Goal: Task Accomplishment & Management: Complete application form

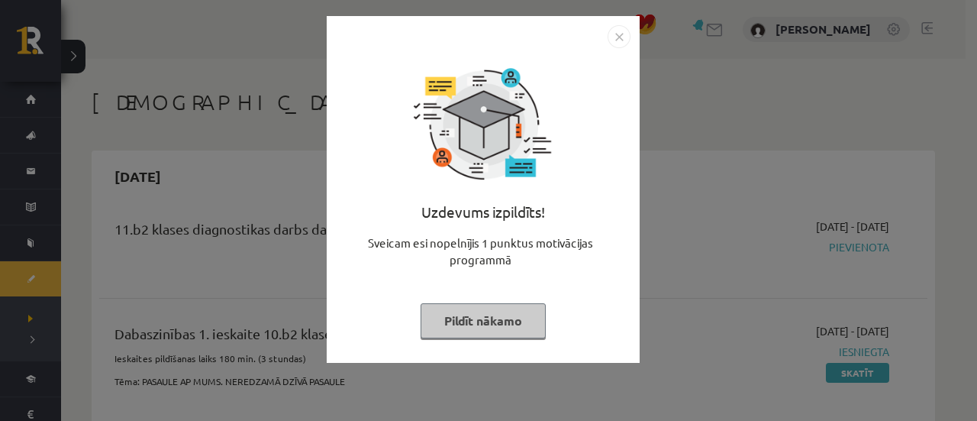
click at [625, 30] on img "Close" at bounding box center [619, 36] width 23 height 23
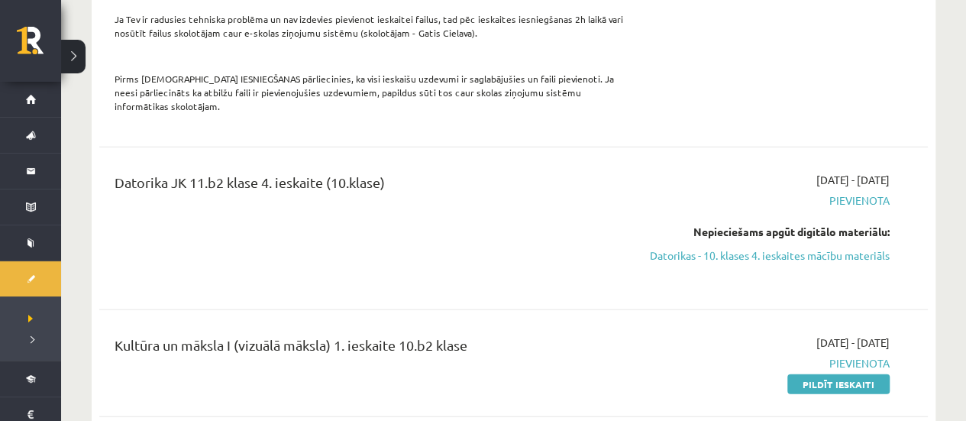
scroll to position [1909, 0]
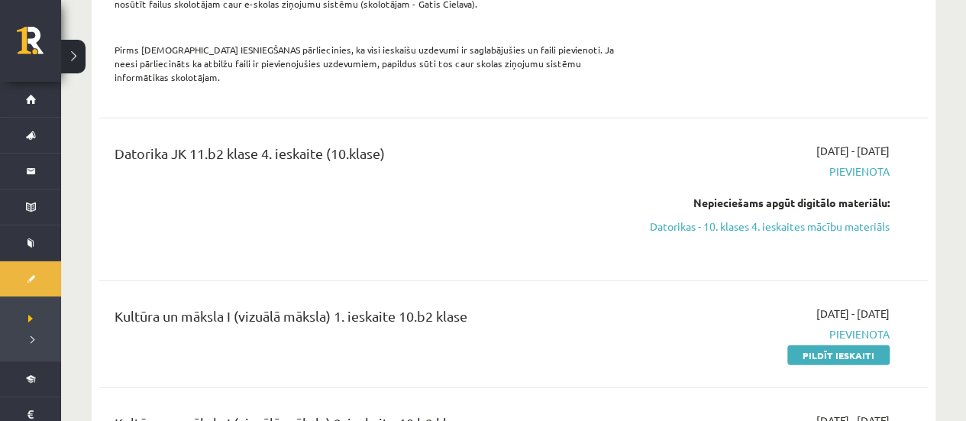
drag, startPoint x: 718, startPoint y: 181, endPoint x: 547, endPoint y: 47, distance: 218.1
click at [718, 218] on link "Datorikas - 10. klases 4. ieskaites mācību materiāls" at bounding box center [768, 226] width 243 height 16
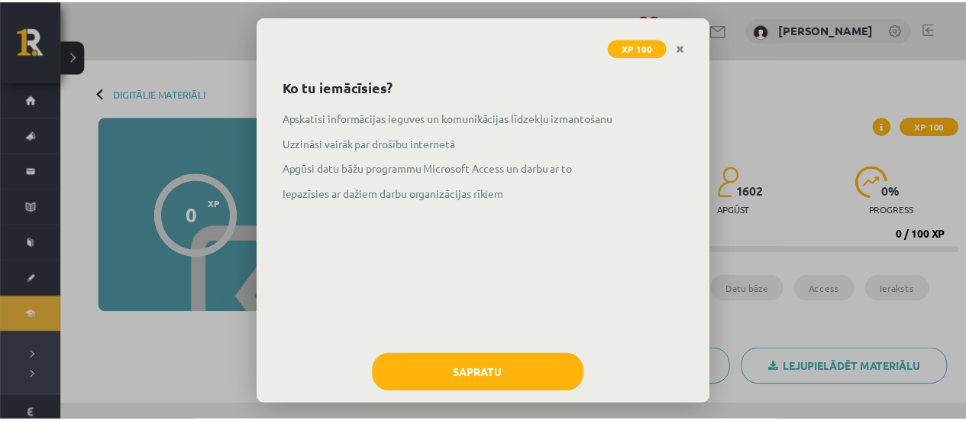
scroll to position [73, 0]
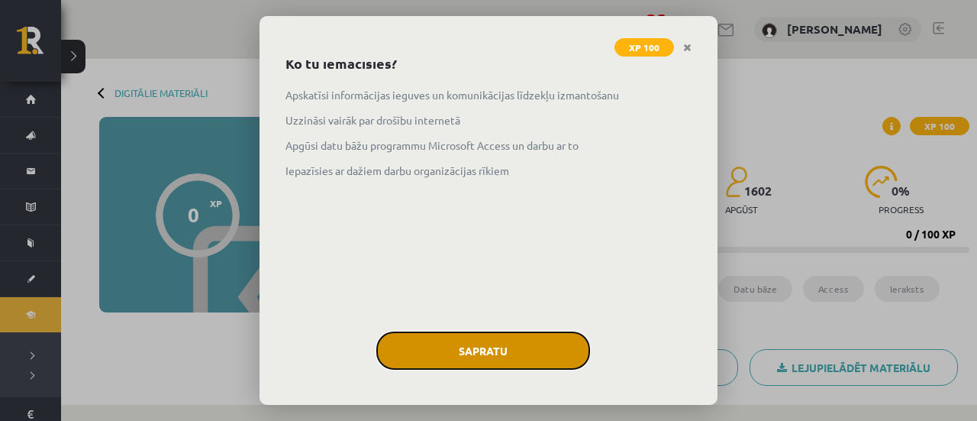
click at [509, 354] on button "Sapratu" at bounding box center [483, 350] width 214 height 38
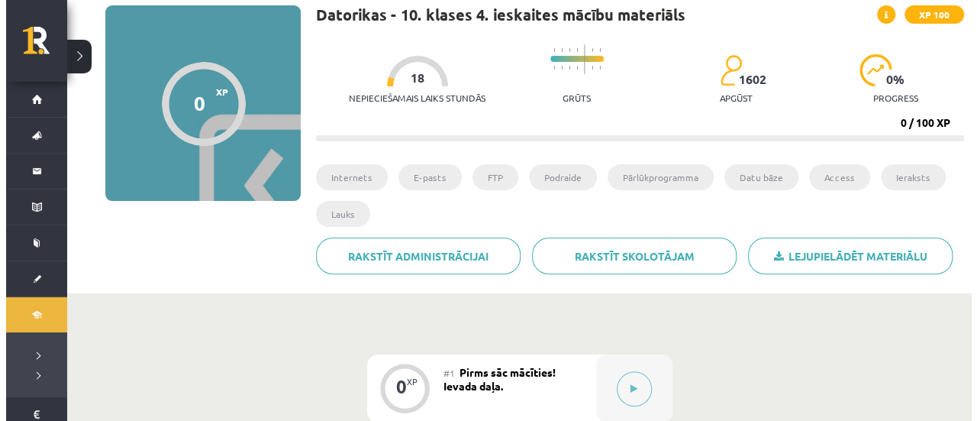
scroll to position [229, 0]
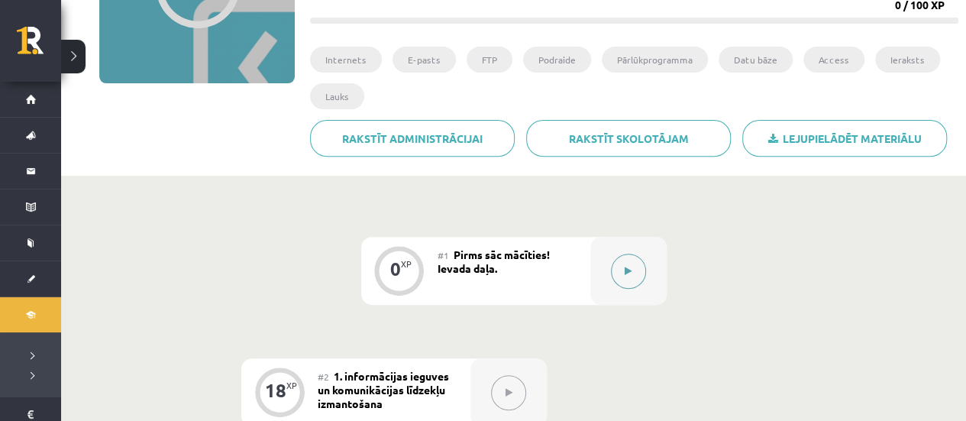
click at [632, 266] on button at bounding box center [628, 270] width 35 height 35
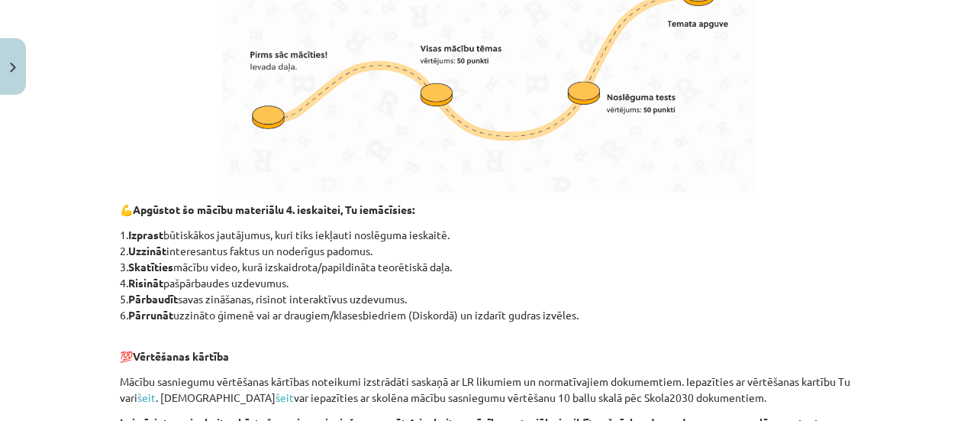
scroll to position [840, 0]
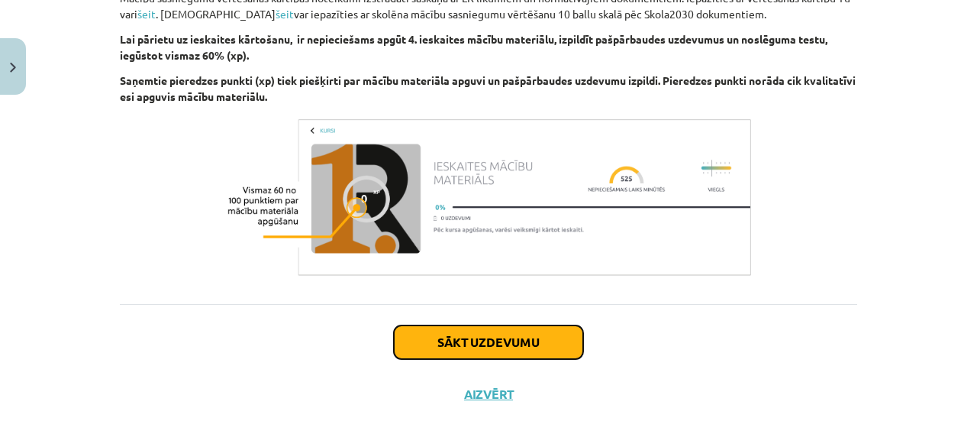
click at [467, 334] on button "Sākt uzdevumu" at bounding box center [488, 342] width 189 height 34
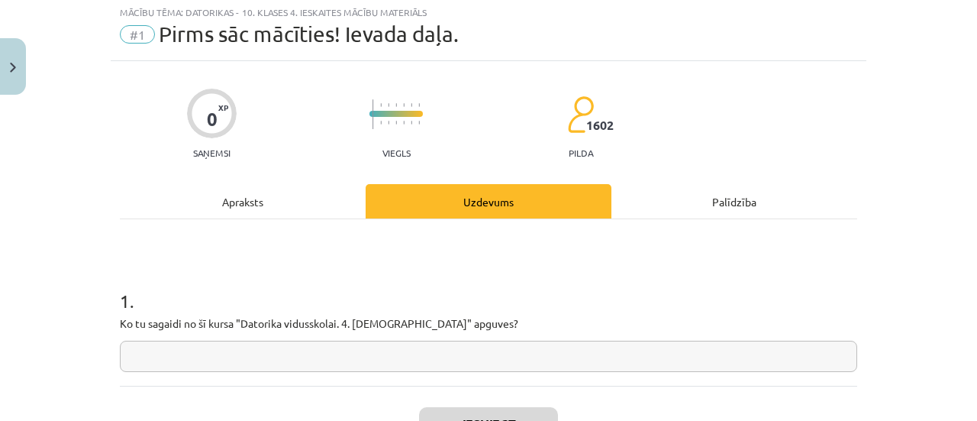
scroll to position [38, 0]
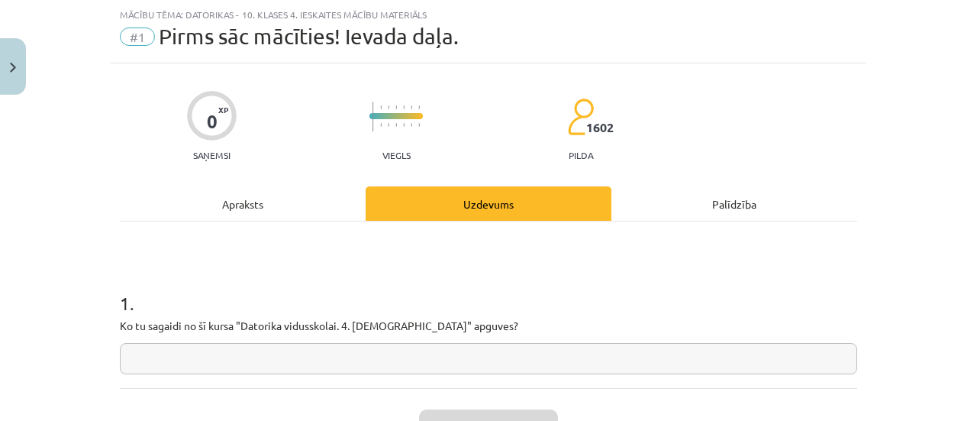
click at [425, 370] on input "text" at bounding box center [489, 358] width 738 height 31
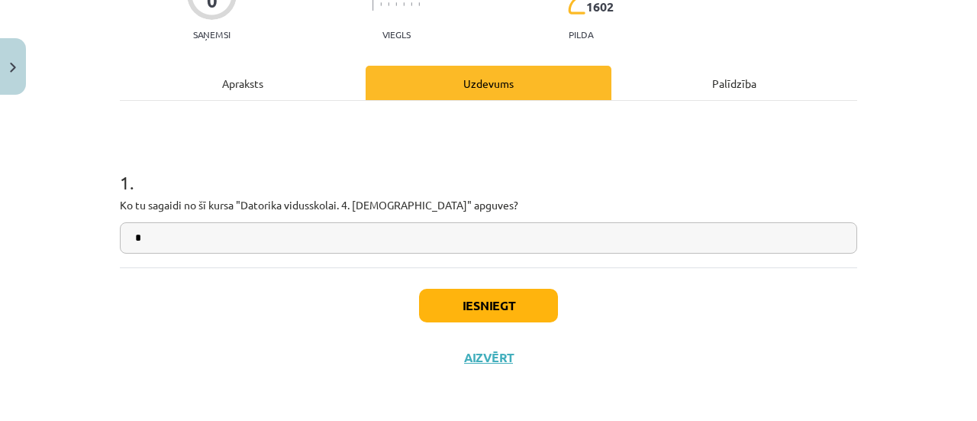
type input "*"
click at [464, 306] on button "Iesniegt" at bounding box center [488, 306] width 139 height 34
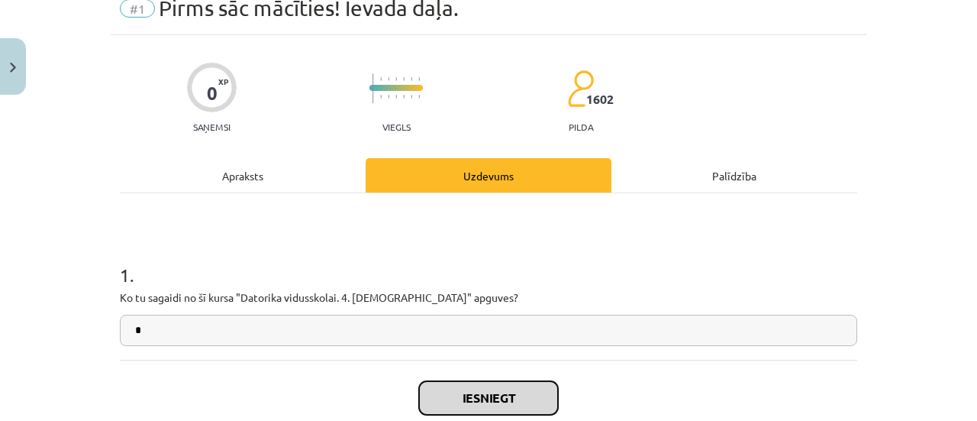
scroll to position [153, 0]
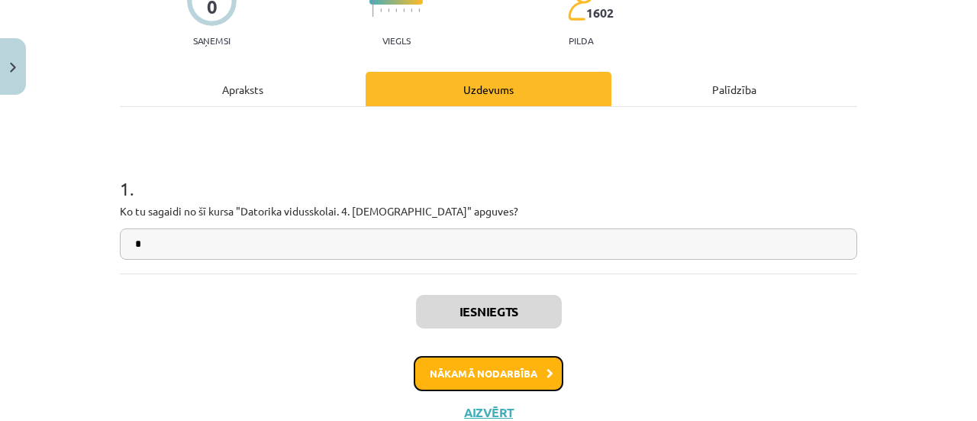
click at [435, 378] on button "Nākamā nodarbība" at bounding box center [489, 373] width 150 height 35
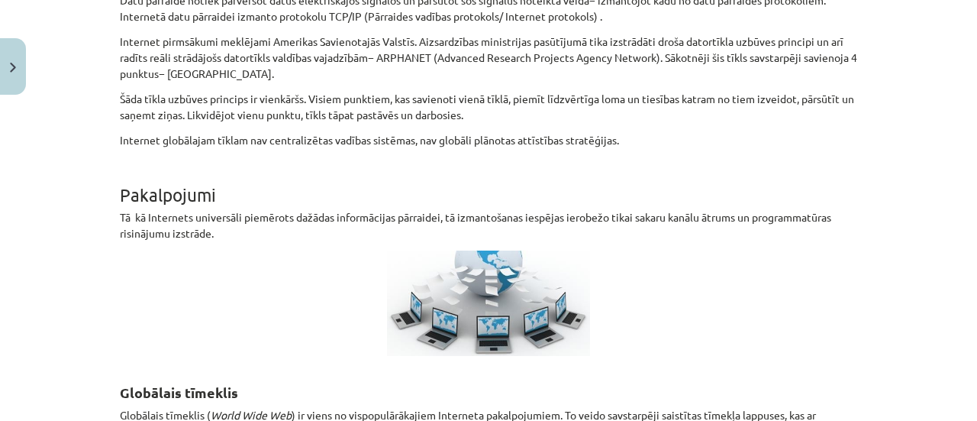
scroll to position [573, 0]
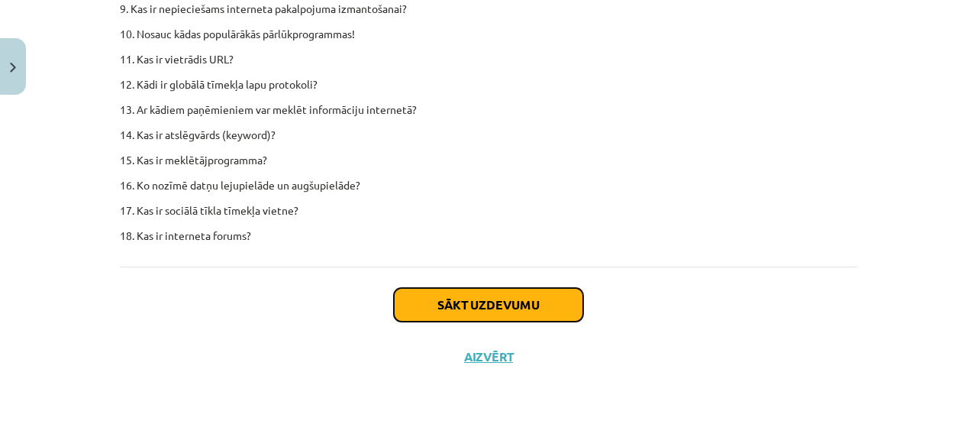
drag, startPoint x: 415, startPoint y: 304, endPoint x: 423, endPoint y: 308, distance: 9.2
click at [415, 304] on button "Sākt uzdevumu" at bounding box center [488, 305] width 189 height 34
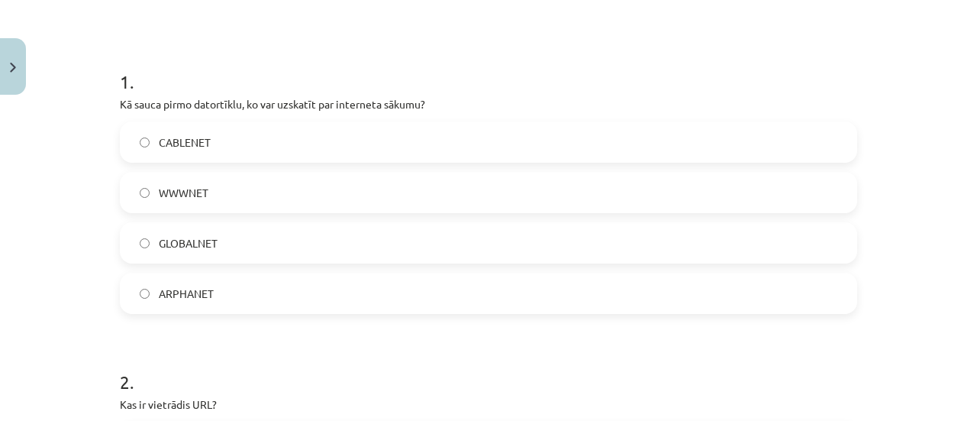
scroll to position [283, 0]
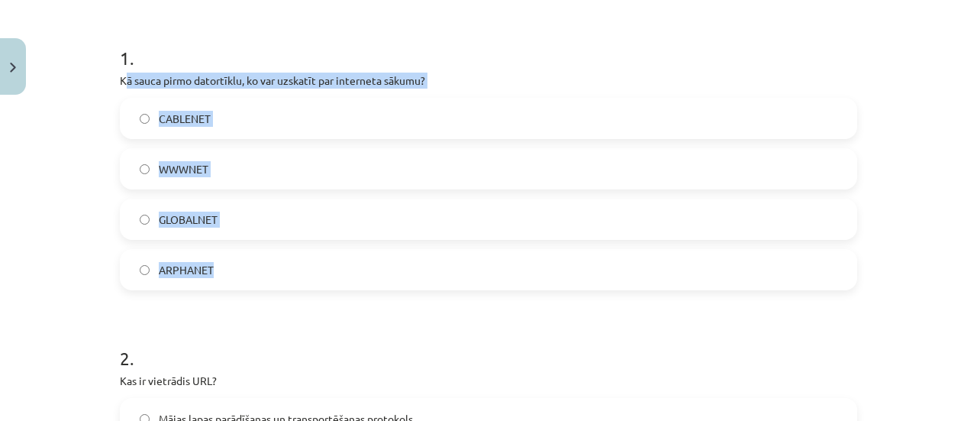
drag, startPoint x: 118, startPoint y: 80, endPoint x: 244, endPoint y: 215, distance: 183.7
click at [258, 242] on div "1 . Kā sauca pirmo datortīklu, ko var uzskatīt par interneta sākumu? CABLENET W…" at bounding box center [489, 156] width 738 height 270
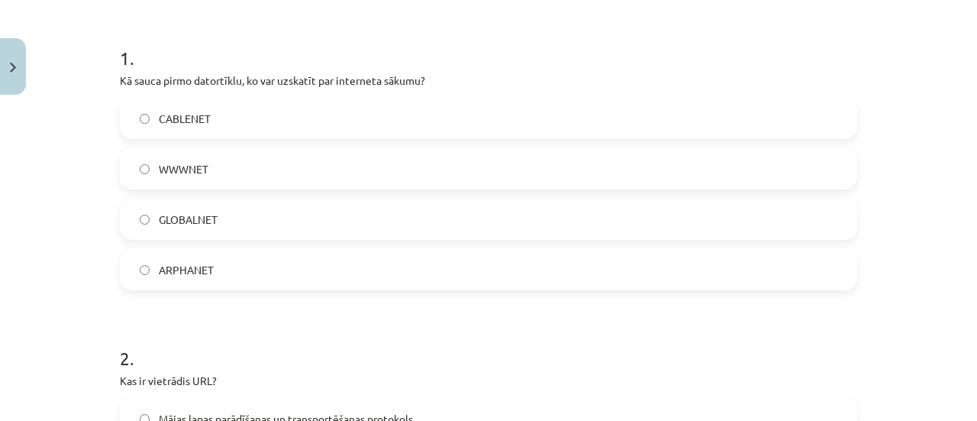
click at [182, 47] on h1 "1 ." at bounding box center [489, 44] width 738 height 47
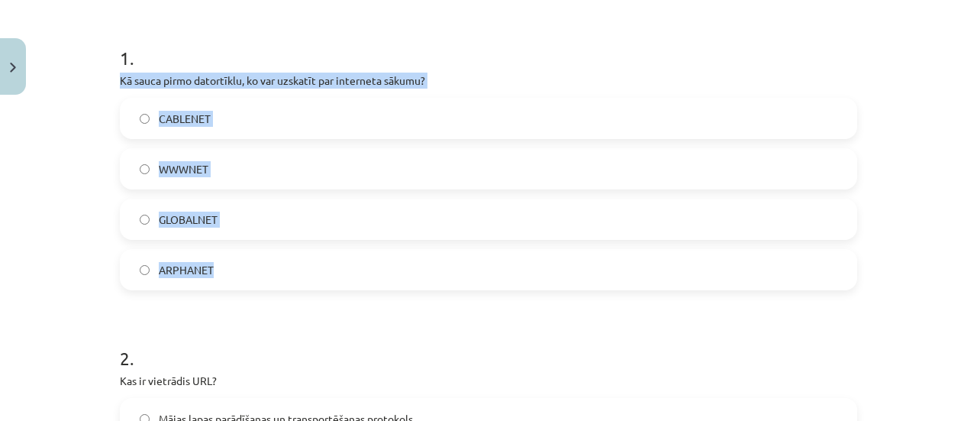
drag, startPoint x: 131, startPoint y: 86, endPoint x: 256, endPoint y: 263, distance: 216.5
copy div "Kā sauca pirmo datortīklu, ko var uzskatīt par interneta sākumu? CABLENET WWWNE…"
click at [192, 259] on label "ARPHANET" at bounding box center [488, 269] width 735 height 38
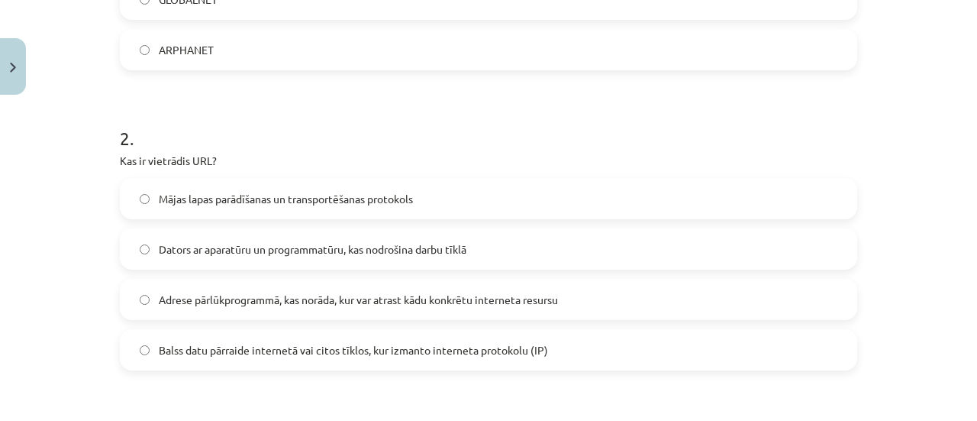
scroll to position [589, 0]
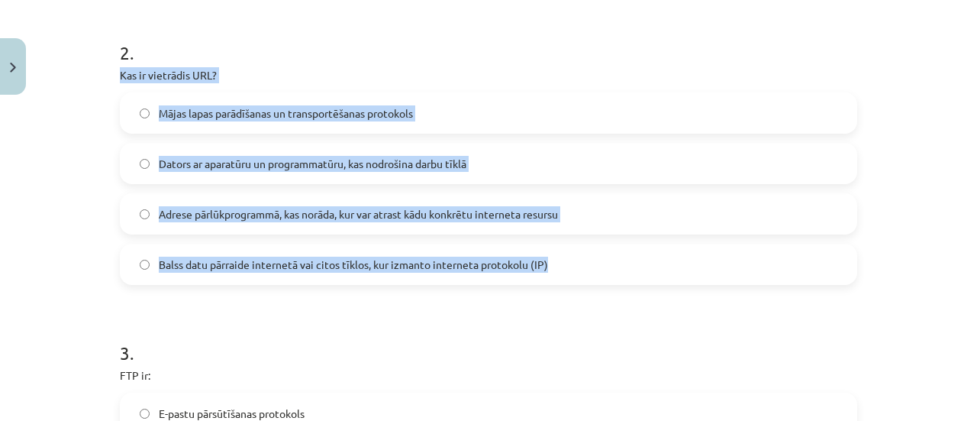
drag, startPoint x: 113, startPoint y: 69, endPoint x: 580, endPoint y: 283, distance: 513.5
click at [580, 283] on div "18 XP Saņemsi Grūts 1602 pilda Apraksts Uzdevums Palīdzība 1 . Kā sauca pirmo d…" at bounding box center [489, 418] width 756 height 1811
copy div "Kas ir vietrādis URL? Mājas lapas parādīšanas un transportēšanas protokols Dato…"
click at [299, 215] on span "Adrese pārlūkprogrammā, kas norāda, kur var atrast kādu konkrētu interneta resu…" at bounding box center [358, 214] width 399 height 16
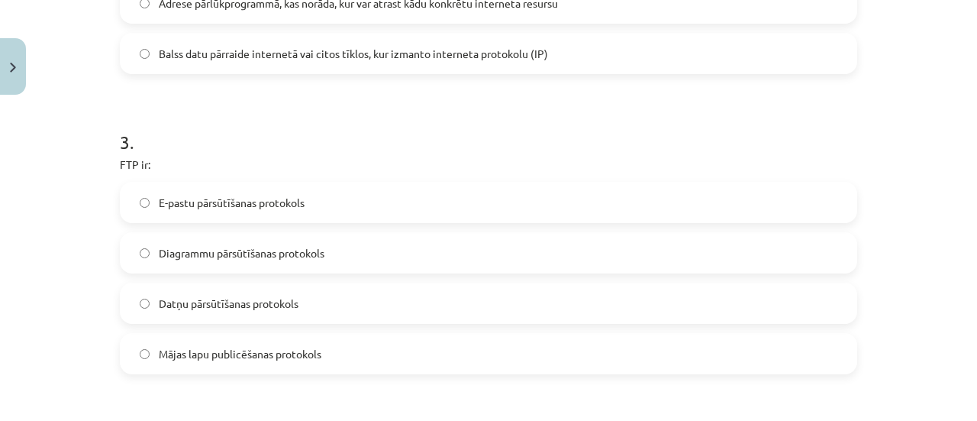
scroll to position [818, 0]
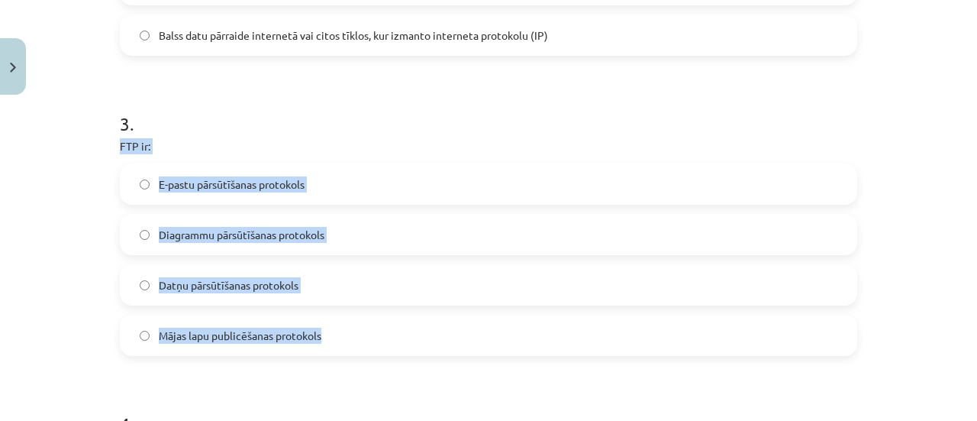
drag, startPoint x: 115, startPoint y: 143, endPoint x: 244, endPoint y: 274, distance: 184.1
click at [334, 328] on div "3 . FTP ir: E-pastu pārsūtīšanas protokols Diagrammu pārsūtīšanas protokols Dat…" at bounding box center [489, 221] width 738 height 270
copy div "FTP ir: E-pastu pārsūtīšanas protokols Diagrammu pārsūtīšanas protokols Datņu p…"
click at [238, 268] on label "Datņu pārsūtīšanas protokols" at bounding box center [488, 285] width 735 height 38
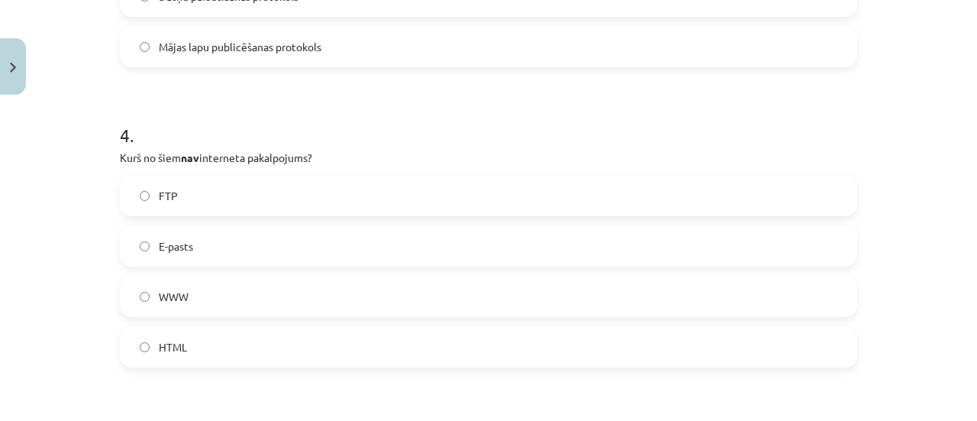
scroll to position [1199, 0]
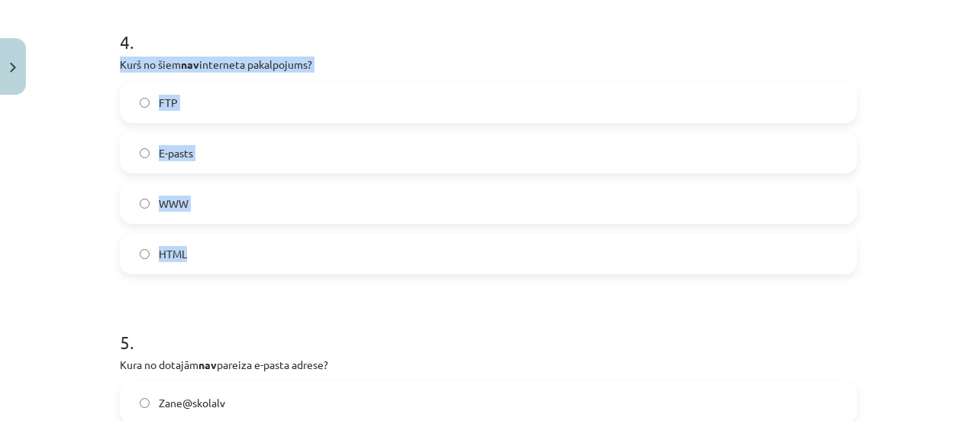
drag, startPoint x: 117, startPoint y: 60, endPoint x: 255, endPoint y: 225, distance: 215.2
click at [255, 225] on div "4 . Kurš no šiem nav interneta pakalpojums? FTP E-pasts WWW HTML" at bounding box center [489, 140] width 738 height 270
drag, startPoint x: 145, startPoint y: 257, endPoint x: 152, endPoint y: 241, distance: 18.1
click at [145, 257] on label "HTML" at bounding box center [488, 253] width 735 height 38
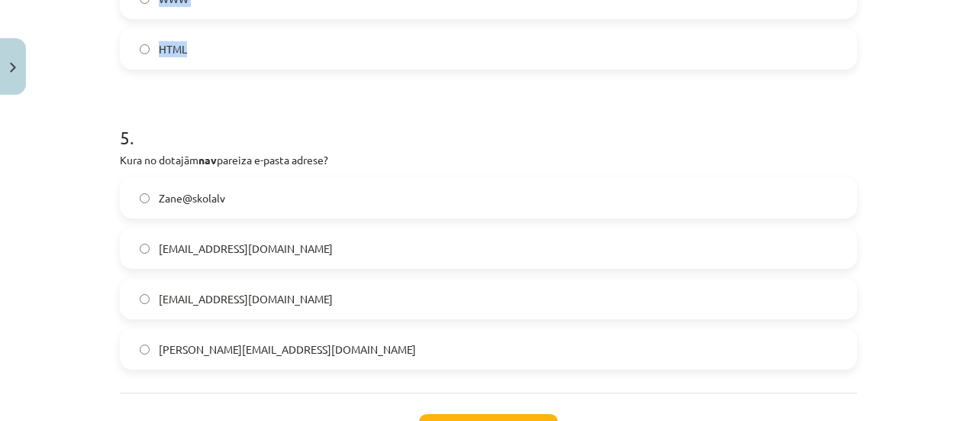
scroll to position [1429, 0]
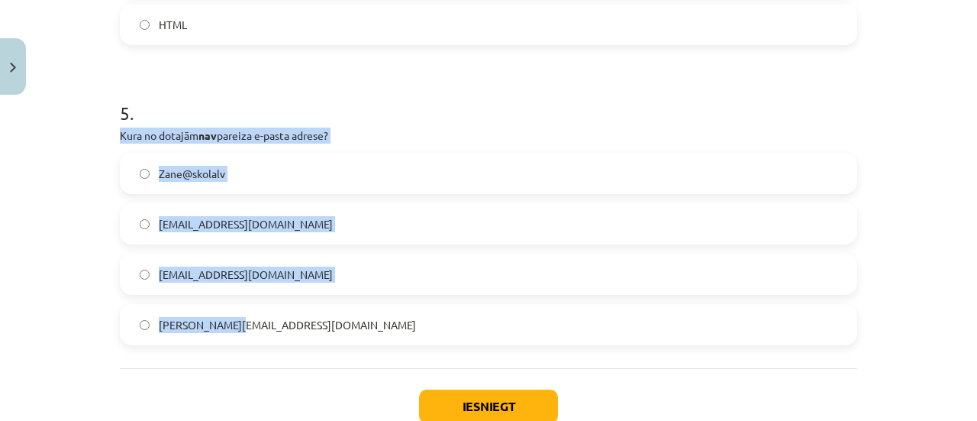
drag, startPoint x: 108, startPoint y: 124, endPoint x: 276, endPoint y: 315, distance: 254.3
copy div "Kura no dotajām nav pareiza e-pasta adrese? Zane@skolalv linda@skola.lv peteris…"
click at [252, 172] on label "Zane@skolalv" at bounding box center [488, 173] width 735 height 38
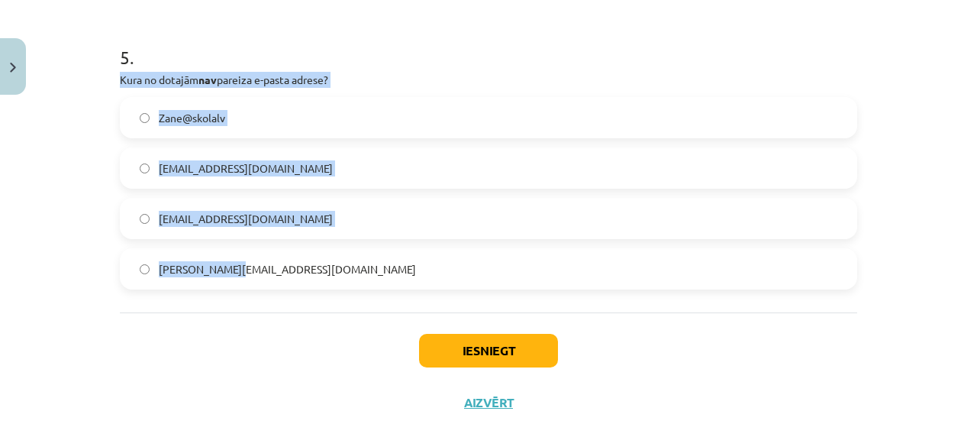
scroll to position [1505, 0]
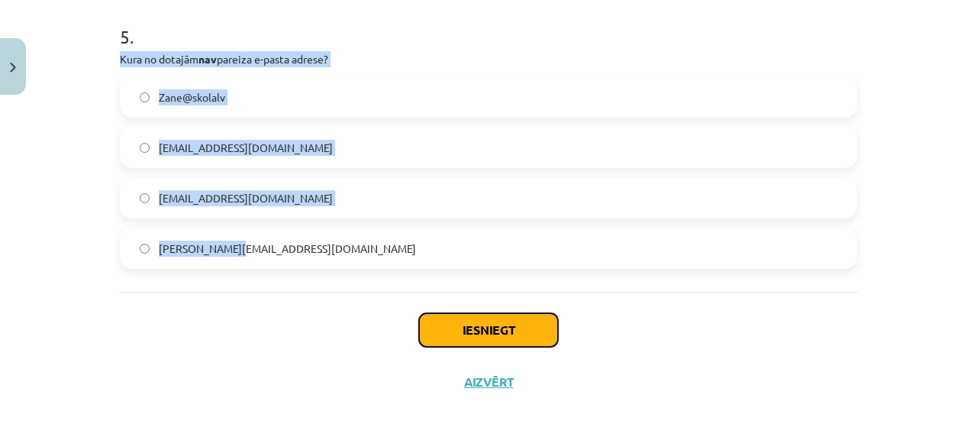
click at [493, 329] on button "Iesniegt" at bounding box center [488, 330] width 139 height 34
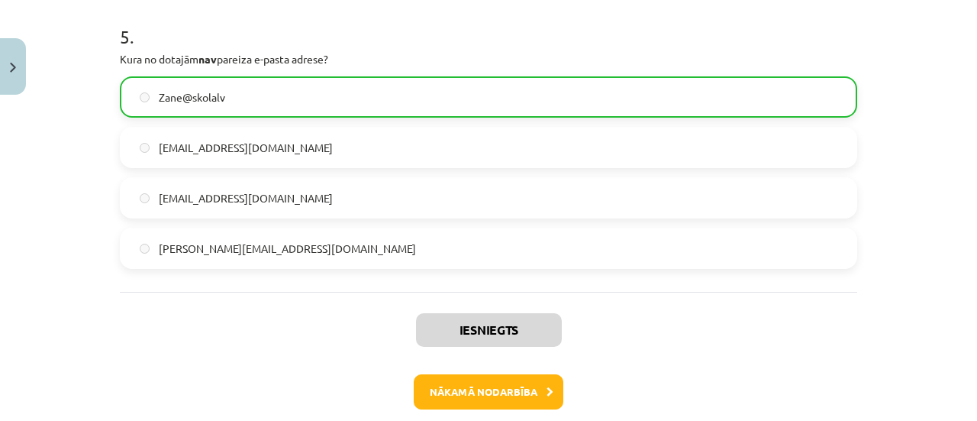
click at [451, 36] on h1 "5 ." at bounding box center [489, 22] width 738 height 47
click at [500, 379] on button "Nākamā nodarbība" at bounding box center [489, 391] width 150 height 35
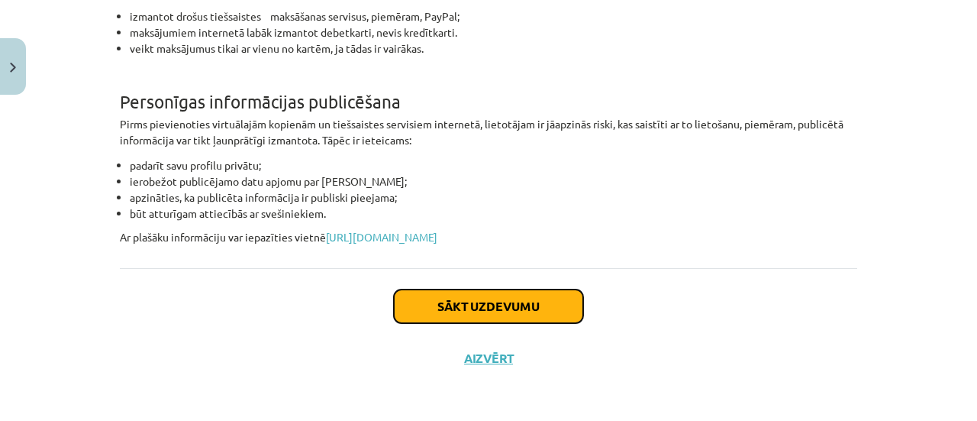
click at [500, 314] on button "Sākt uzdevumu" at bounding box center [488, 306] width 189 height 34
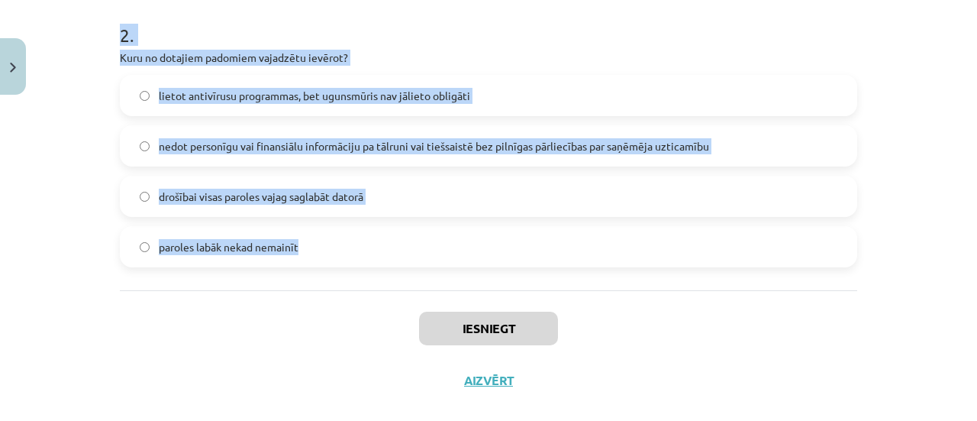
scroll to position [629, 0]
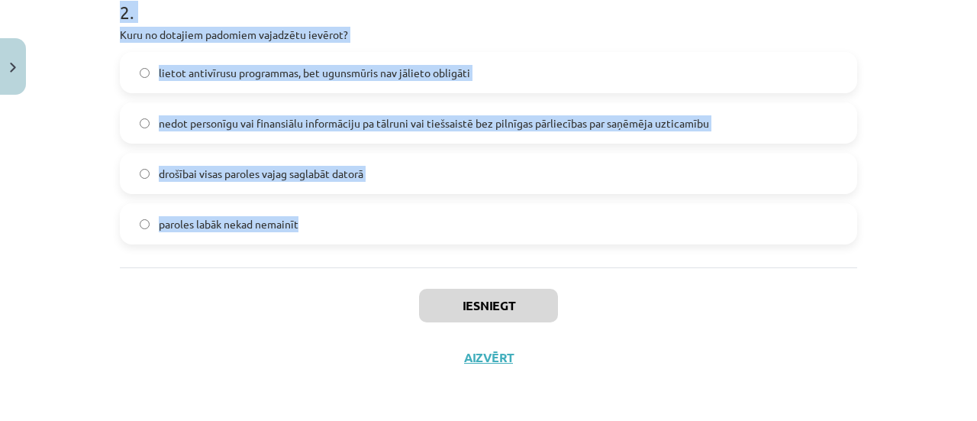
drag, startPoint x: 112, startPoint y: 91, endPoint x: 370, endPoint y: 231, distance: 293.5
copy form "Kura no šīm parolēm ir drošākā? skola12klase8 lieldienuzakisirlabs 3N7pc^J}Nz V…"
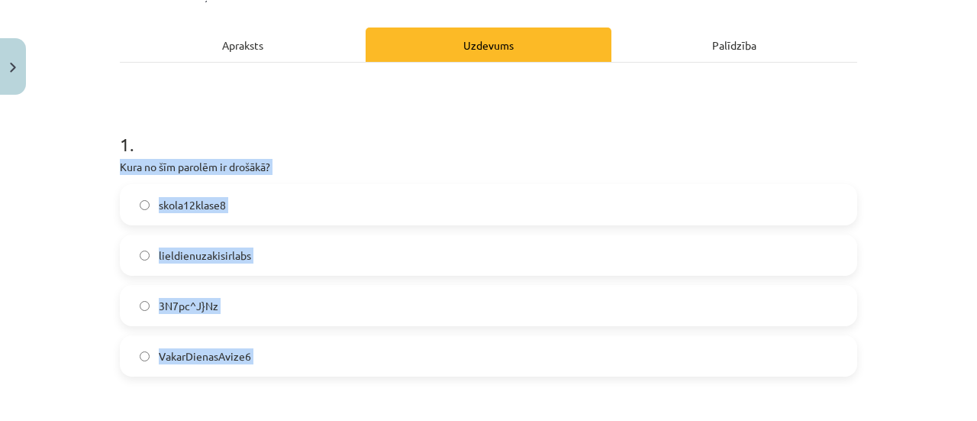
scroll to position [171, 0]
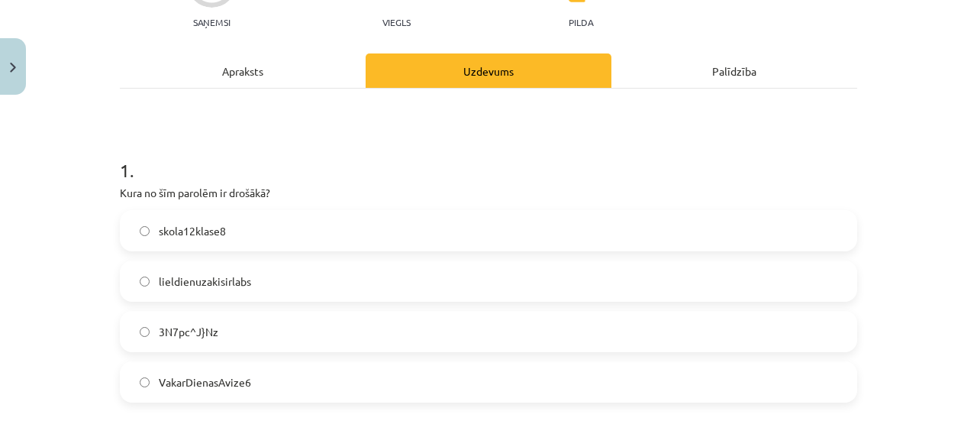
click at [389, 117] on div "1 . Kura no šīm parolēm ir drošākā? skola12klase8 lieldienuzakisirlabs 3N7pc^J}…" at bounding box center [489, 407] width 738 height 637
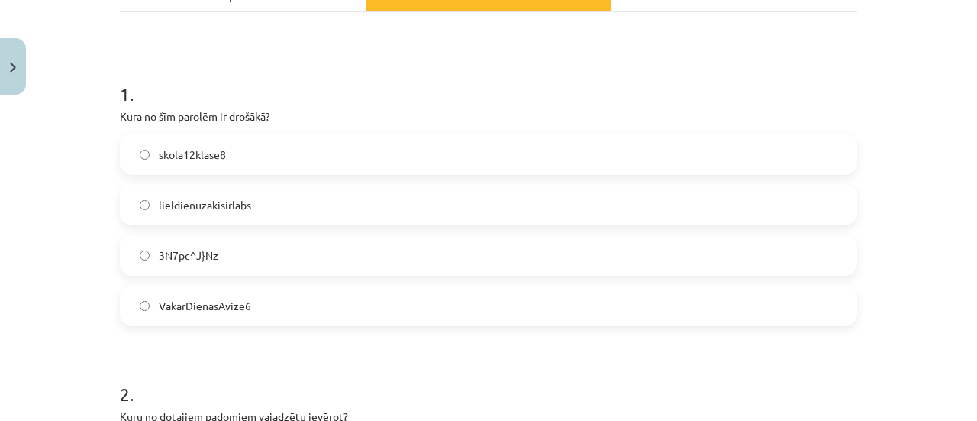
click at [186, 253] on span "3N7pc^J}Nz" at bounding box center [189, 255] width 60 height 16
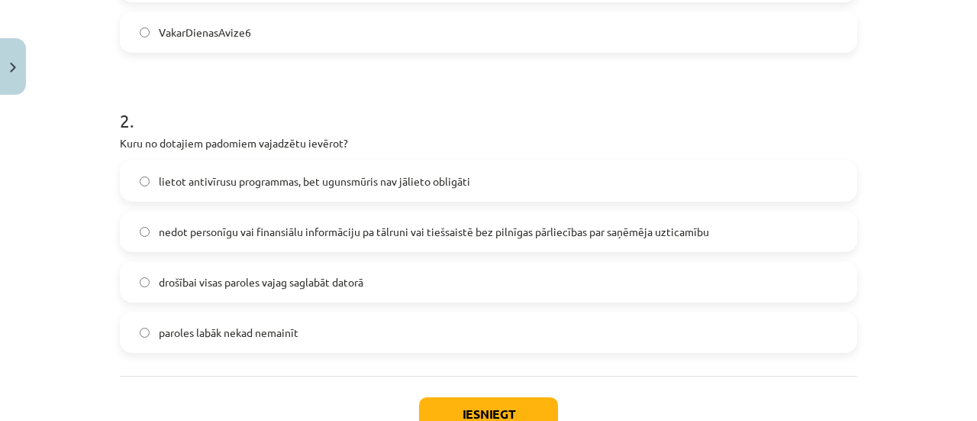
scroll to position [553, 0]
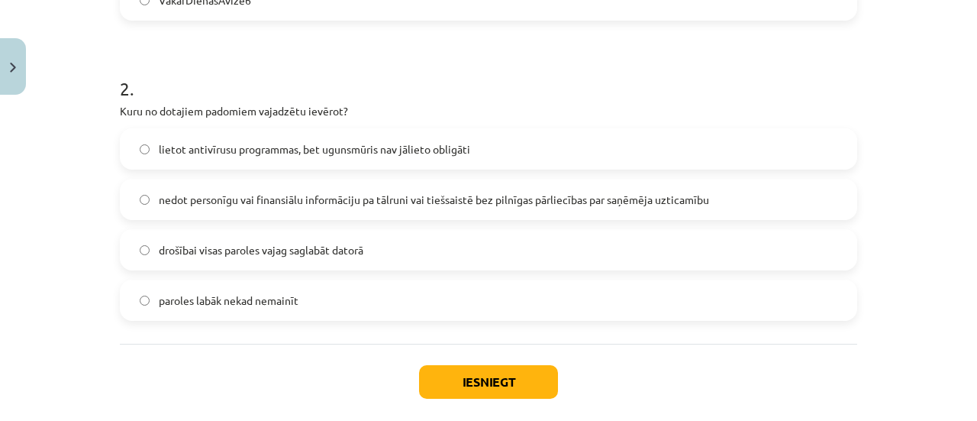
click at [242, 217] on label "nedot personīgu vai finansiālu informāciju pa tālruni vai tiešsaistē bez pilnīg…" at bounding box center [488, 199] width 735 height 38
click at [499, 381] on button "Iesniegt" at bounding box center [488, 382] width 139 height 34
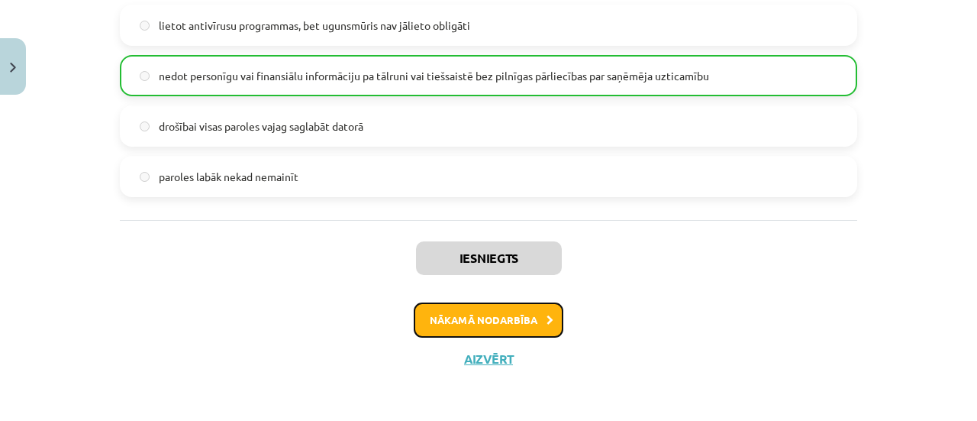
click at [462, 314] on button "Nākamā nodarbība" at bounding box center [489, 319] width 150 height 35
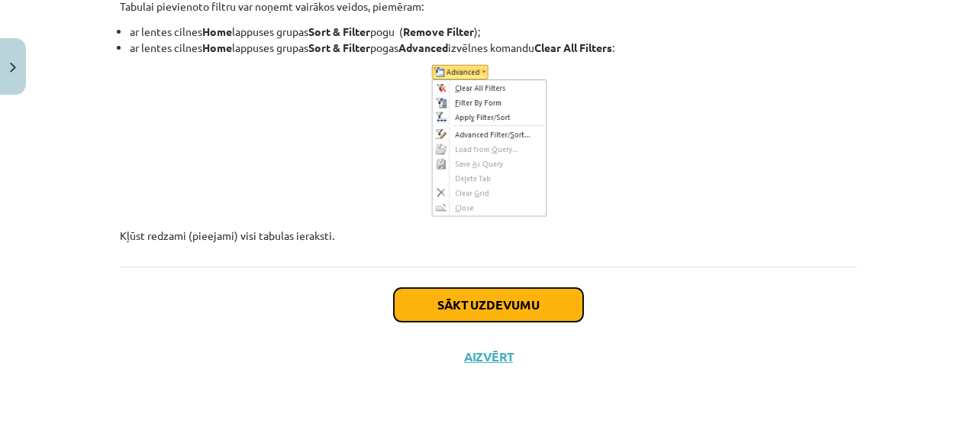
click at [467, 300] on button "Sākt uzdevumu" at bounding box center [488, 305] width 189 height 34
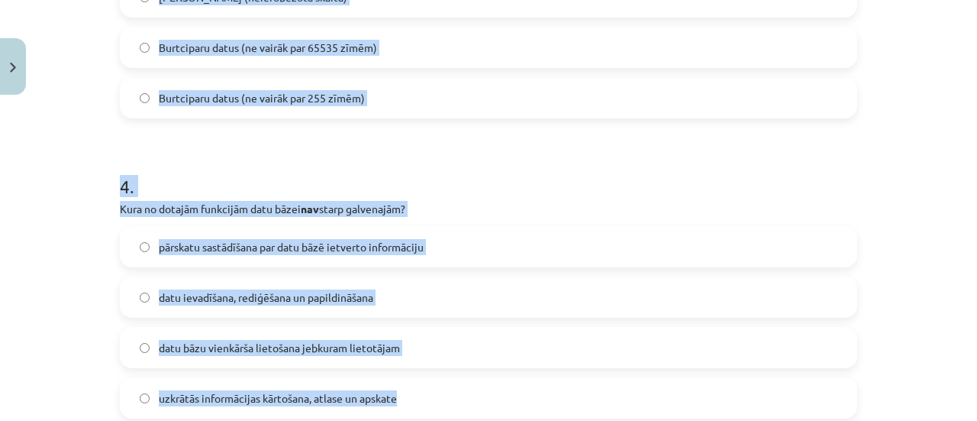
scroll to position [1229, 0]
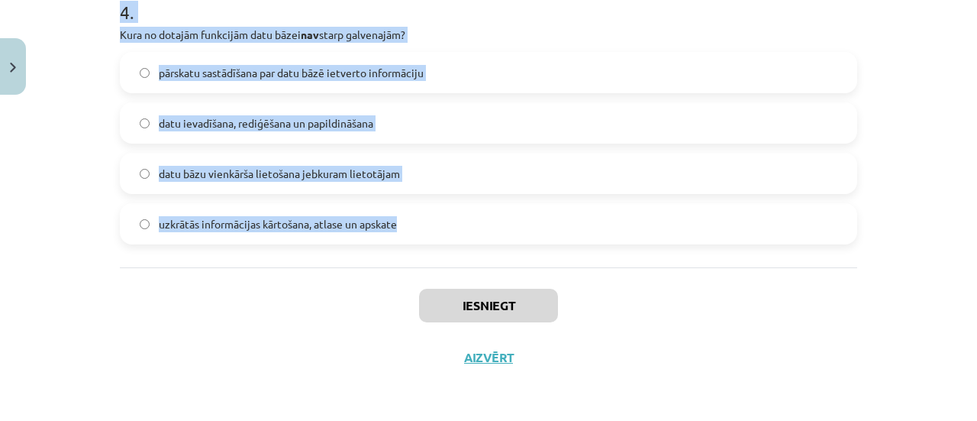
drag, startPoint x: 109, startPoint y: 144, endPoint x: 443, endPoint y: 253, distance: 350.8
copy form "1 . Datu bāzu tabulā visu vienu rindiņu sauc par: Ierakstu (record) Primāro ats…"
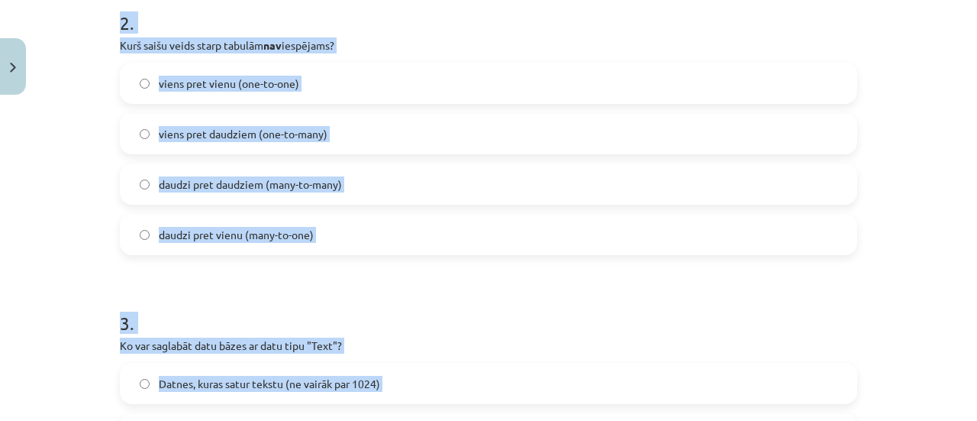
scroll to position [160, 0]
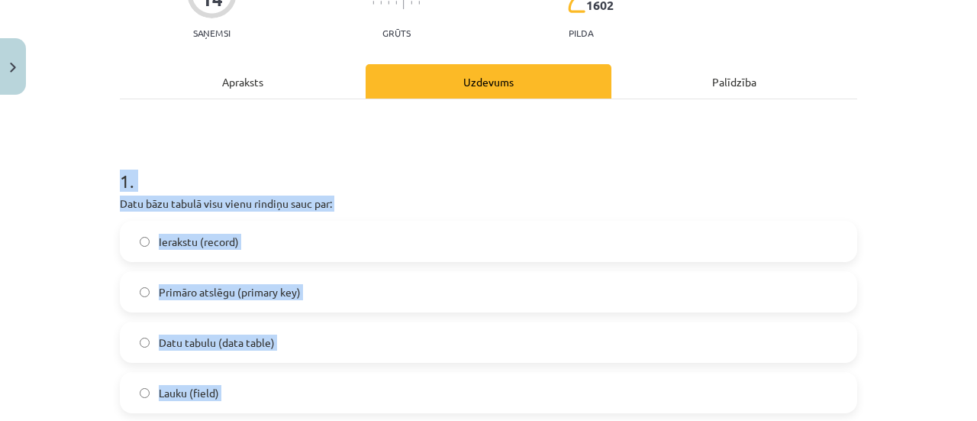
click at [675, 149] on h1 "1 ." at bounding box center [489, 167] width 738 height 47
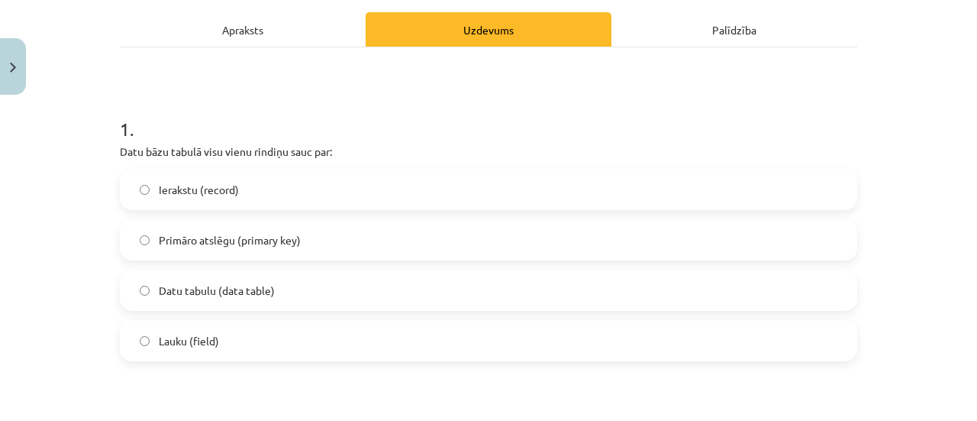
scroll to position [237, 0]
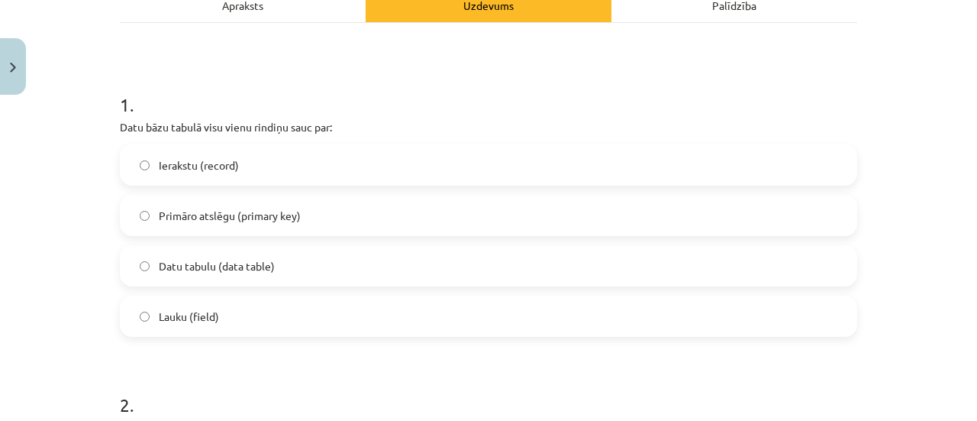
click at [253, 166] on label "Ierakstu (record)" at bounding box center [488, 165] width 735 height 38
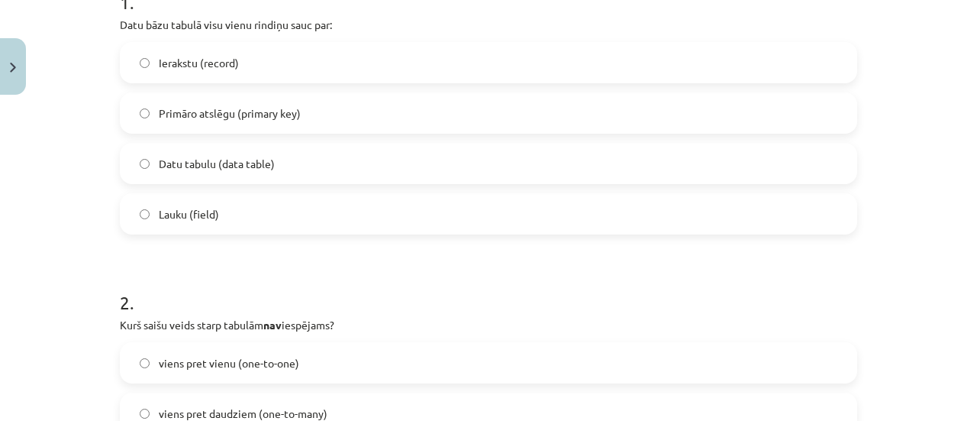
scroll to position [542, 0]
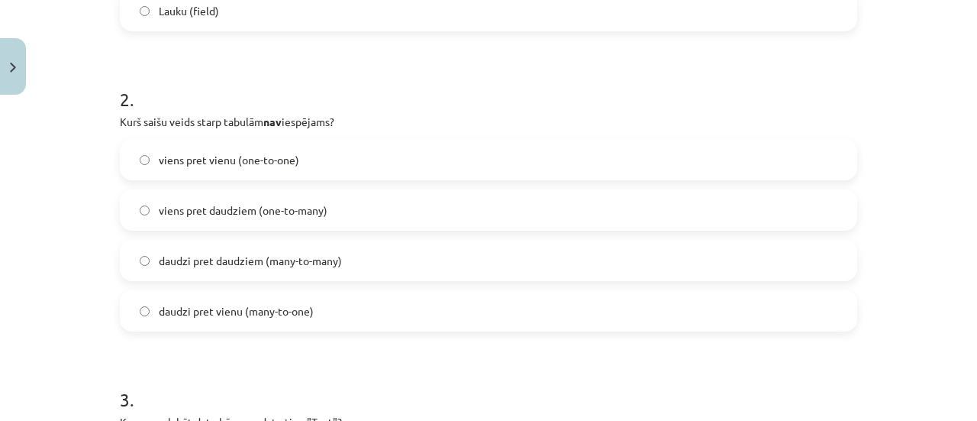
click at [199, 312] on span "daudzi pret vienu (many-to-one)" at bounding box center [236, 311] width 155 height 16
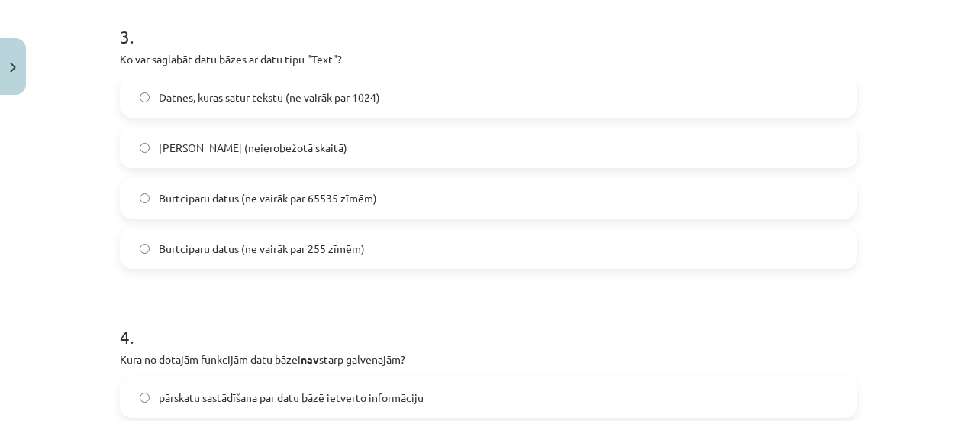
scroll to position [924, 0]
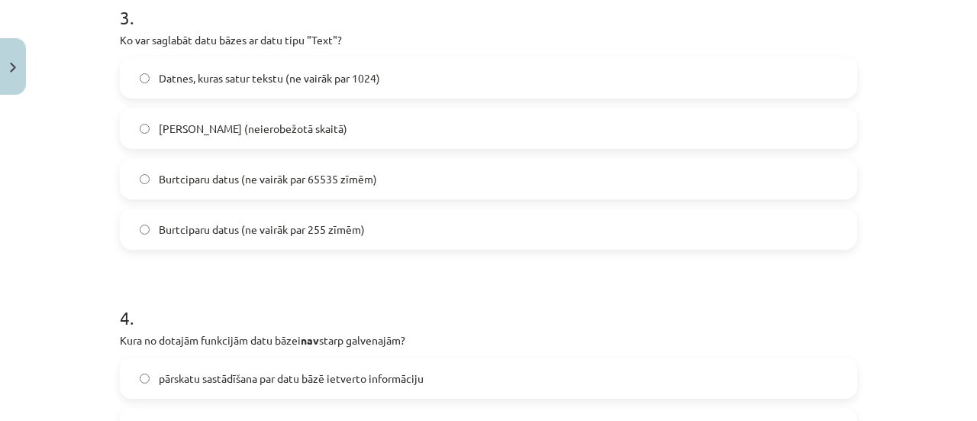
click at [249, 218] on label "Burtciparu datus (ne vairāk par 255 zīmēm)" at bounding box center [488, 229] width 735 height 38
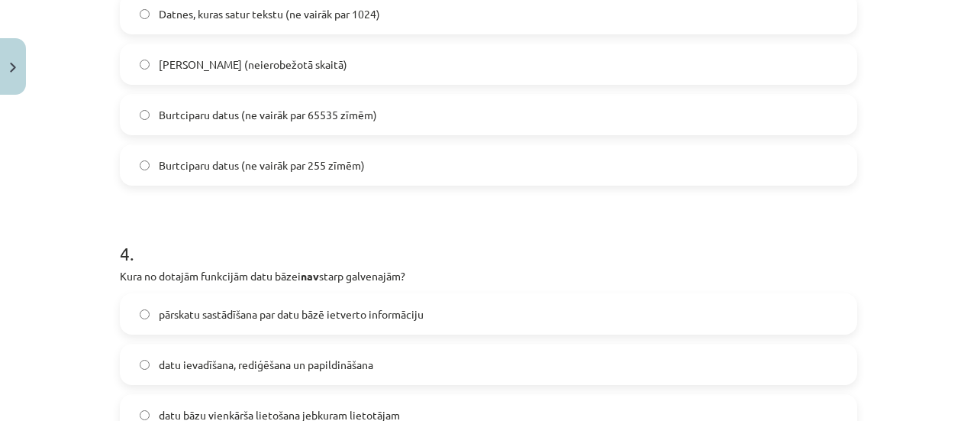
scroll to position [1153, 0]
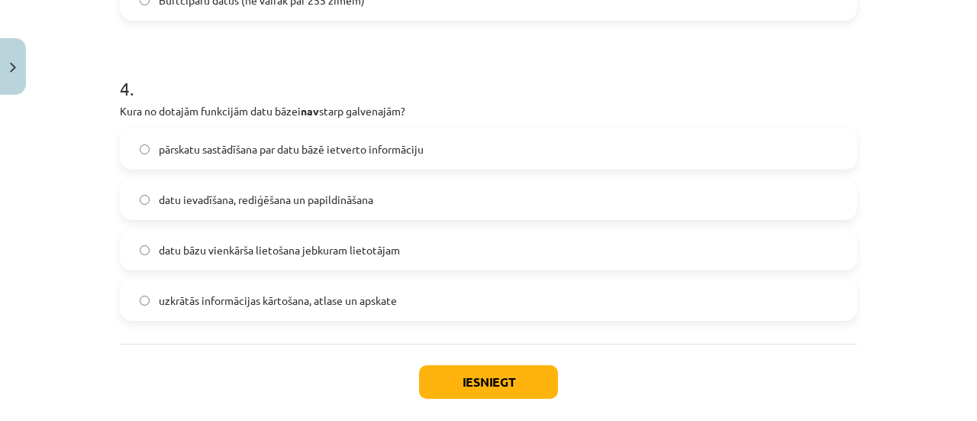
click at [261, 262] on label "datu bāzu vienkārša lietošana jebkuram lietotājam" at bounding box center [488, 250] width 735 height 38
click at [433, 391] on button "Iesniegt" at bounding box center [488, 382] width 139 height 34
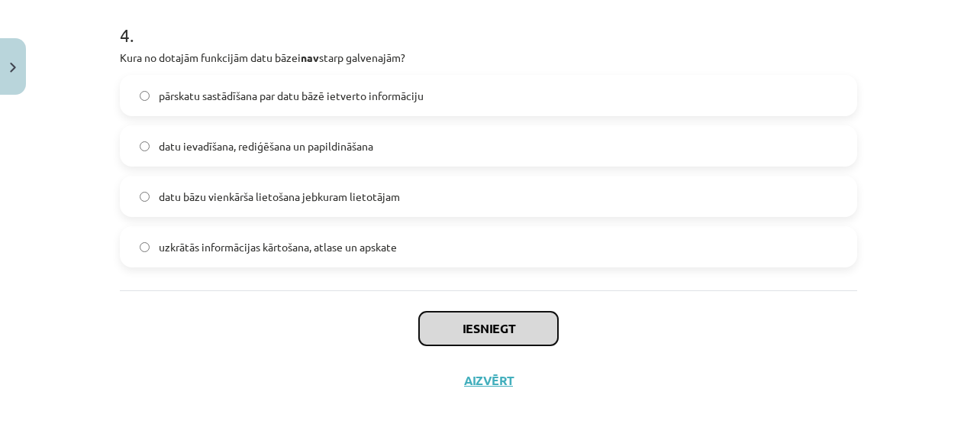
scroll to position [1229, 0]
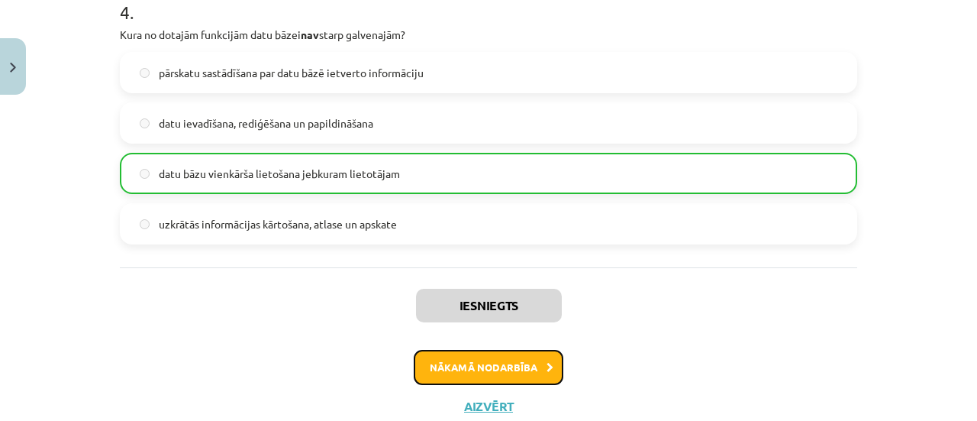
click at [487, 360] on button "Nākamā nodarbība" at bounding box center [489, 367] width 150 height 35
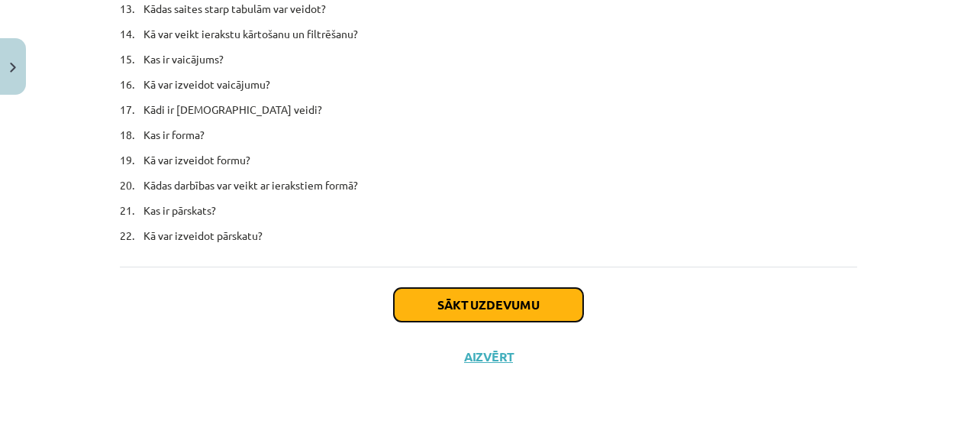
click at [457, 321] on button "Sākt uzdevumu" at bounding box center [488, 305] width 189 height 34
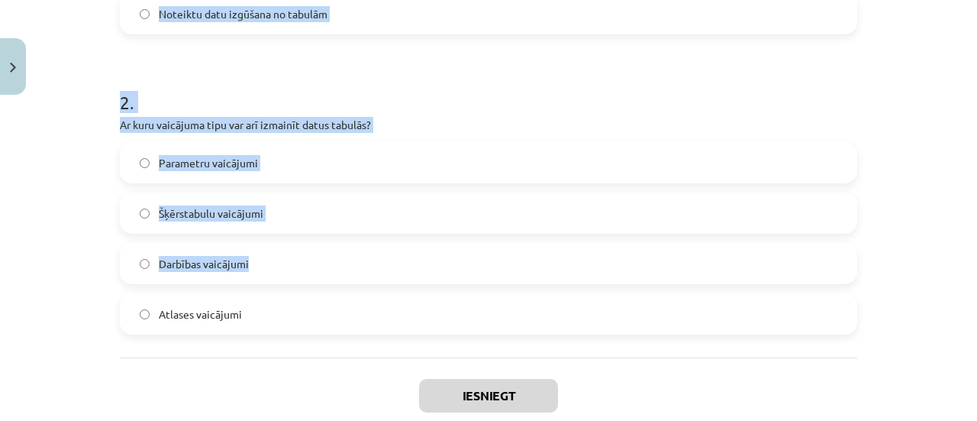
scroll to position [573, 0]
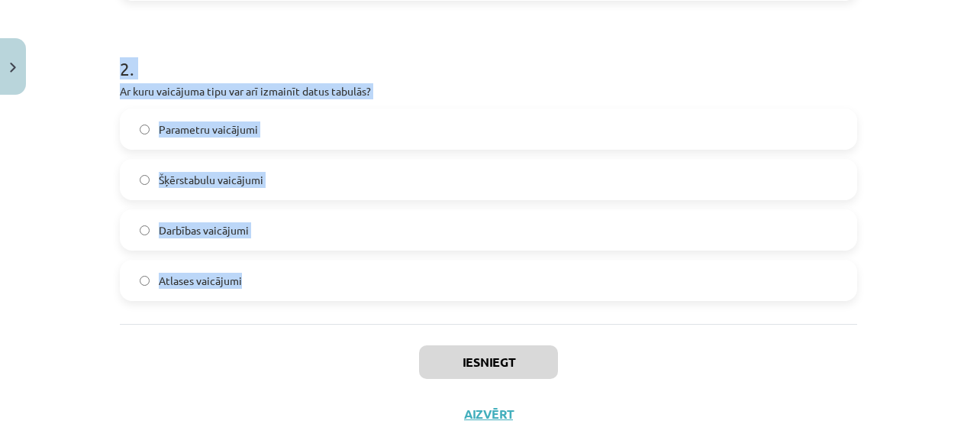
drag, startPoint x: 116, startPoint y: 79, endPoint x: 346, endPoint y: 281, distance: 306.2
click at [347, 282] on form "1 . Kāda ir vaicājuma visbiežākā funkcija? Formas izveide lai skatītu, ievadītu…" at bounding box center [489, 16] width 738 height 570
copy form "1 . Kāda ir vaicājuma visbiežākā funkcija? Formas izveide lai skatītu, ievadītu…"
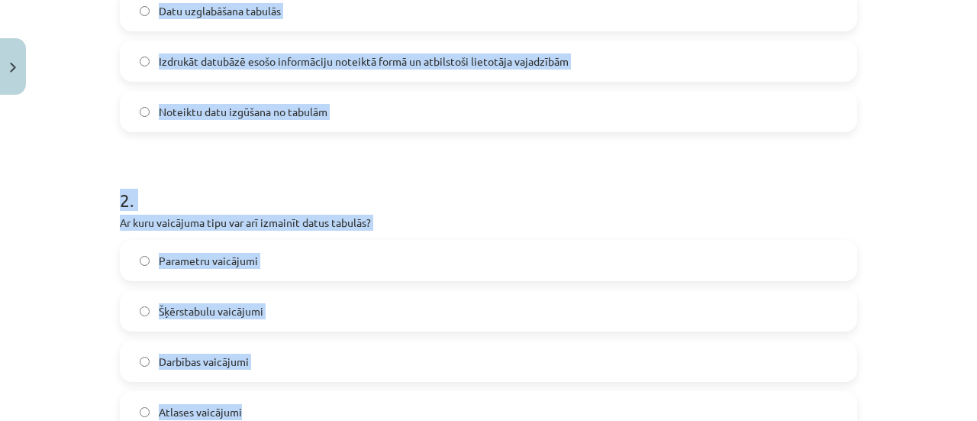
scroll to position [344, 0]
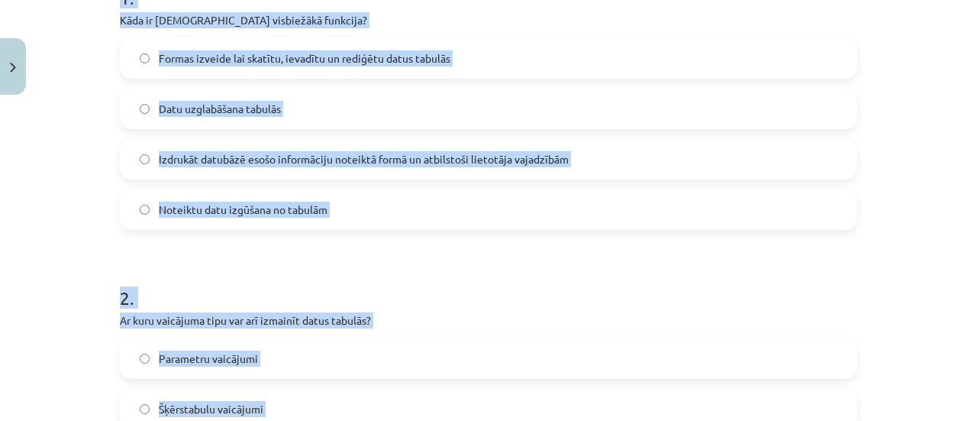
click at [215, 260] on h1 "2 ." at bounding box center [489, 283] width 738 height 47
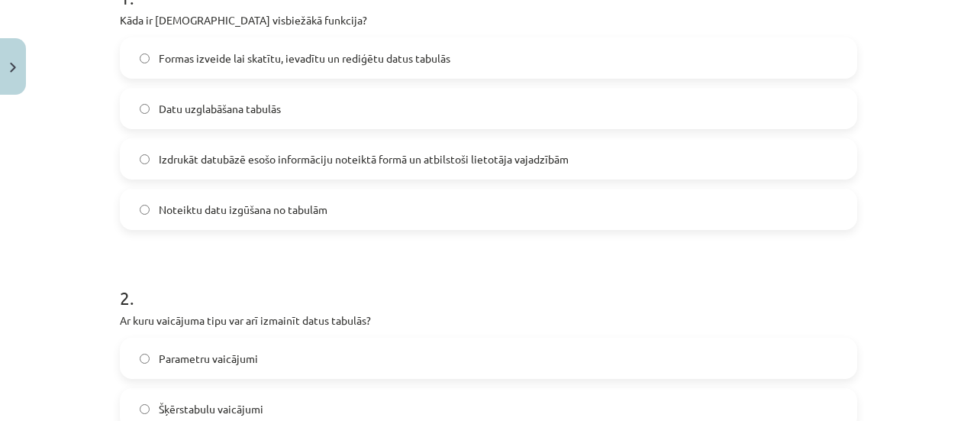
click at [208, 221] on label "Noteiktu datu izgūšana no tabulām" at bounding box center [488, 209] width 735 height 38
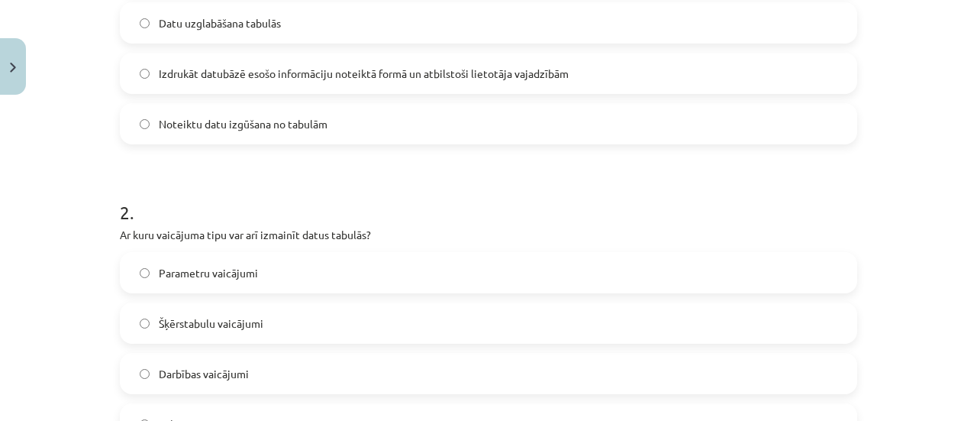
scroll to position [496, 0]
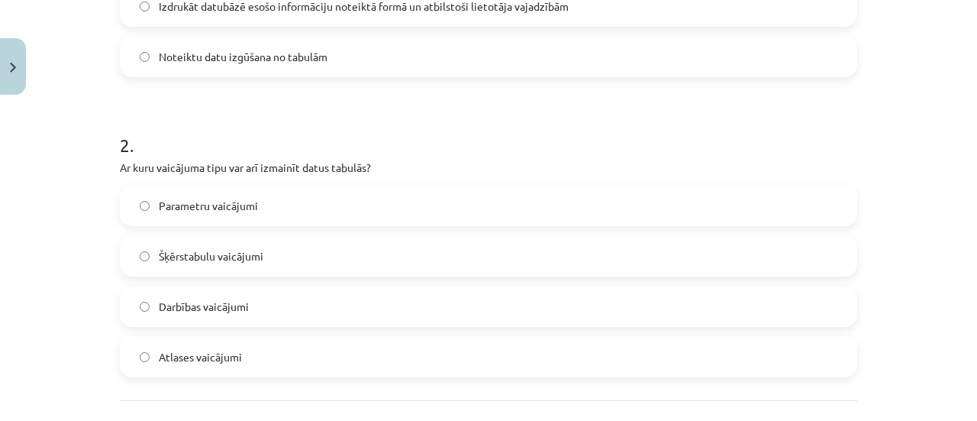
click at [171, 323] on label "Darbības vaicājumi" at bounding box center [488, 306] width 735 height 38
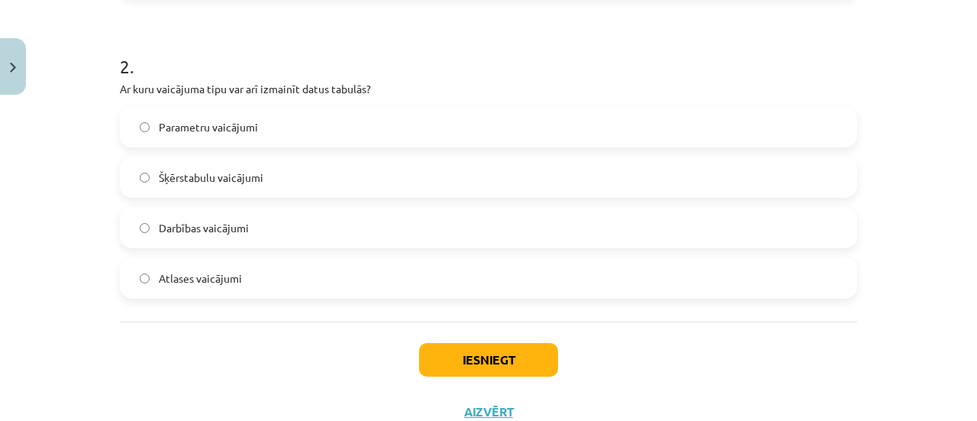
scroll to position [629, 0]
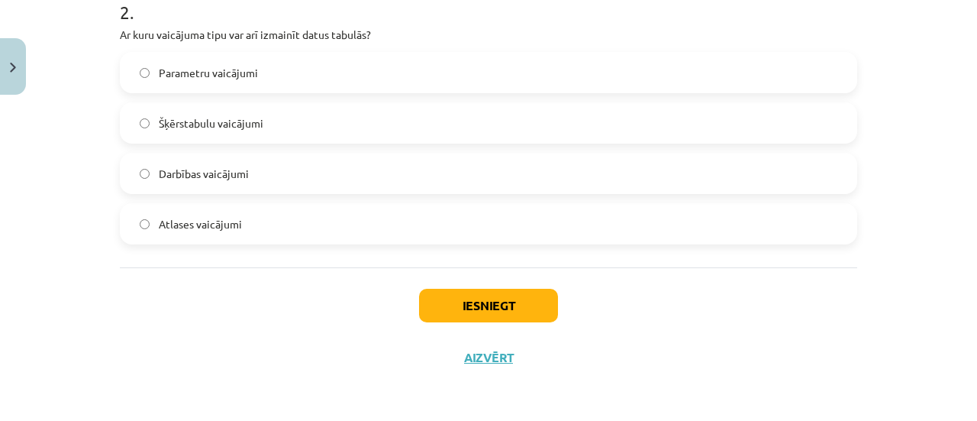
click at [440, 285] on div "Iesniegt Aizvērt" at bounding box center [489, 320] width 738 height 107
click at [434, 300] on button "Iesniegt" at bounding box center [488, 306] width 139 height 34
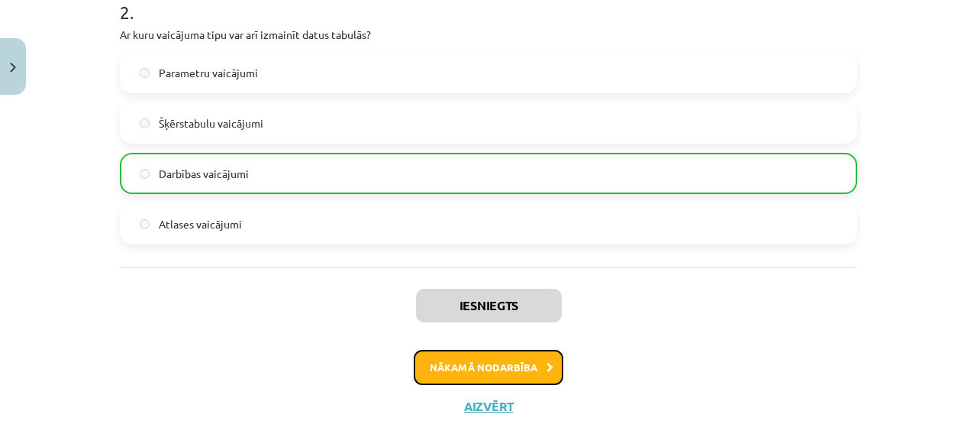
click at [453, 374] on button "Nākamā nodarbība" at bounding box center [489, 367] width 150 height 35
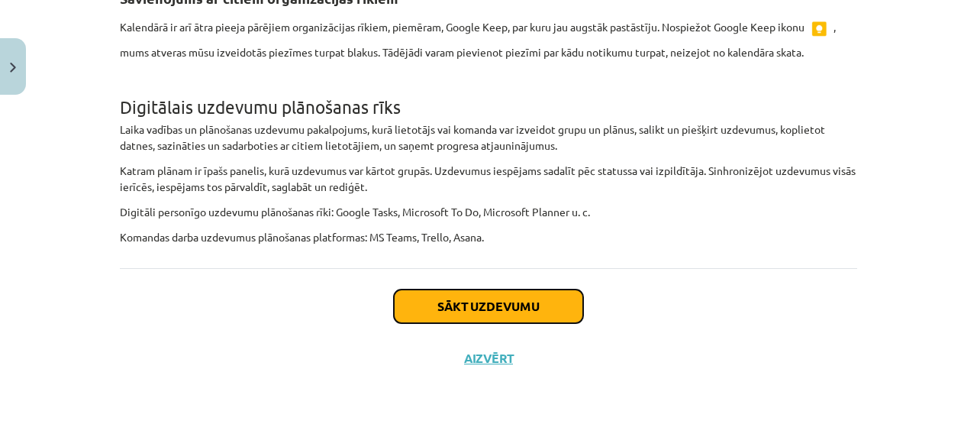
click at [513, 317] on button "Sākt uzdevumu" at bounding box center [488, 306] width 189 height 34
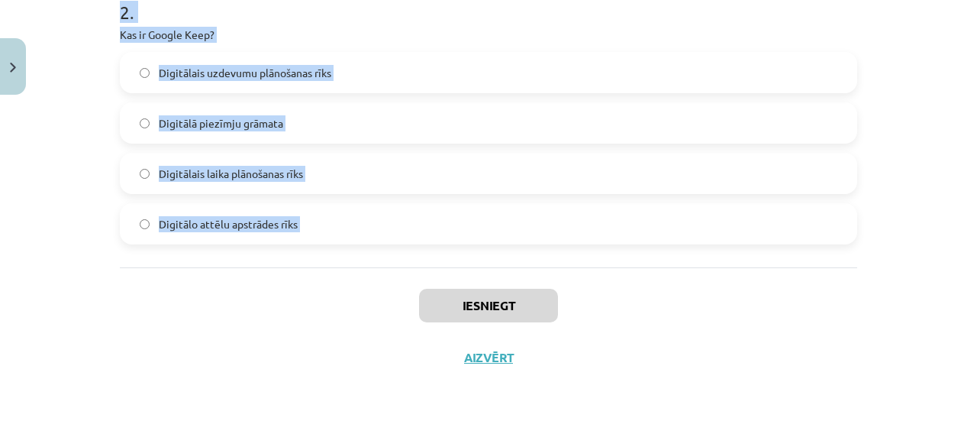
drag, startPoint x: 108, startPoint y: 218, endPoint x: 321, endPoint y: 280, distance: 221.1
copy form "1 . Kas ir Google Calendar? Digitālais laika plānošanas rīks Digitāla platforma…"
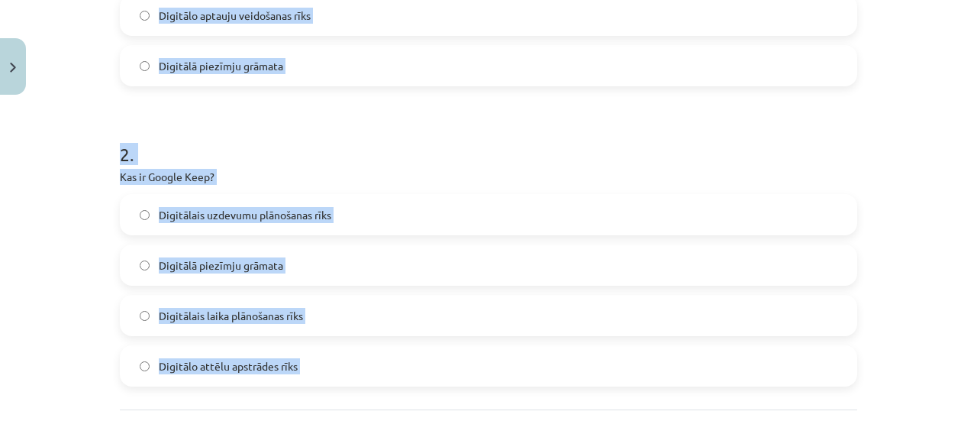
scroll to position [324, 0]
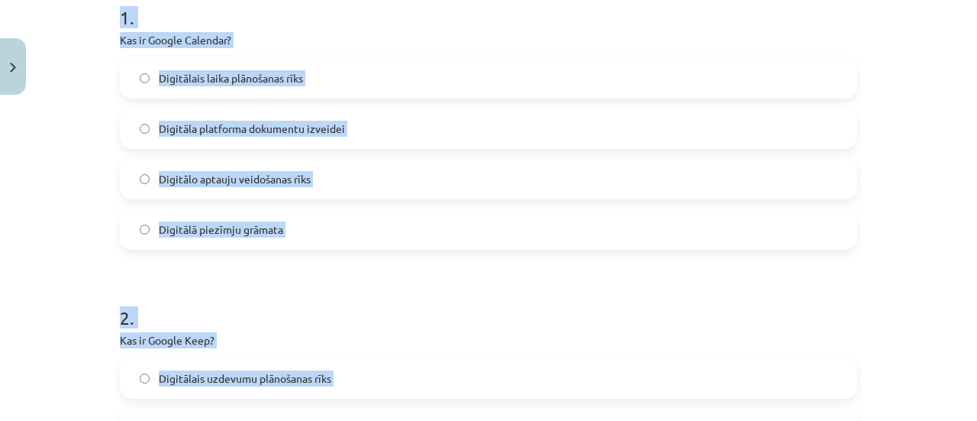
click at [318, 87] on label "Digitālais laika plānošanas rīks" at bounding box center [488, 78] width 735 height 38
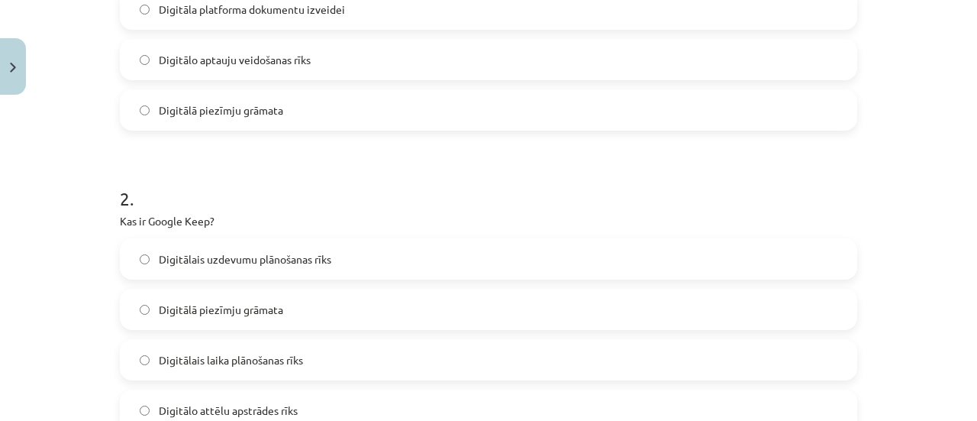
scroll to position [553, 0]
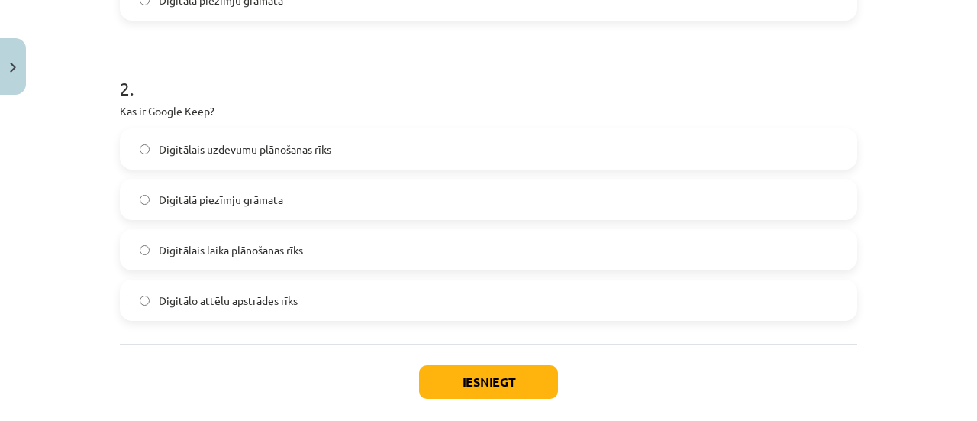
drag, startPoint x: 165, startPoint y: 206, endPoint x: 232, endPoint y: 241, distance: 75.8
click at [165, 206] on label "Digitālā piezīmju grāmata" at bounding box center [488, 199] width 735 height 38
click at [478, 358] on div "Iesniegt Aizvērt" at bounding box center [489, 397] width 738 height 107
click at [437, 368] on button "Iesniegt" at bounding box center [488, 382] width 139 height 34
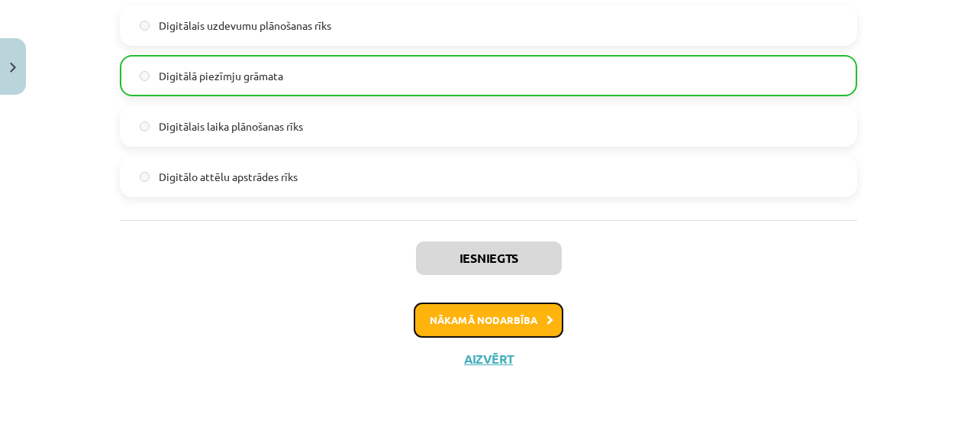
click at [464, 333] on button "Nākamā nodarbība" at bounding box center [489, 319] width 150 height 35
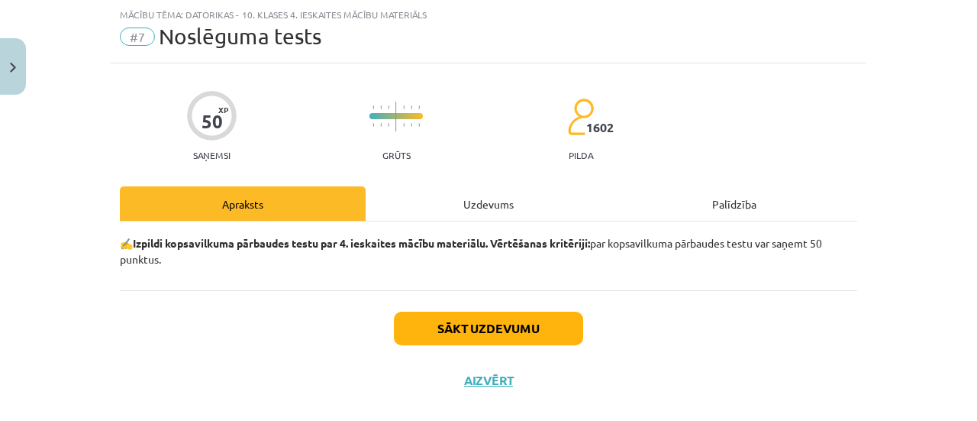
scroll to position [38, 0]
click at [474, 325] on button "Sākt uzdevumu" at bounding box center [488, 329] width 189 height 34
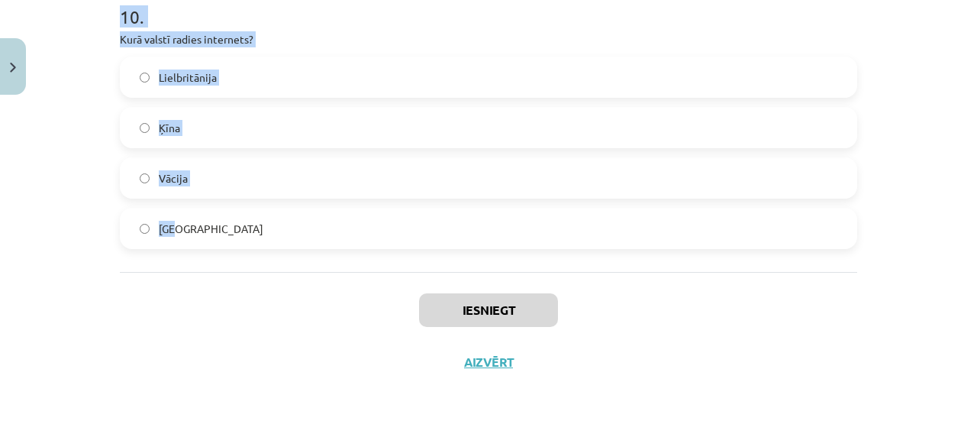
scroll to position [3030, 0]
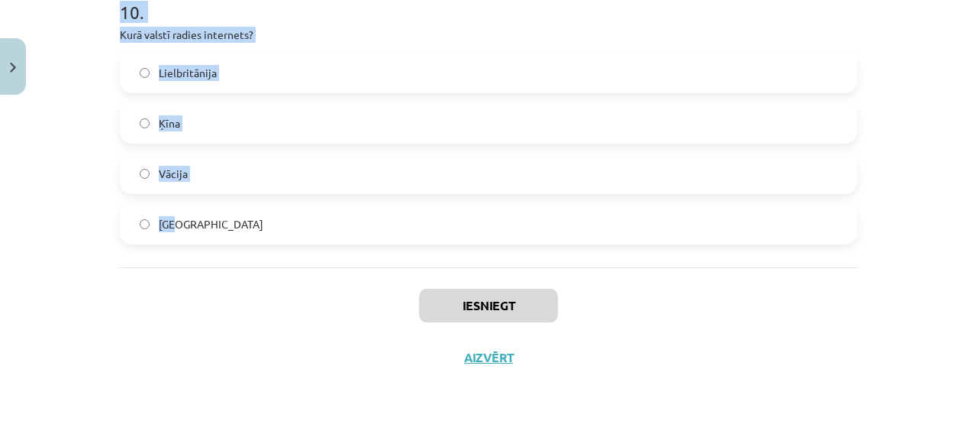
drag, startPoint x: 97, startPoint y: 135, endPoint x: 370, endPoint y: 222, distance: 286.1
click at [370, 222] on div "Mācību tēma: Datorikas - 10. klases 4. ieskaites mācību materiāls #7 Noslēguma …" at bounding box center [488, 210] width 977 height 421
copy form "1 . Kur atrodas interneta vadības centrs? Vācija ASV Lielbritānija Internetam n…"
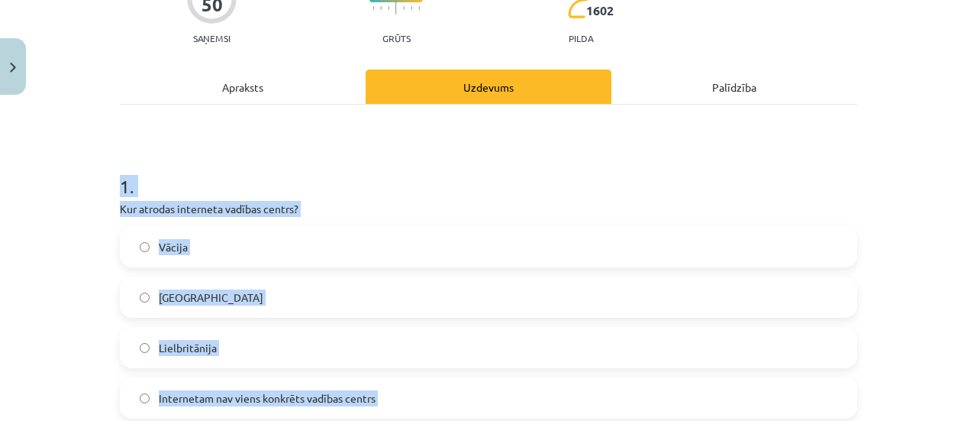
scroll to position [0, 0]
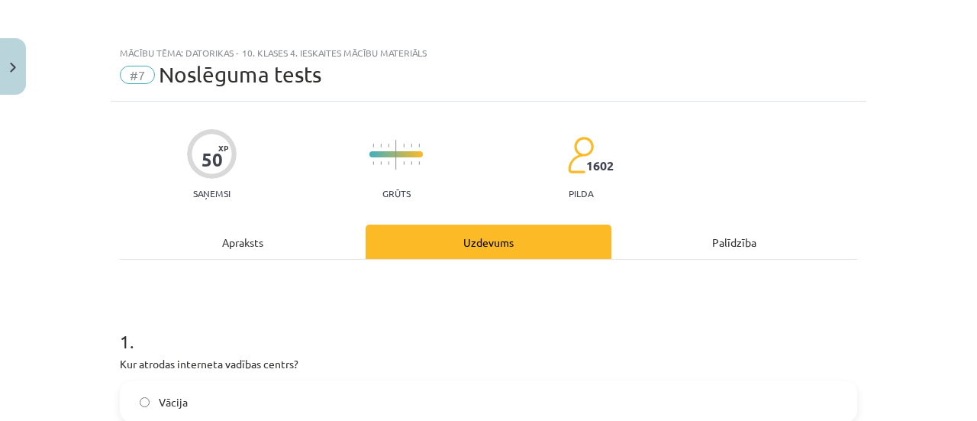
scroll to position [229, 0]
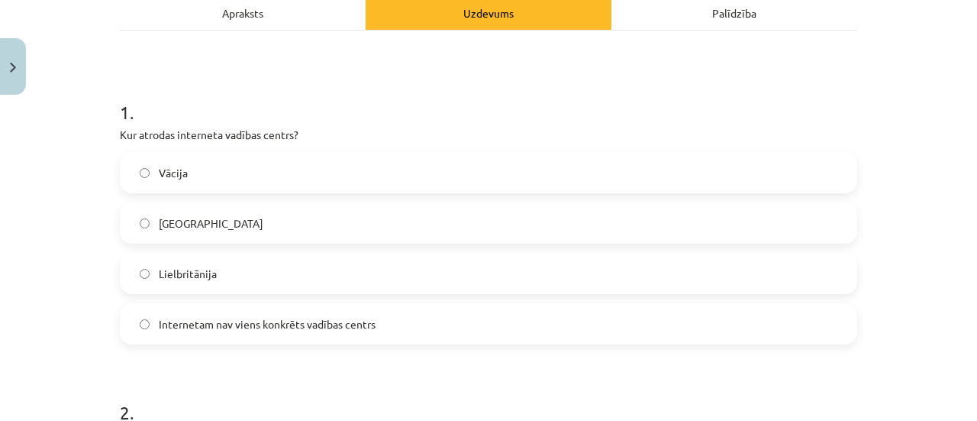
drag, startPoint x: 173, startPoint y: 328, endPoint x: 179, endPoint y: 308, distance: 19.8
click at [174, 328] on span "Internetam nav viens konkrēts vadības centrs" at bounding box center [267, 324] width 217 height 16
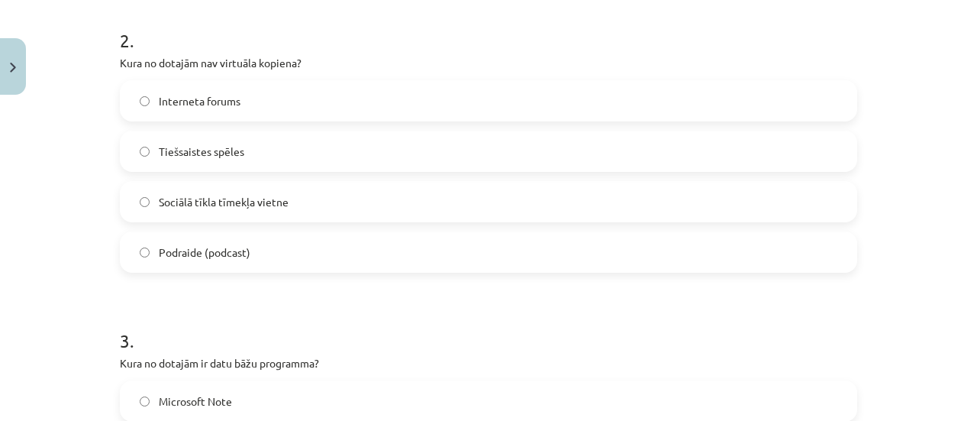
scroll to position [611, 0]
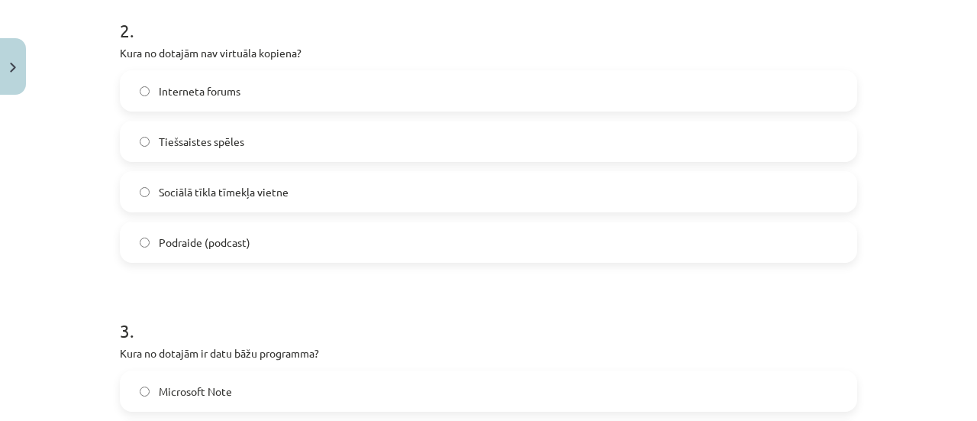
click at [199, 248] on span "Podraide (podcast)" at bounding box center [205, 242] width 92 height 16
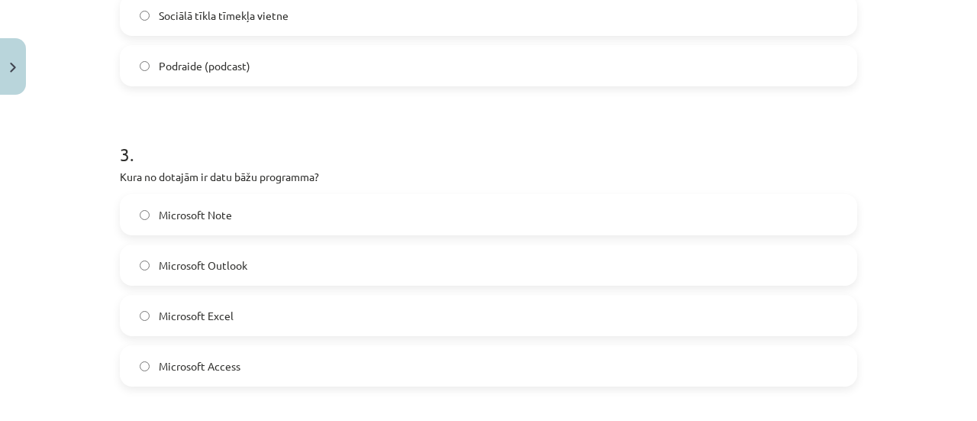
scroll to position [916, 0]
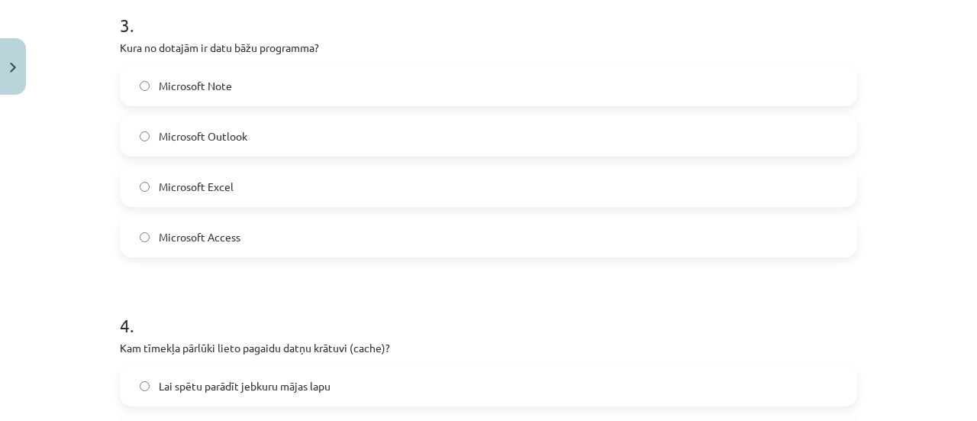
click at [211, 240] on span "Microsoft Access" at bounding box center [200, 237] width 82 height 16
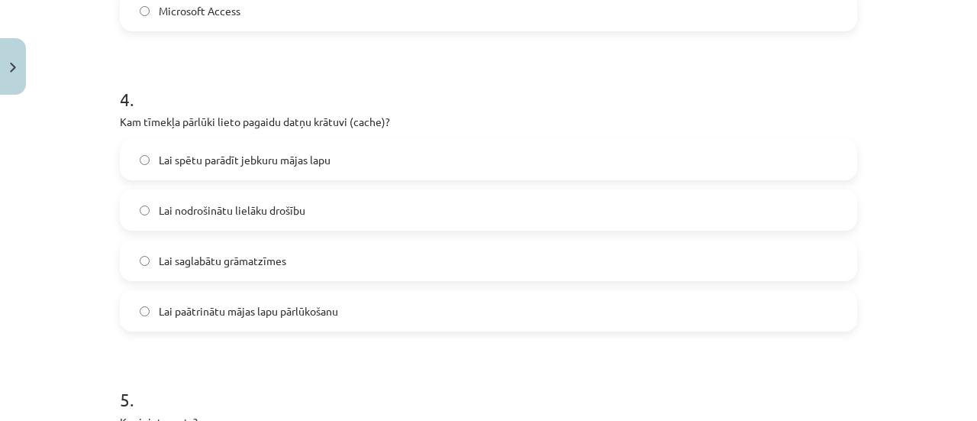
scroll to position [1145, 0]
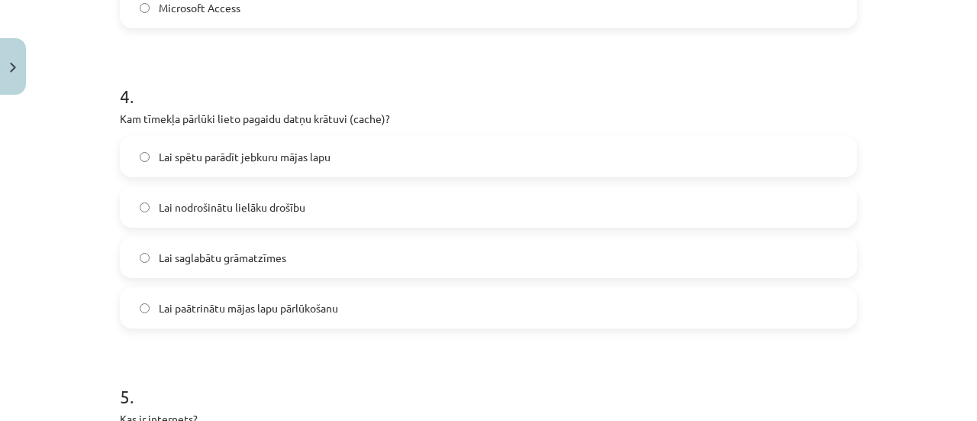
click at [242, 307] on span "Lai paātrinātu mājas lapu pārlūkošanu" at bounding box center [248, 308] width 179 height 16
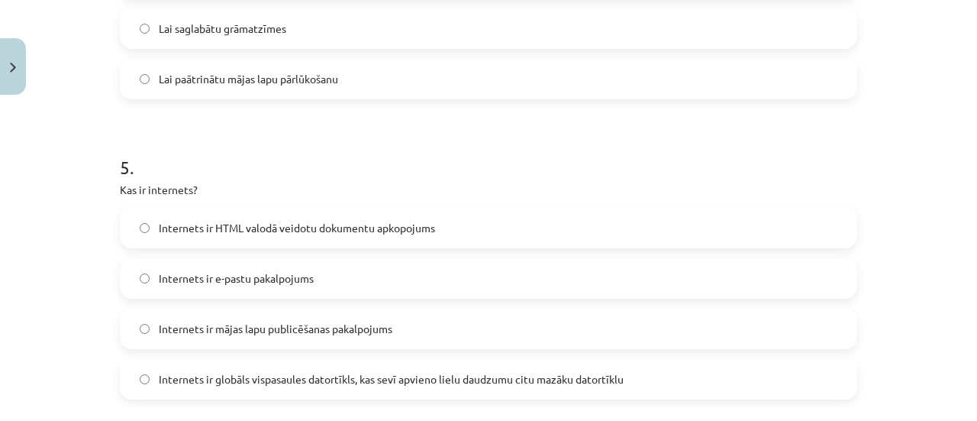
scroll to position [1451, 0]
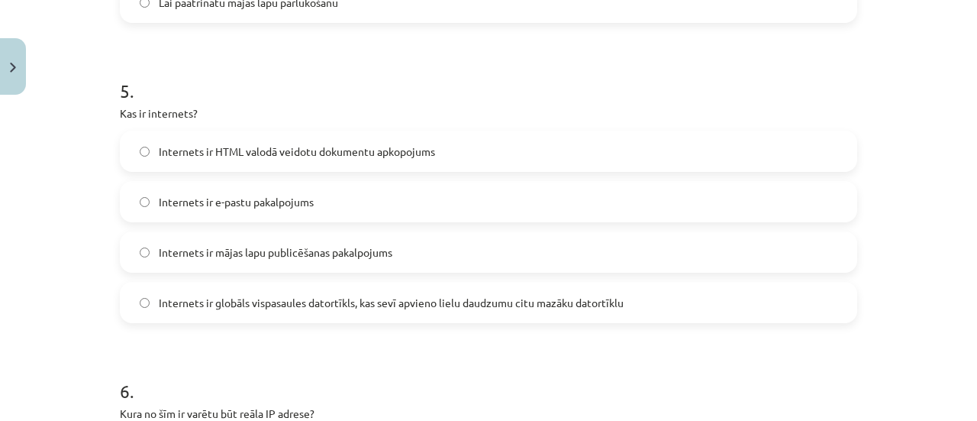
click at [226, 302] on span "Internets ir globāls vispasaules datortīkls, kas sevī apvieno lielu daudzumu ci…" at bounding box center [391, 303] width 465 height 16
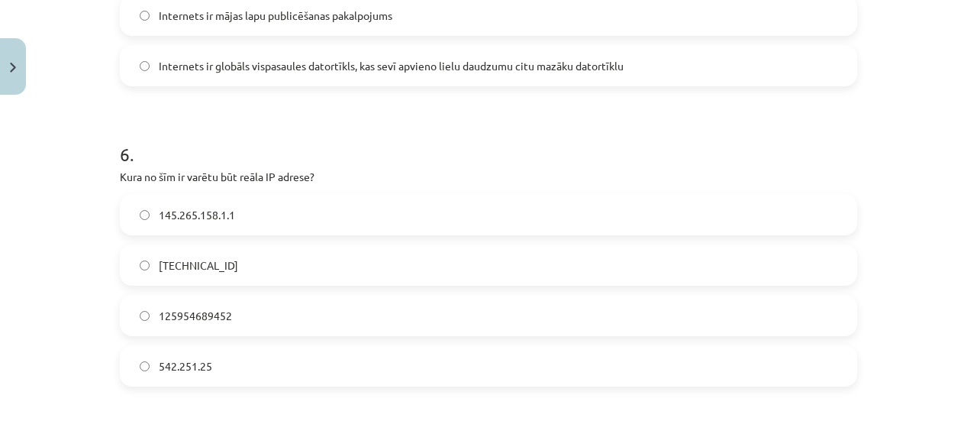
scroll to position [1756, 0]
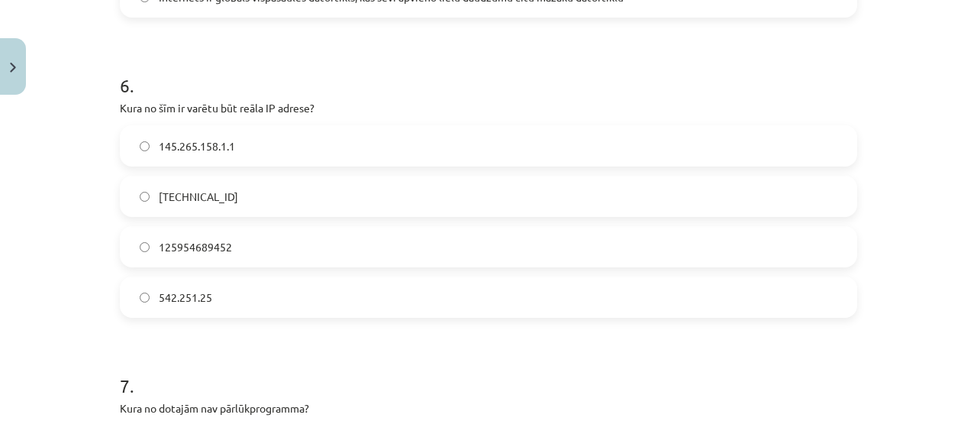
click at [184, 207] on label "158.12.159.1" at bounding box center [488, 196] width 735 height 38
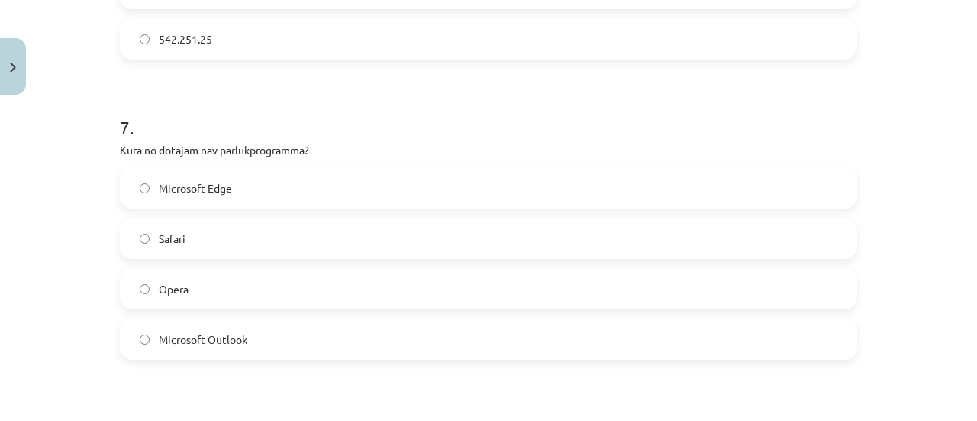
scroll to position [2061, 0]
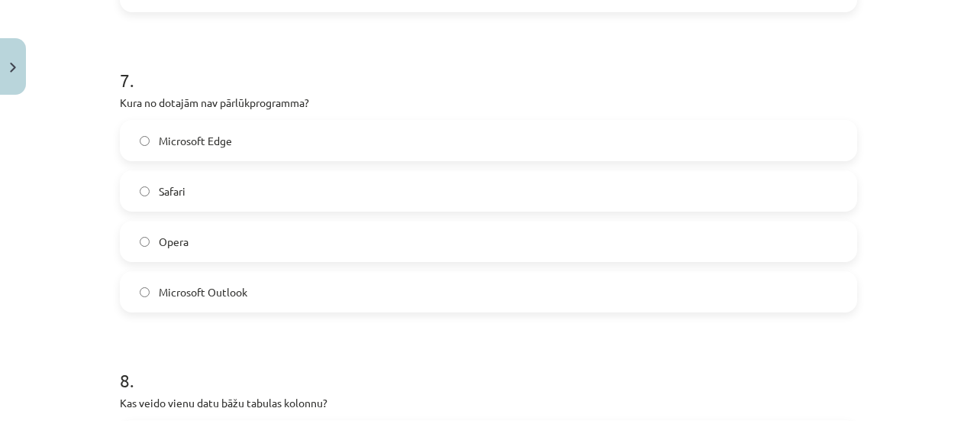
click at [183, 277] on label "Microsoft Outlook" at bounding box center [488, 292] width 735 height 38
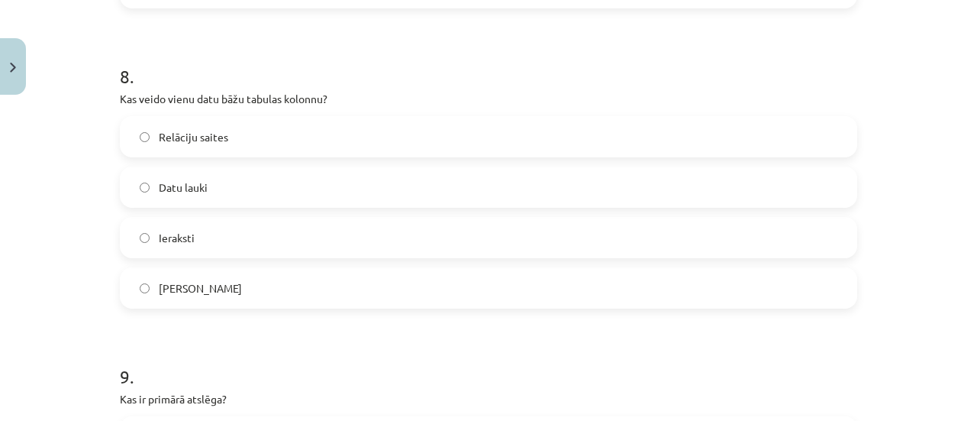
scroll to position [2367, 0]
click at [184, 186] on span "Datu lauki" at bounding box center [183, 186] width 49 height 16
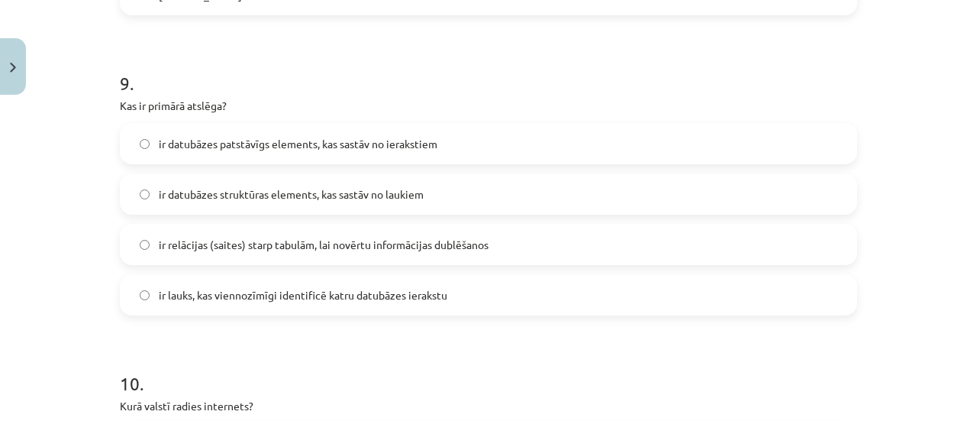
scroll to position [2672, 0]
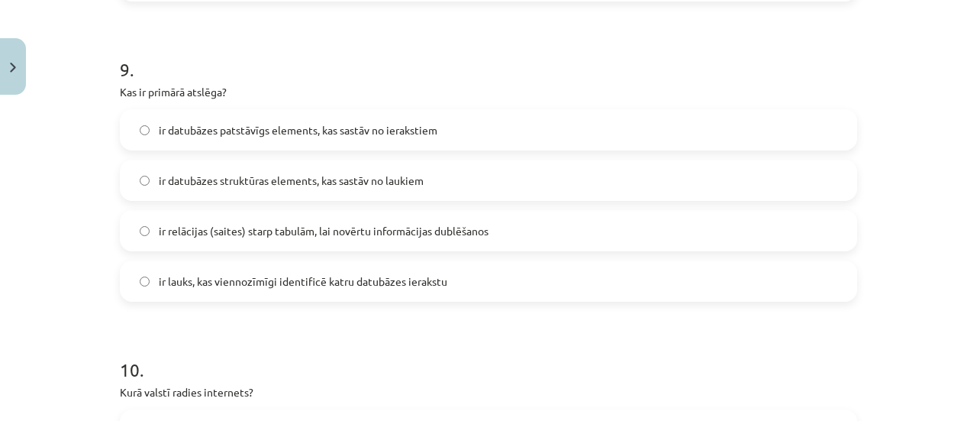
drag, startPoint x: 202, startPoint y: 282, endPoint x: 203, endPoint y: 266, distance: 15.3
click at [202, 282] on span "ir lauks, kas viennozīmīgi identificē katru datubāzes ierakstu" at bounding box center [303, 281] width 289 height 16
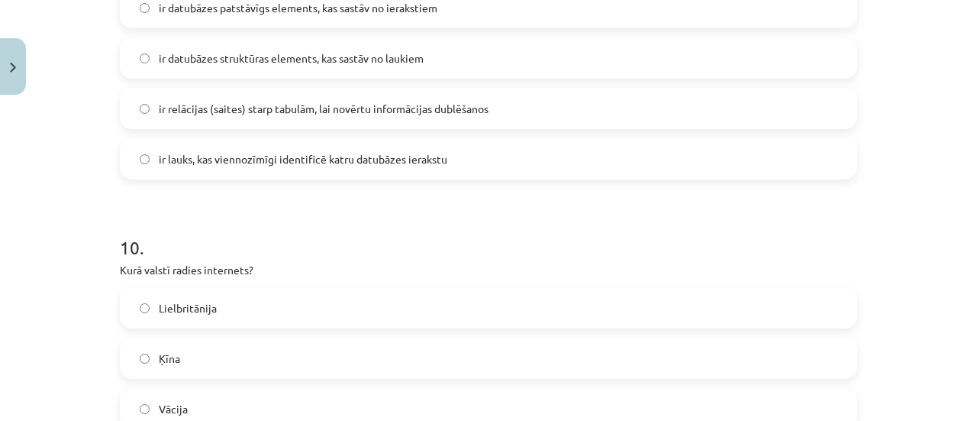
scroll to position [2901, 0]
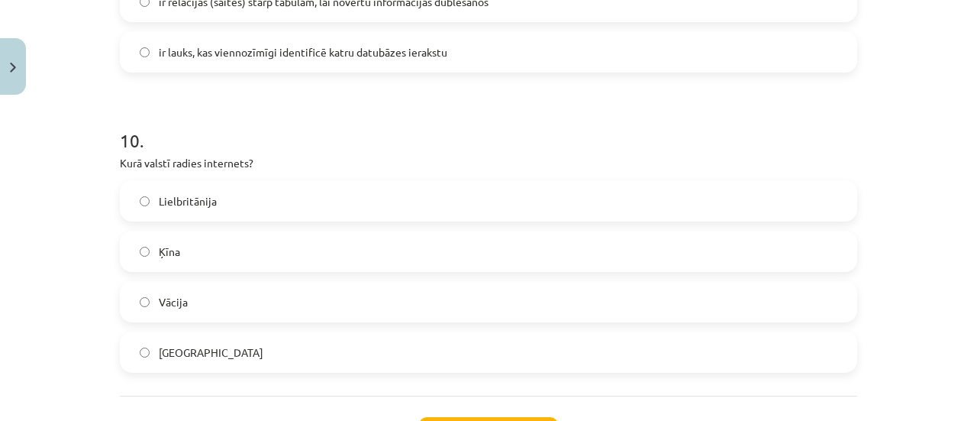
click at [140, 358] on label "ASV" at bounding box center [488, 352] width 735 height 38
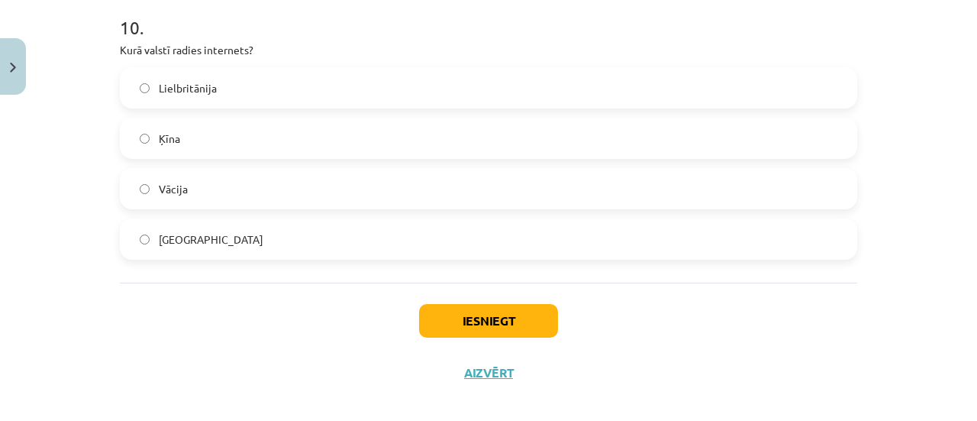
scroll to position [3030, 0]
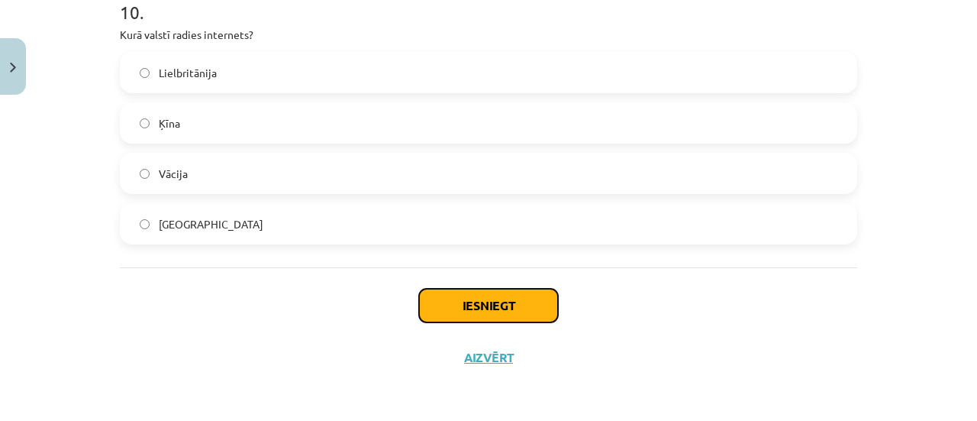
click at [489, 302] on button "Iesniegt" at bounding box center [488, 306] width 139 height 34
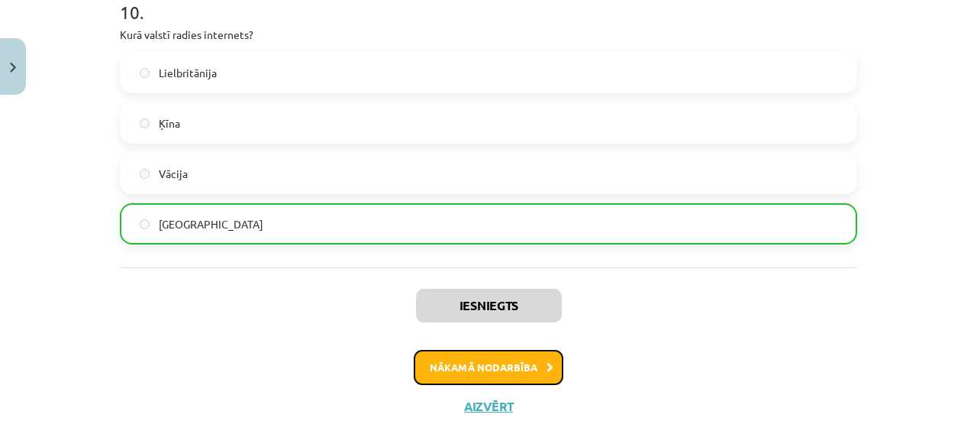
click at [515, 370] on button "Nākamā nodarbība" at bounding box center [489, 367] width 150 height 35
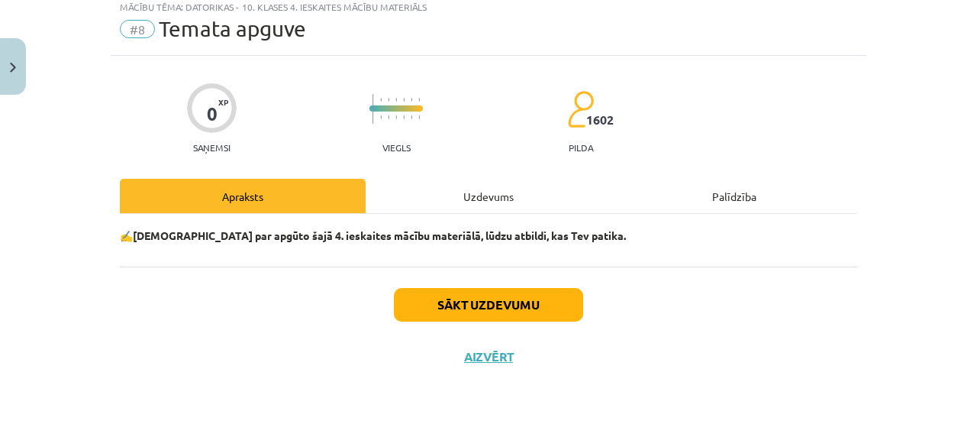
scroll to position [38, 0]
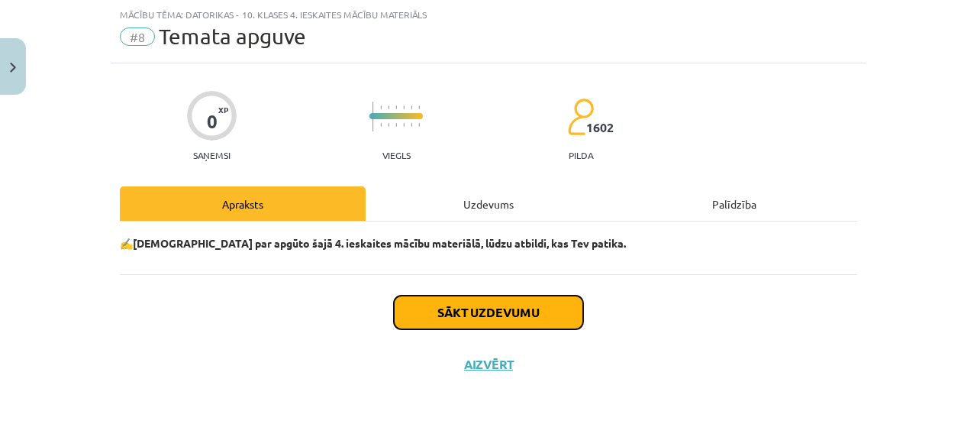
click at [476, 305] on button "Sākt uzdevumu" at bounding box center [488, 312] width 189 height 34
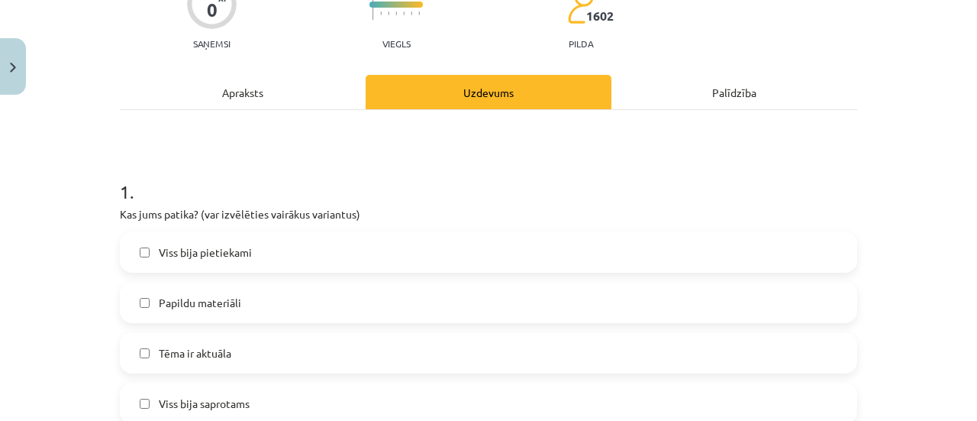
scroll to position [267, 0]
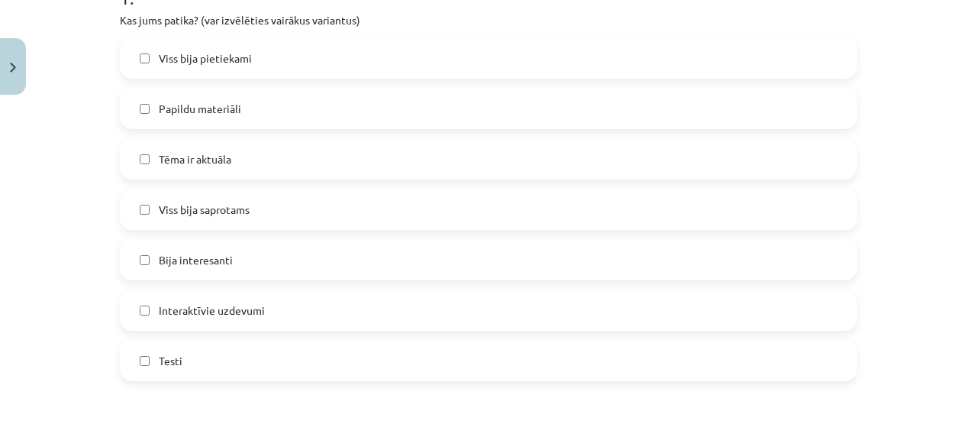
click at [212, 156] on span "Tēma ir aktuāla" at bounding box center [195, 159] width 73 height 16
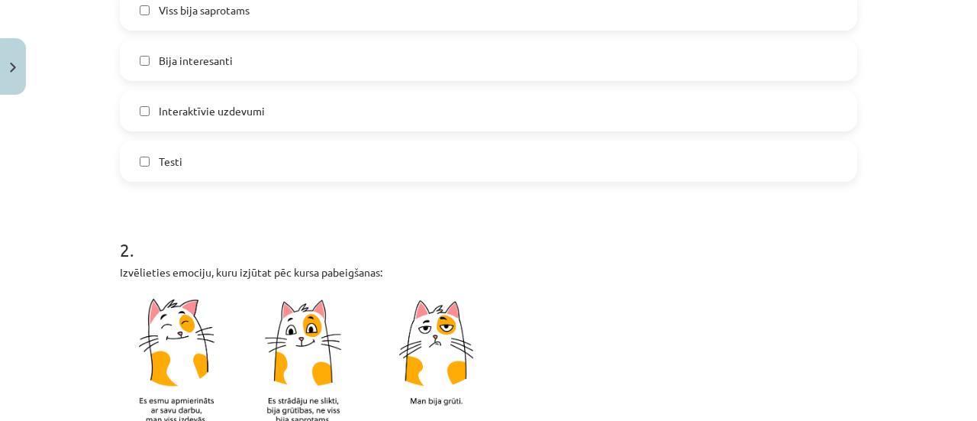
scroll to position [573, 0]
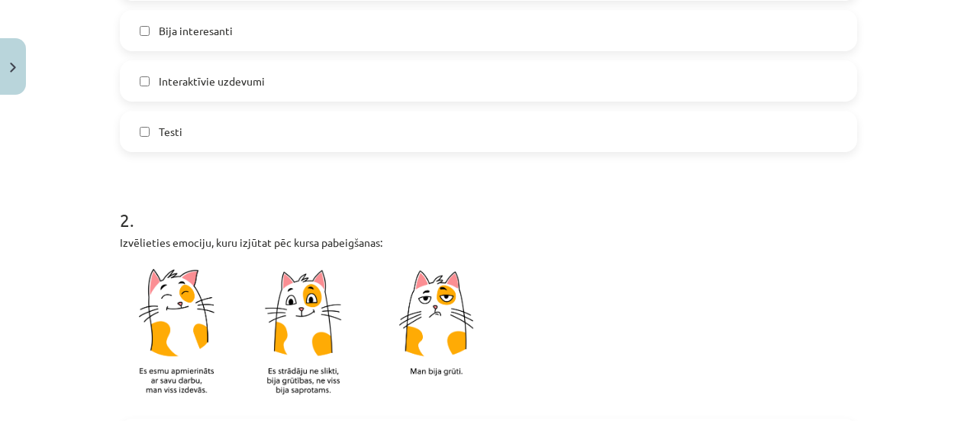
click at [191, 128] on label "Testi" at bounding box center [488, 131] width 735 height 38
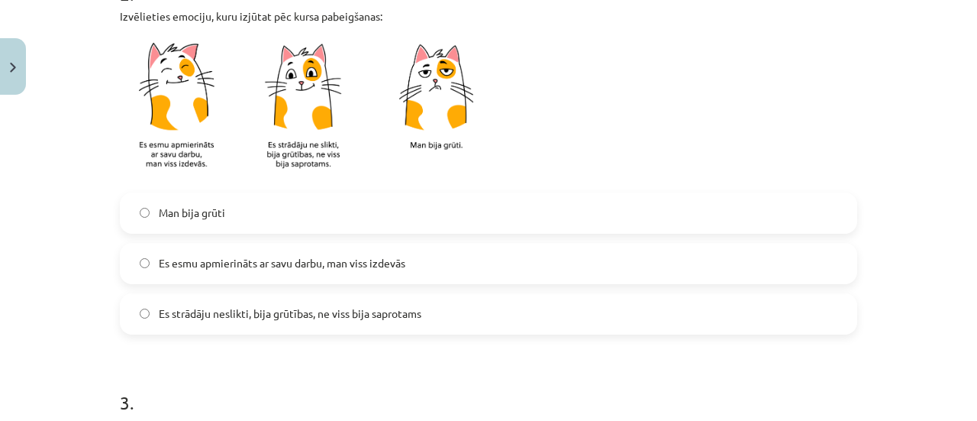
scroll to position [802, 0]
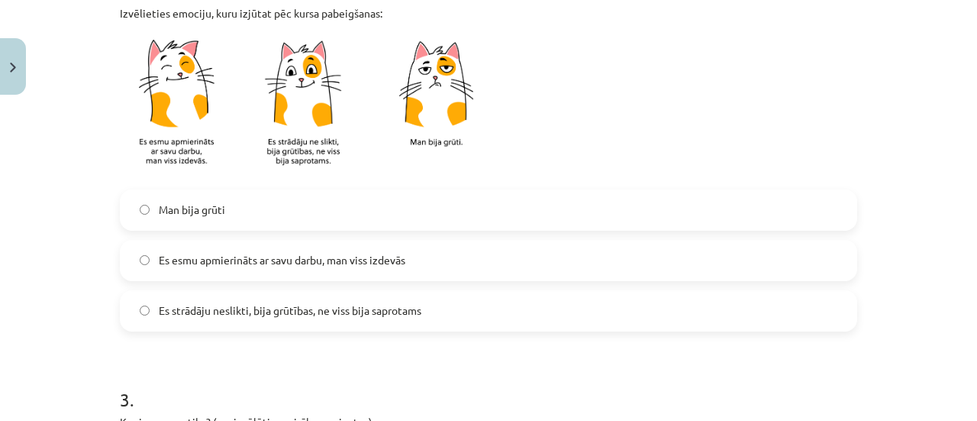
click at [249, 292] on label "Es strādāju neslikti, bija grūtības, ne viss bija saprotams" at bounding box center [488, 311] width 735 height 38
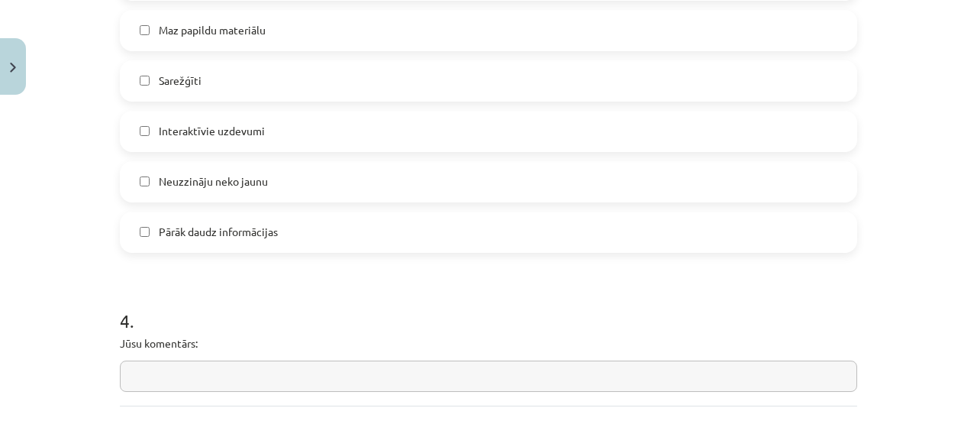
scroll to position [1336, 0]
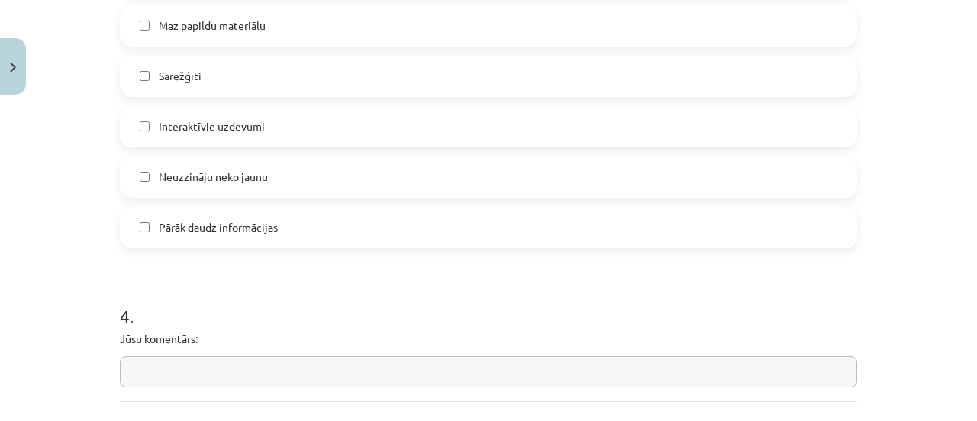
click at [225, 240] on label "Pārāk daudz informācijas" at bounding box center [488, 227] width 735 height 38
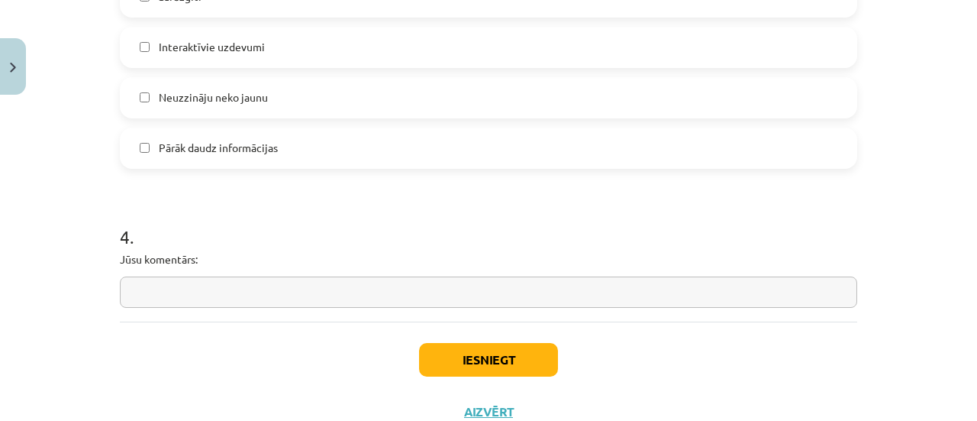
scroll to position [1469, 0]
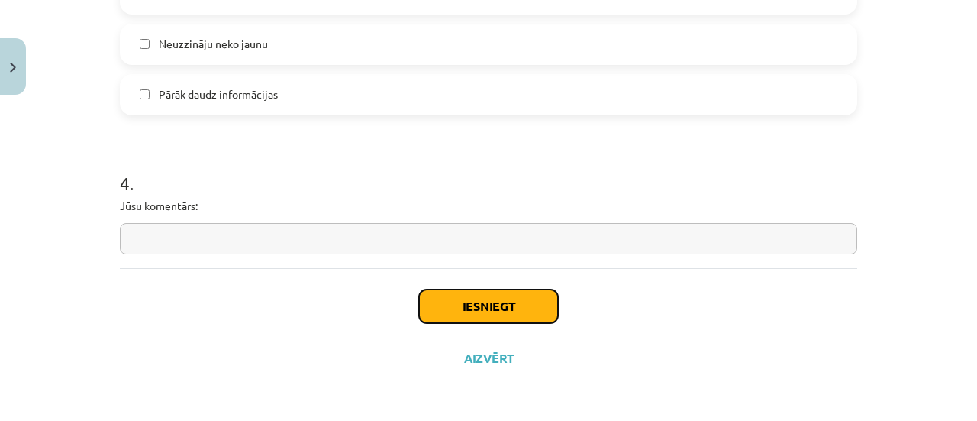
click at [539, 306] on button "Iesniegt" at bounding box center [488, 306] width 139 height 34
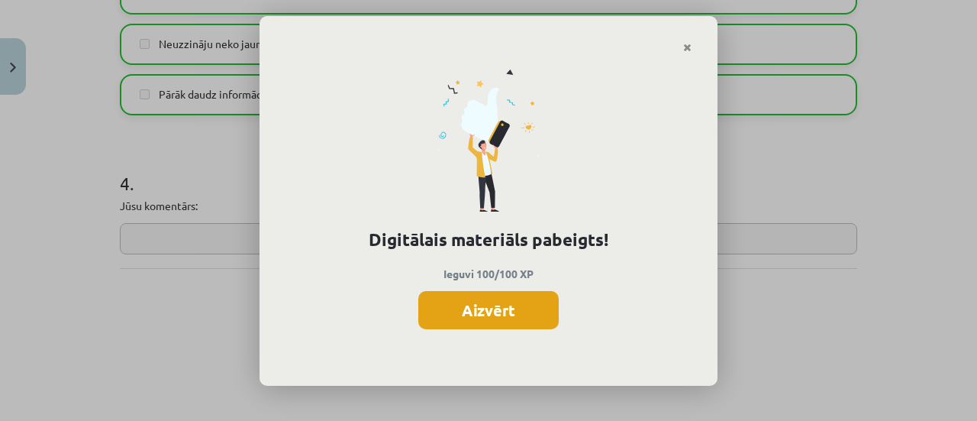
click at [480, 298] on button "Aizvērt" at bounding box center [488, 310] width 140 height 38
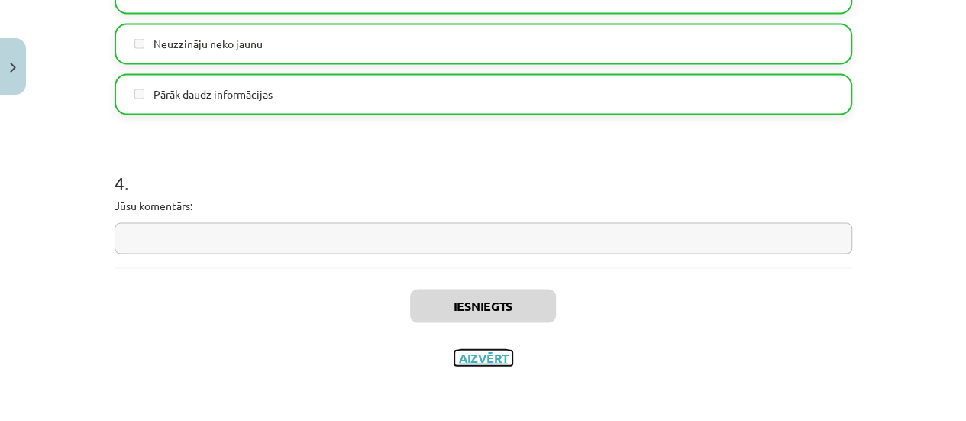
click at [492, 356] on button "Aizvērt" at bounding box center [483, 357] width 58 height 15
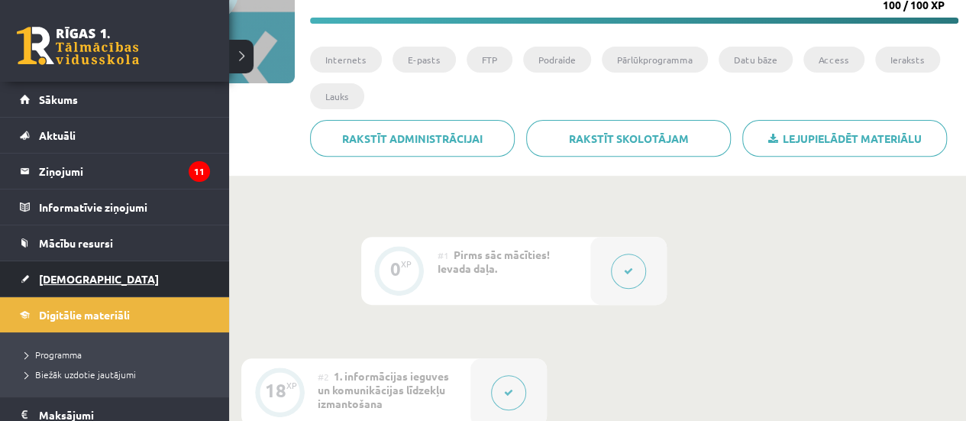
click at [50, 273] on span "[DEMOGRAPHIC_DATA]" at bounding box center [99, 279] width 120 height 14
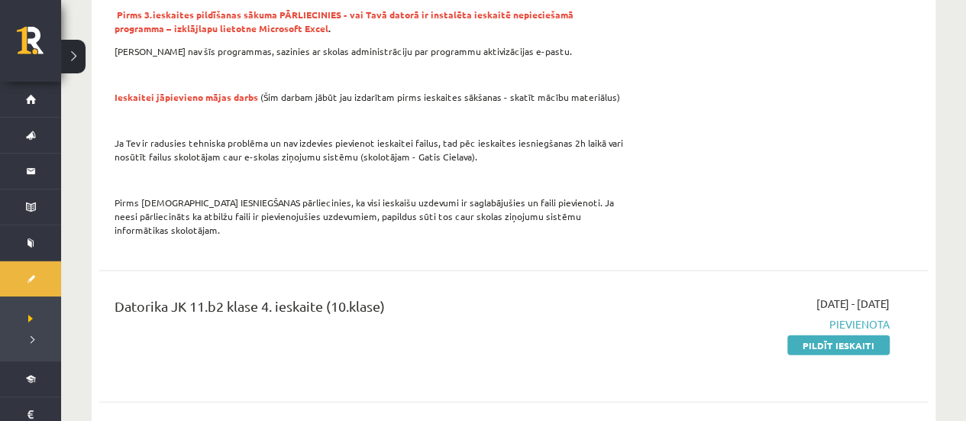
scroll to position [1909, 0]
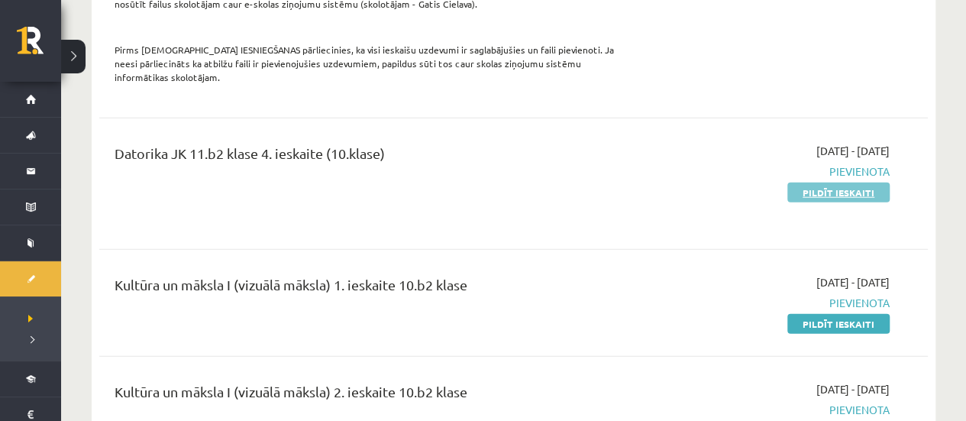
click at [835, 182] on link "Pildīt ieskaiti" at bounding box center [838, 192] width 102 height 20
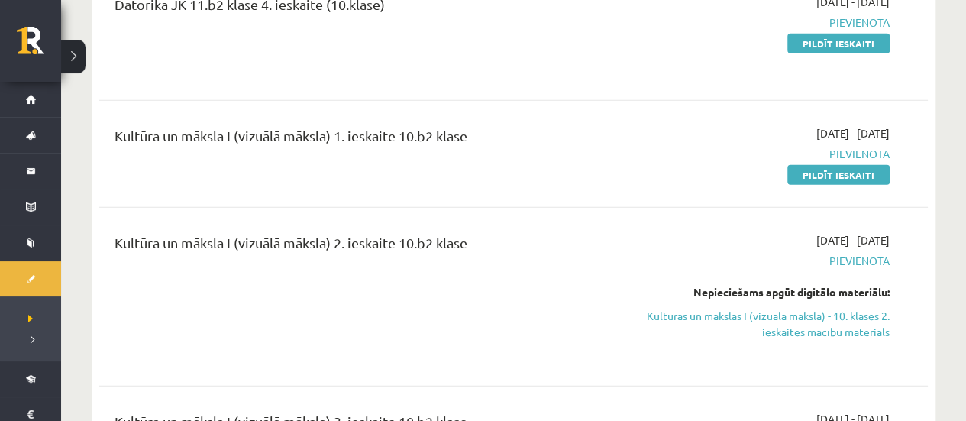
scroll to position [2061, 0]
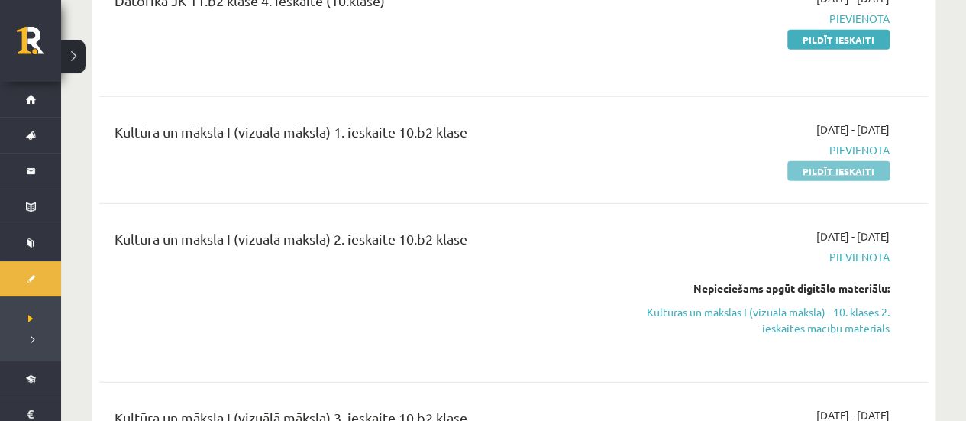
click at [794, 161] on link "Pildīt ieskaiti" at bounding box center [838, 171] width 102 height 20
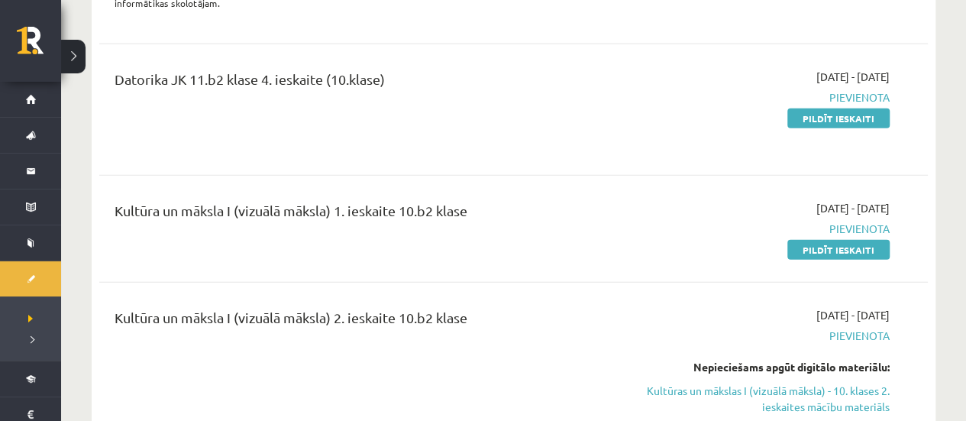
scroll to position [1985, 0]
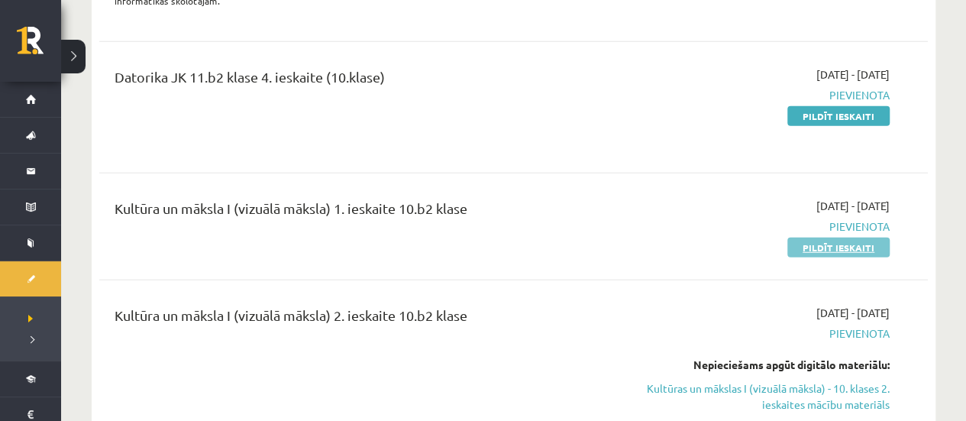
click at [820, 237] on link "Pildīt ieskaiti" at bounding box center [838, 247] width 102 height 20
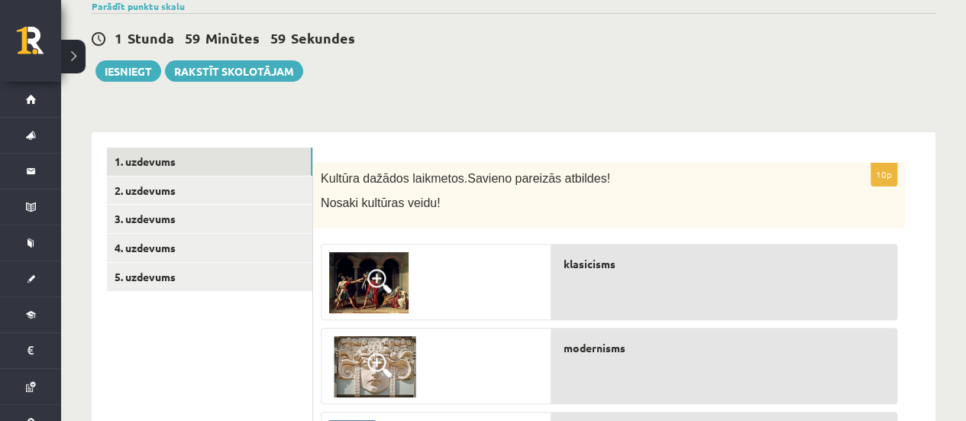
scroll to position [229, 0]
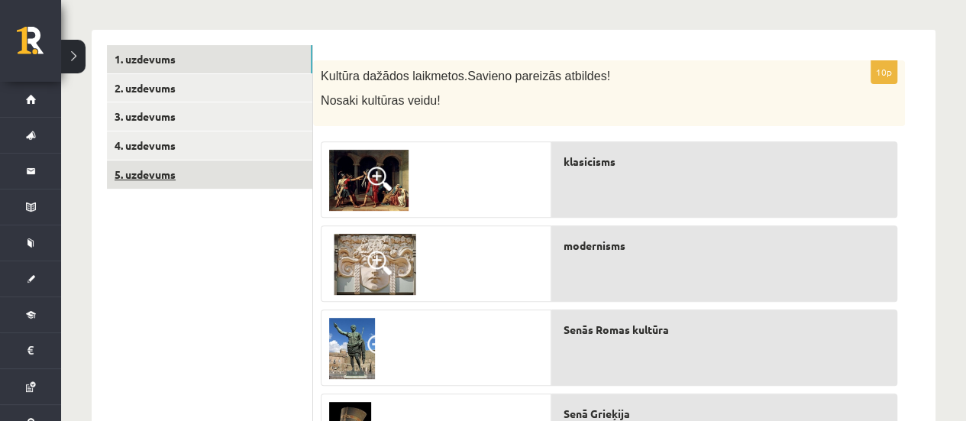
click at [144, 175] on link "5. uzdevums" at bounding box center [209, 174] width 205 height 28
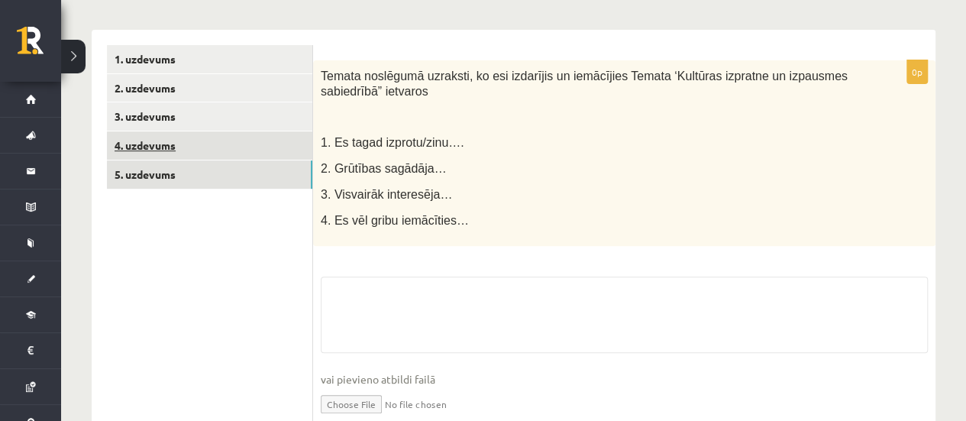
click at [151, 149] on link "4. uzdevums" at bounding box center [209, 145] width 205 height 28
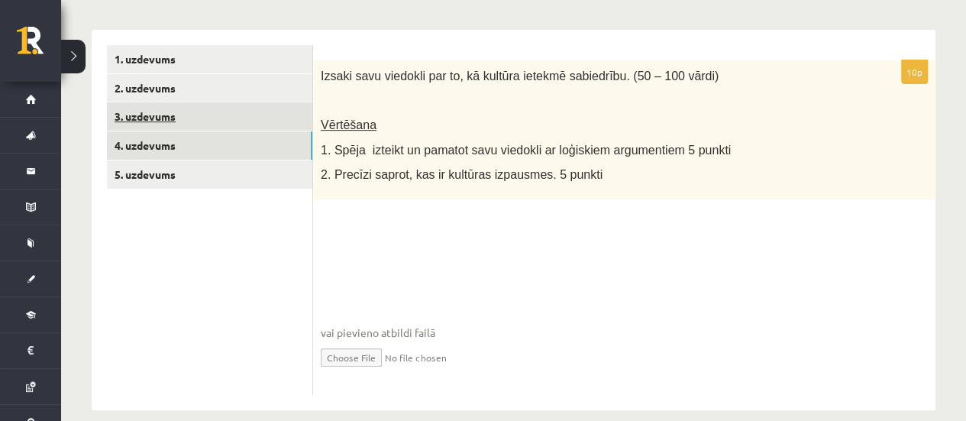
click at [151, 116] on link "3. uzdevums" at bounding box center [209, 116] width 205 height 28
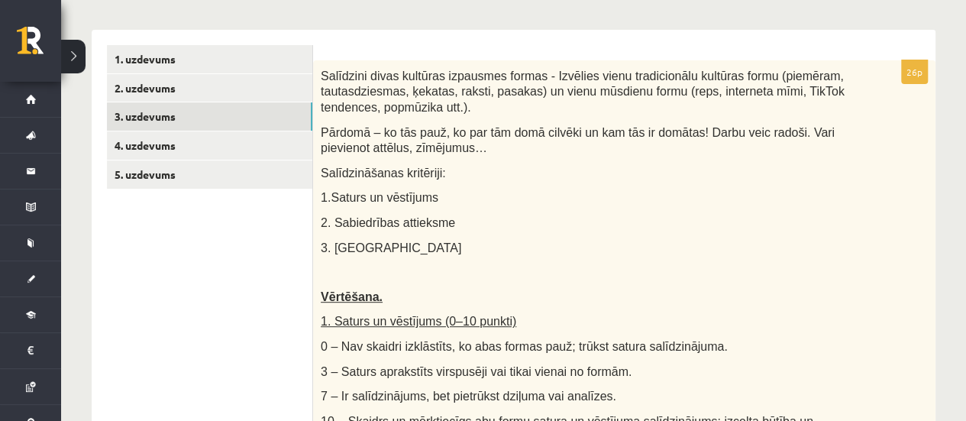
scroll to position [0, 0]
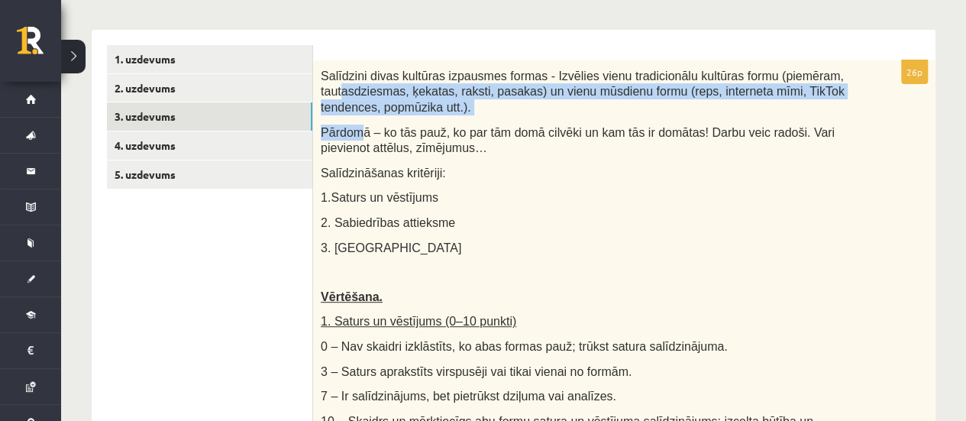
drag, startPoint x: 341, startPoint y: 84, endPoint x: 359, endPoint y: 123, distance: 43.0
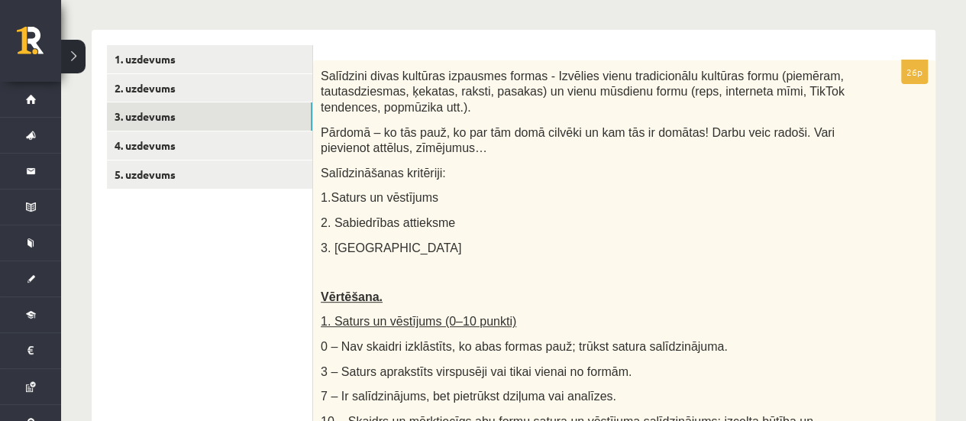
click at [370, 146] on span "Pārdomā – ko tās pauž, ko par tām domā cilvēki un kam tās ir domātas! Darbu vei…" at bounding box center [578, 140] width 514 height 29
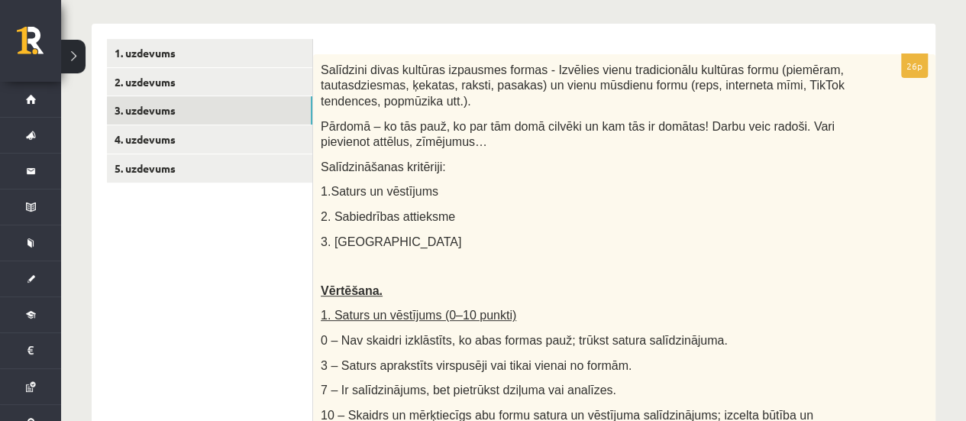
scroll to position [229, 0]
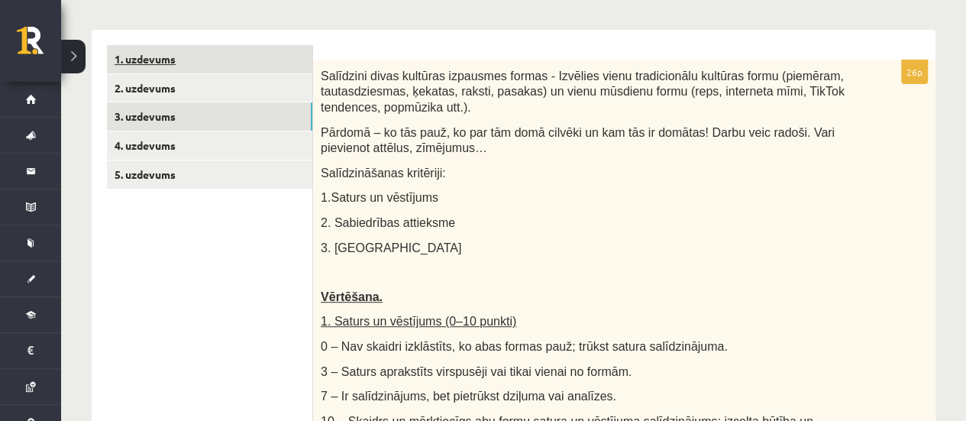
click at [188, 57] on link "1. uzdevums" at bounding box center [209, 59] width 205 height 28
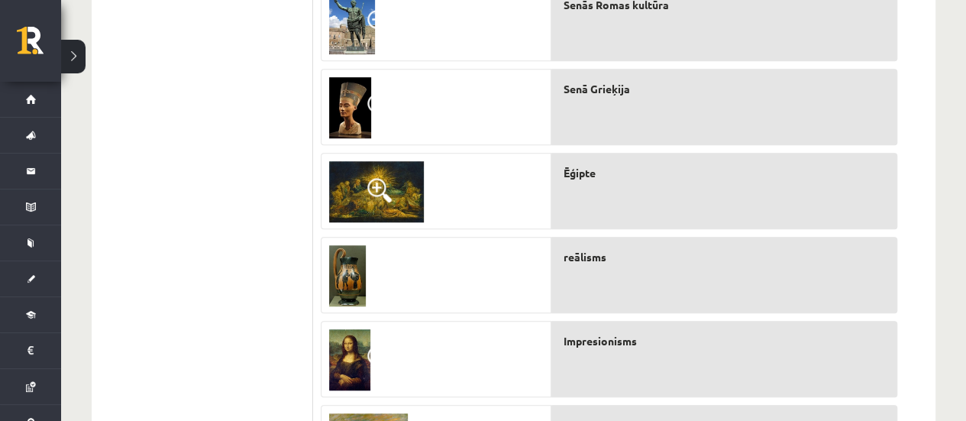
scroll to position [530, 0]
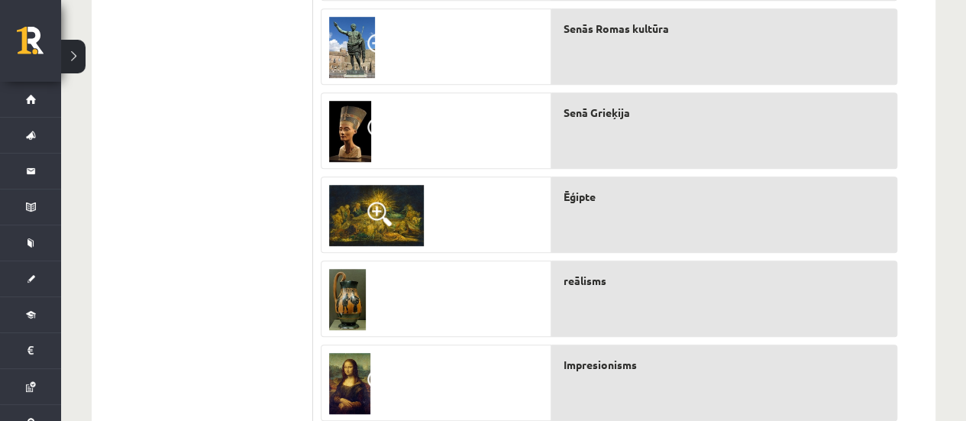
drag, startPoint x: 588, startPoint y: 160, endPoint x: 588, endPoint y: 170, distance: 10.7
click at [588, 169] on div "klasicisms modernisms Senās Romas kultūra Senā Grieķija Ēģipte reālisms Impresi…" at bounding box center [724, 253] width 346 height 840
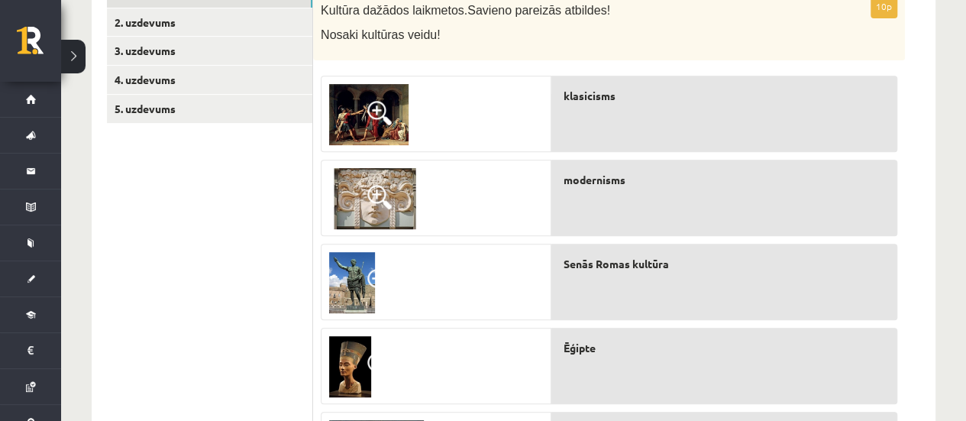
scroll to position [301, 0]
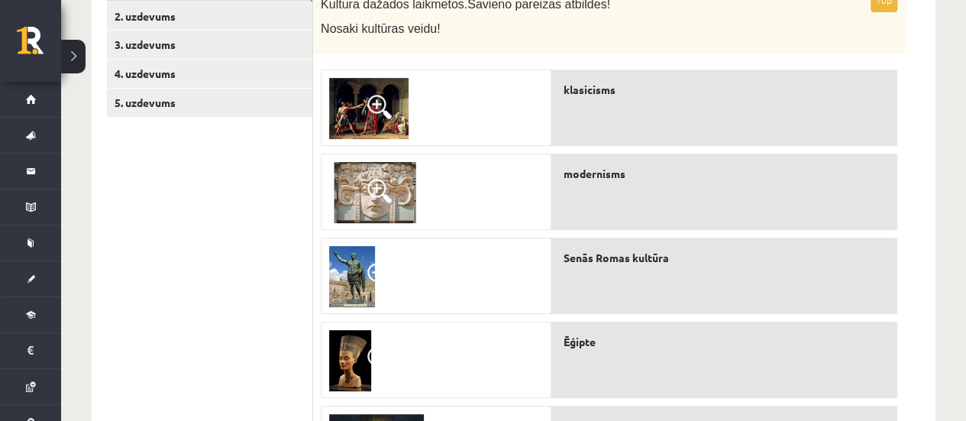
click at [372, 116] on span at bounding box center [379, 107] width 24 height 24
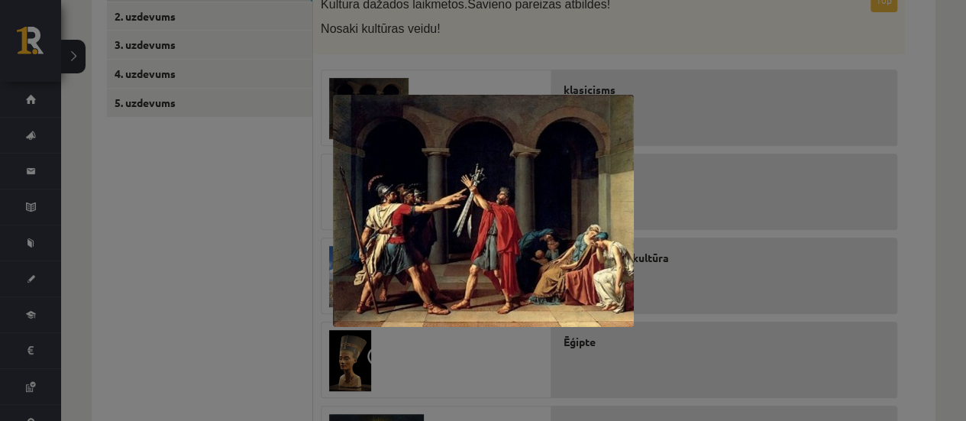
click at [576, 55] on div at bounding box center [483, 210] width 966 height 421
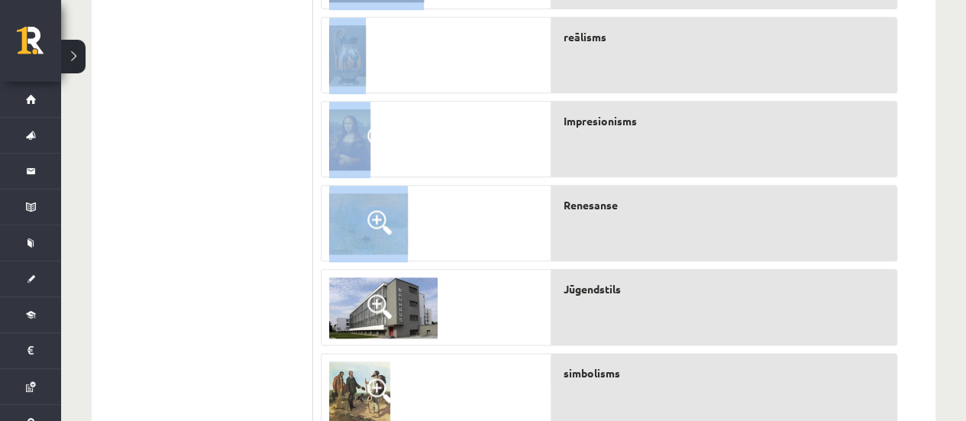
scroll to position [835, 0]
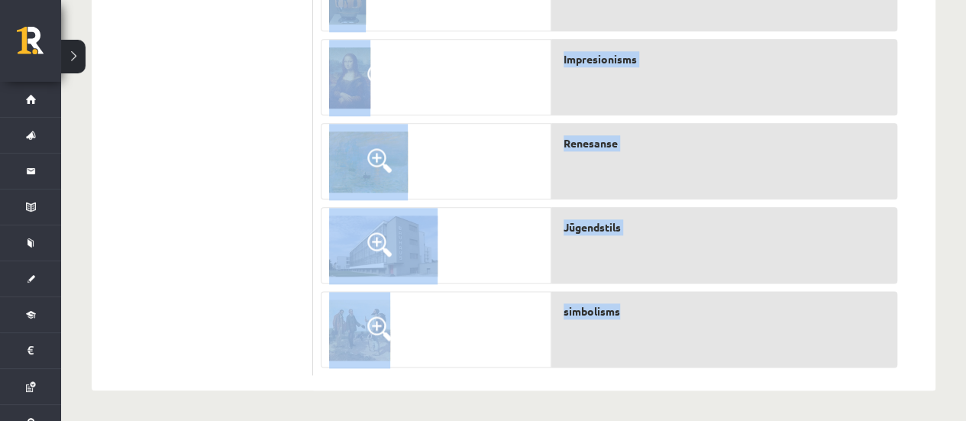
drag, startPoint x: 321, startPoint y: 76, endPoint x: 716, endPoint y: 353, distance: 482.9
copy div "Kultūra dažādos laikmetos. Savieno pareizās atbildes! Nosaki kultūras veidu! kl…"
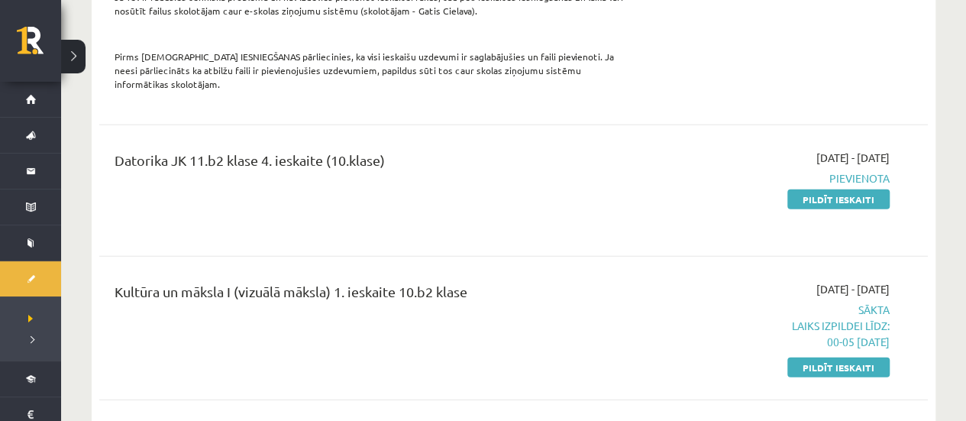
scroll to position [1909, 0]
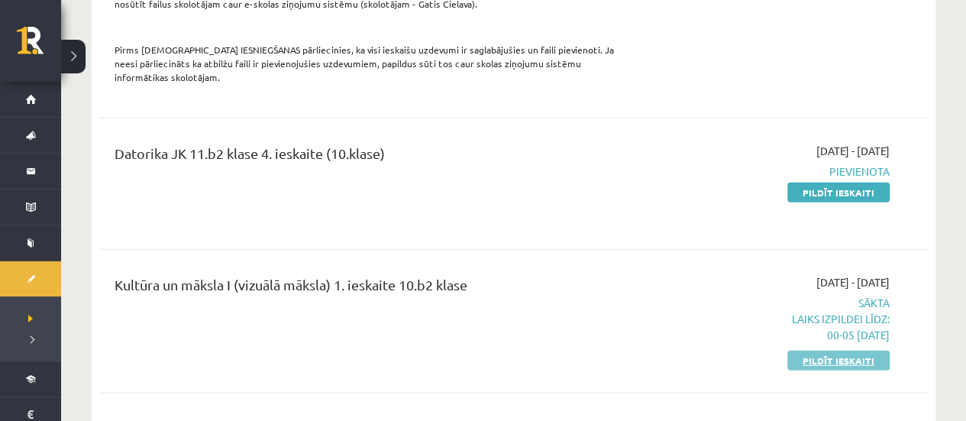
click at [820, 350] on link "Pildīt ieskaiti" at bounding box center [838, 360] width 102 height 20
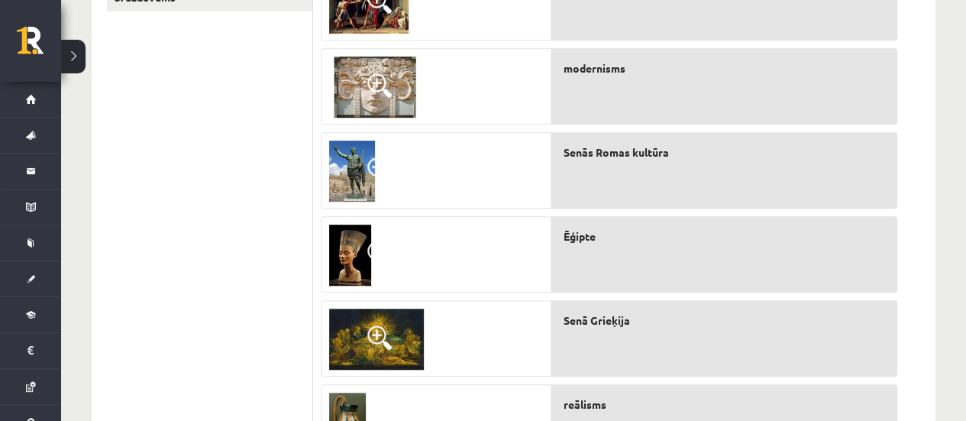
scroll to position [305, 0]
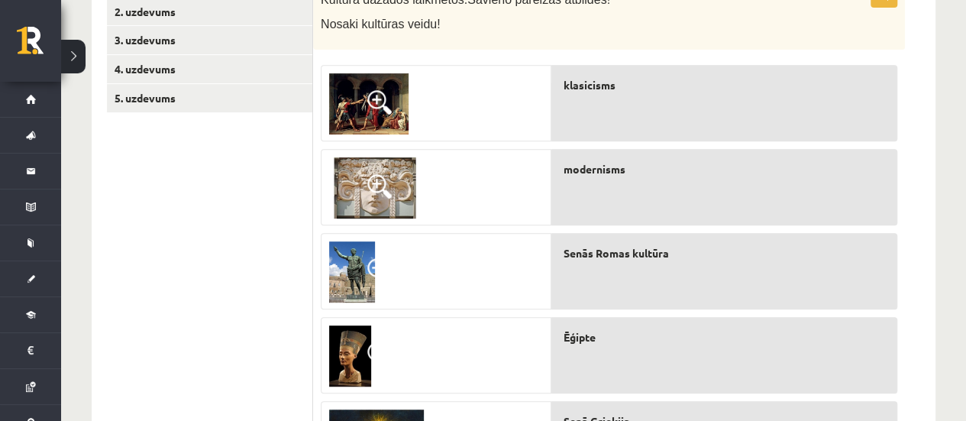
click at [383, 107] on span at bounding box center [379, 102] width 24 height 24
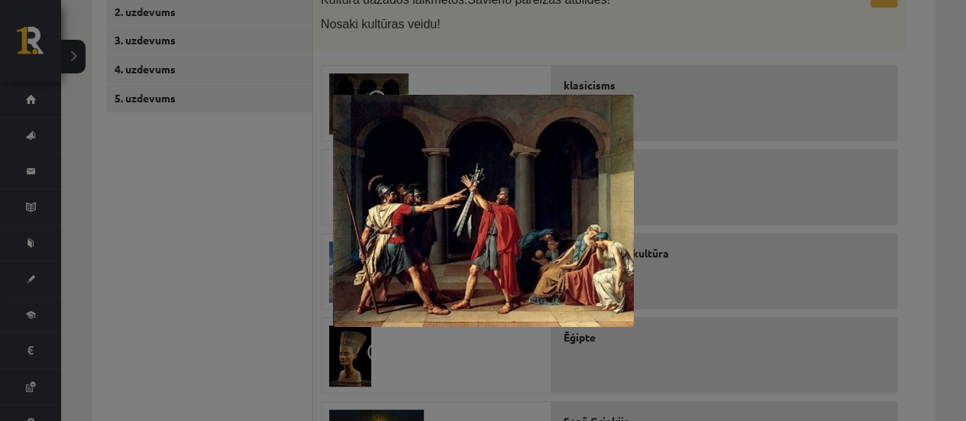
scroll to position [229, 0]
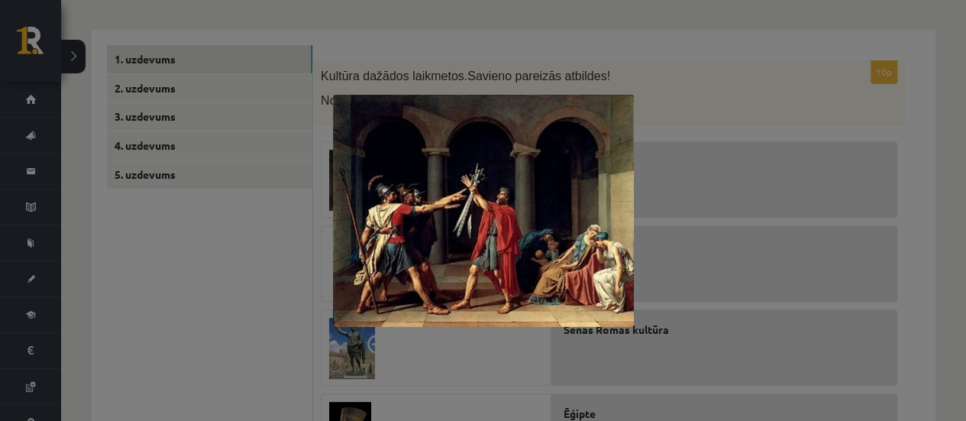
click at [731, 82] on div at bounding box center [483, 210] width 966 height 421
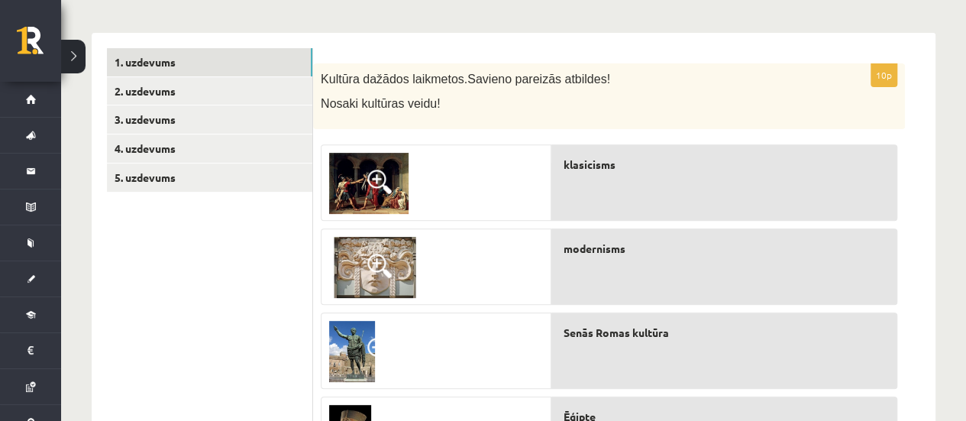
scroll to position [224, 0]
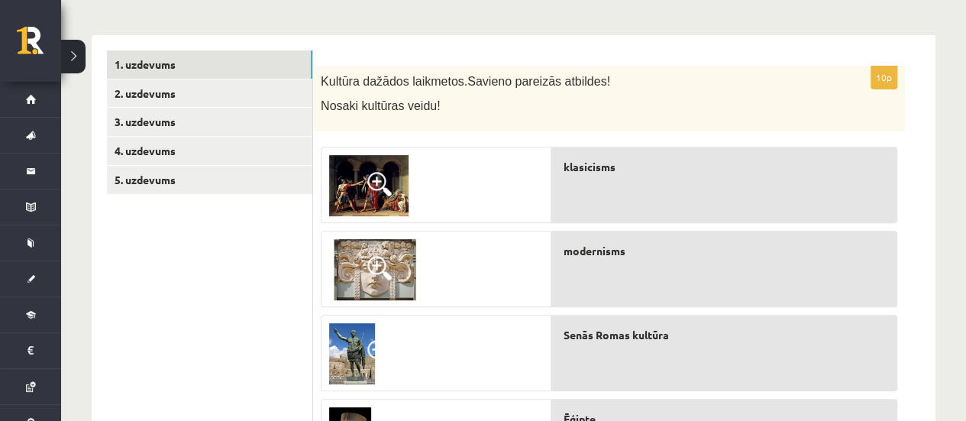
click at [345, 268] on img at bounding box center [375, 269] width 92 height 61
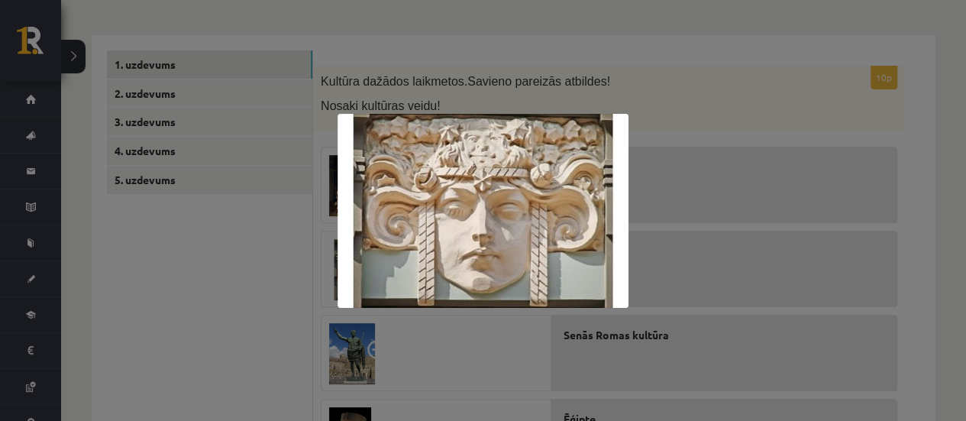
click at [944, 74] on div at bounding box center [483, 210] width 966 height 421
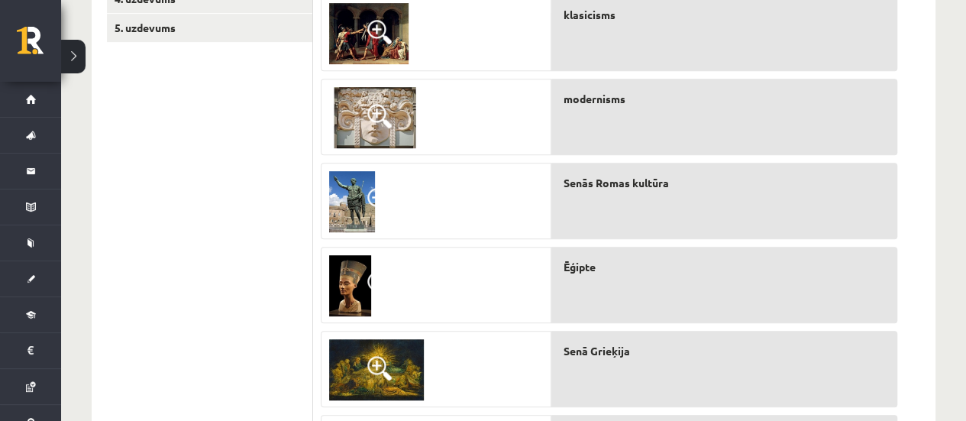
scroll to position [376, 0]
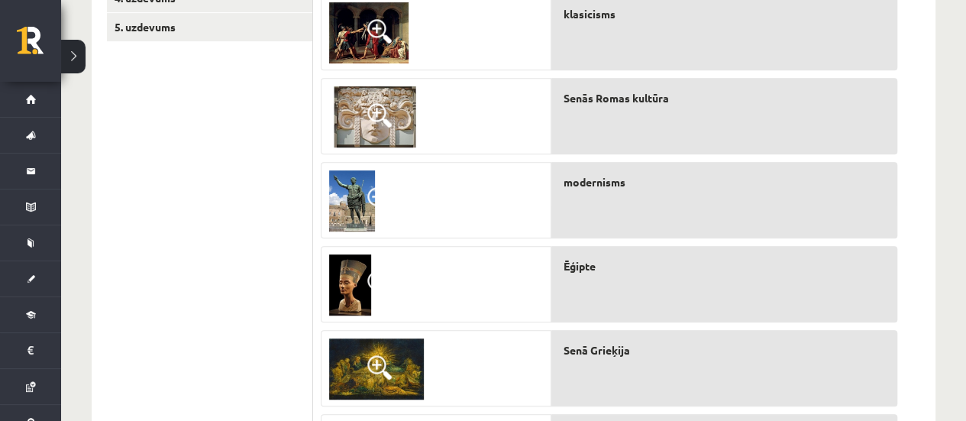
click at [335, 211] on img at bounding box center [352, 200] width 46 height 61
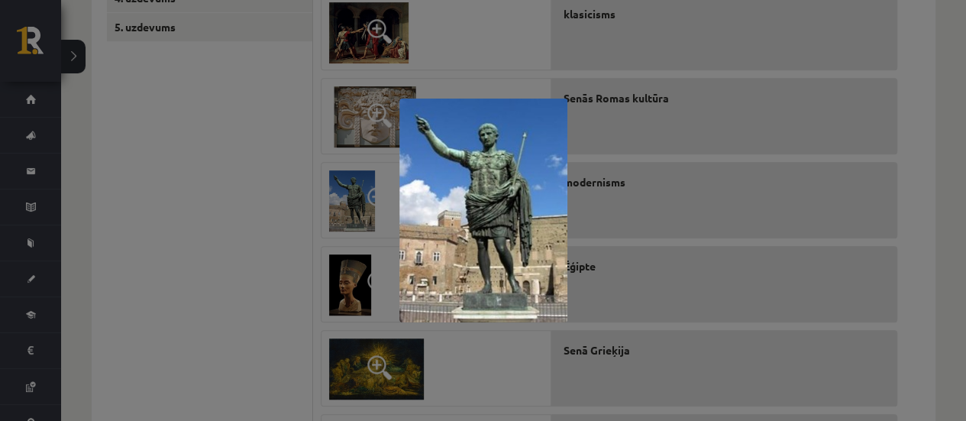
click at [873, 101] on div at bounding box center [483, 210] width 966 height 421
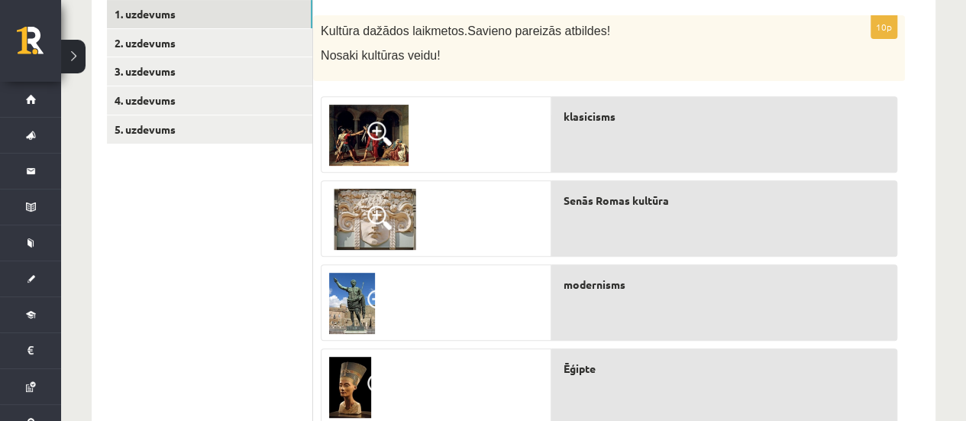
scroll to position [305, 0]
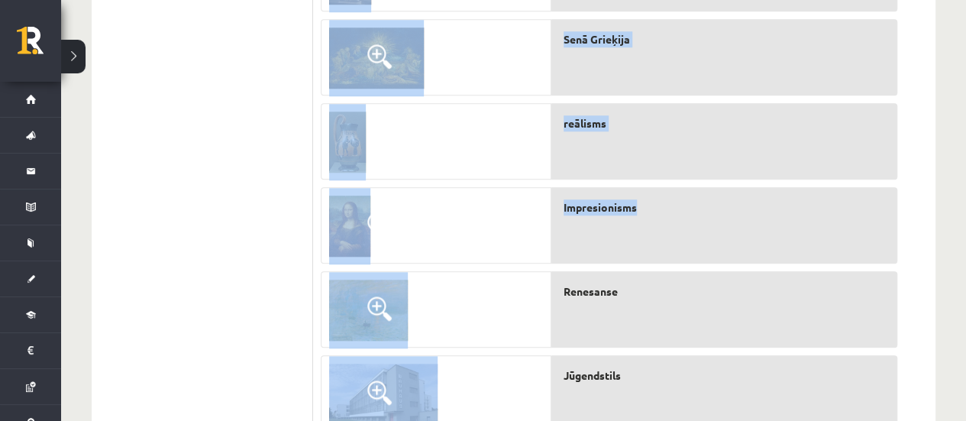
drag, startPoint x: 562, startPoint y: 57, endPoint x: 653, endPoint y: 250, distance: 213.5
click at [653, 250] on div "10p Kultūra dažādos laikmetos. Savieno pareizās atbildes! Nosaki kultūras veidu…" at bounding box center [609, 62] width 592 height 921
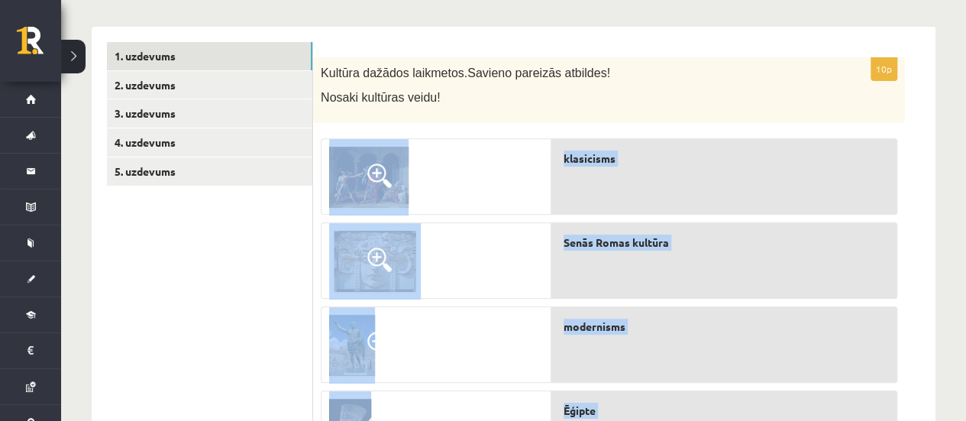
scroll to position [229, 0]
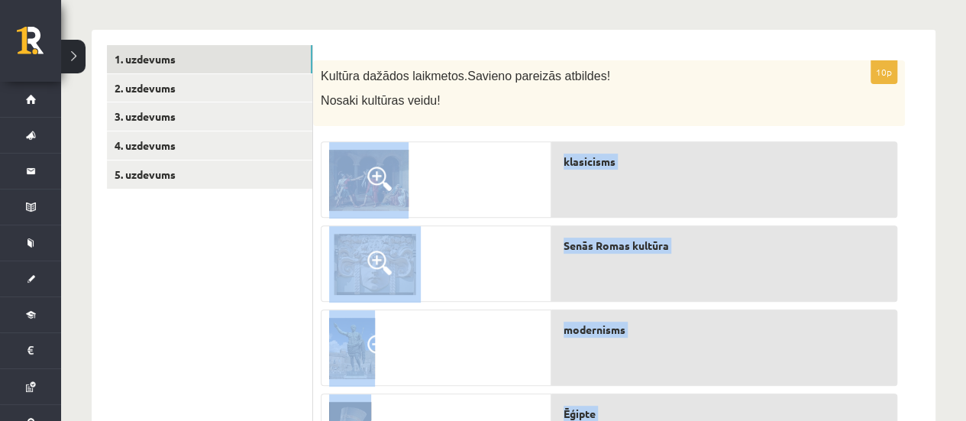
click at [500, 123] on div "Kultūra dažādos laikmetos. Savieno pareizās atbildes! Nosaki kultūras veidu!" at bounding box center [609, 93] width 592 height 66
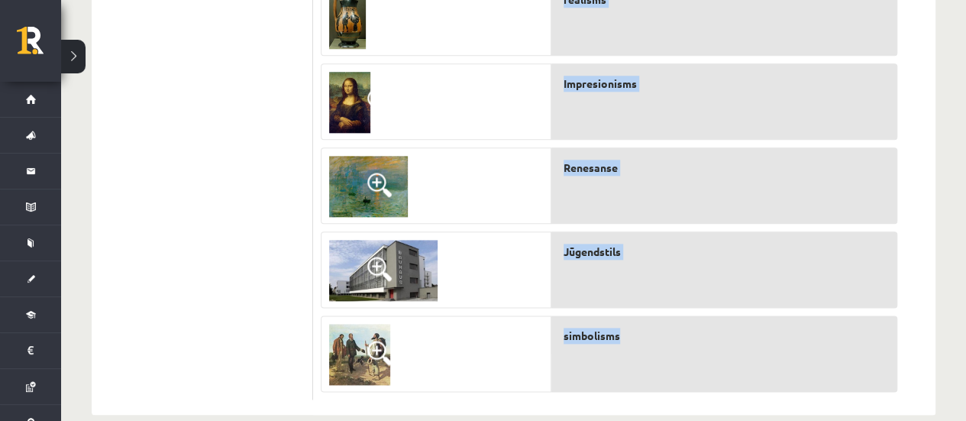
scroll to position [835, 0]
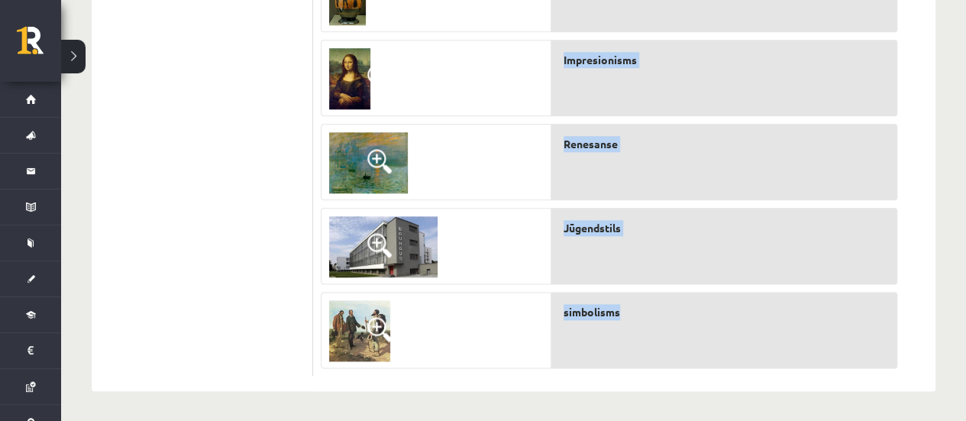
drag, startPoint x: 554, startPoint y: 137, endPoint x: 626, endPoint y: 300, distance: 178.8
copy div "klasicisms Senās Romas kultūra modernisms Ēģipte Senā Grieķija reālisms Impresi…"
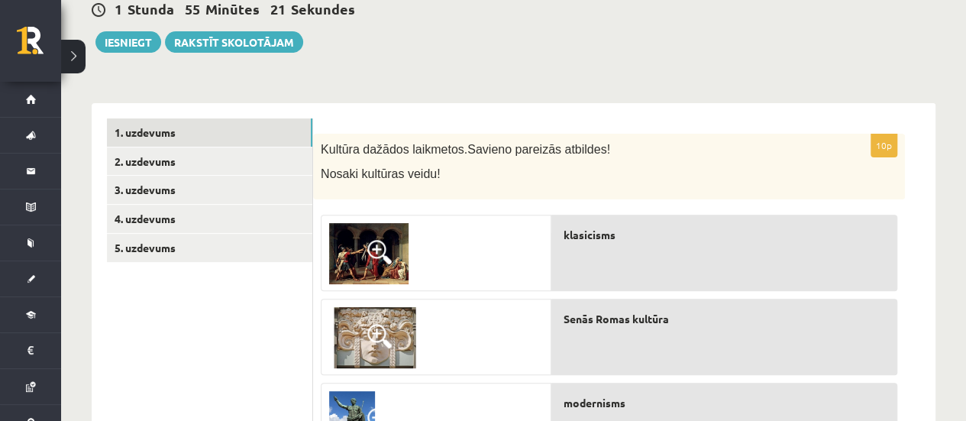
scroll to position [147, 0]
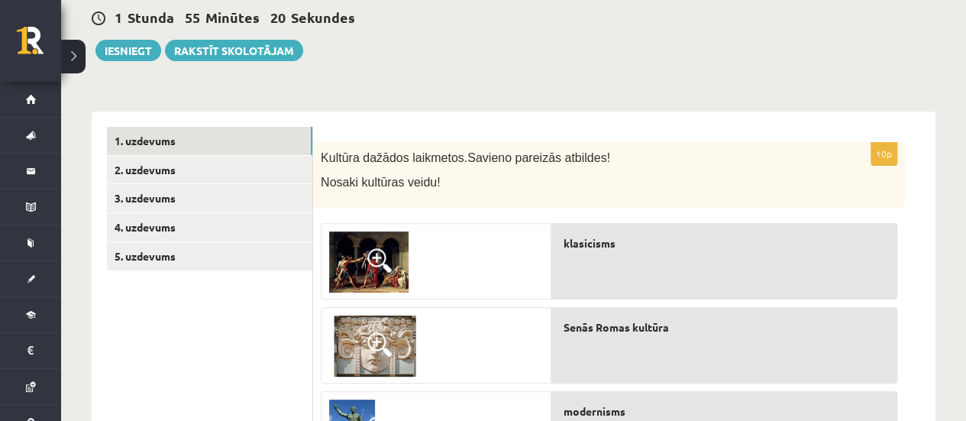
click at [376, 266] on span at bounding box center [379, 260] width 24 height 24
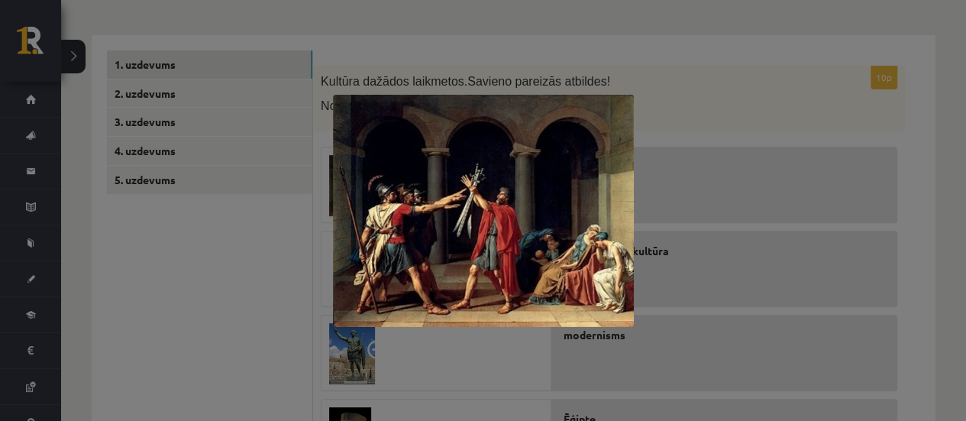
drag, startPoint x: 690, startPoint y: 105, endPoint x: 684, endPoint y: 115, distance: 11.7
click at [692, 105] on div at bounding box center [483, 210] width 966 height 421
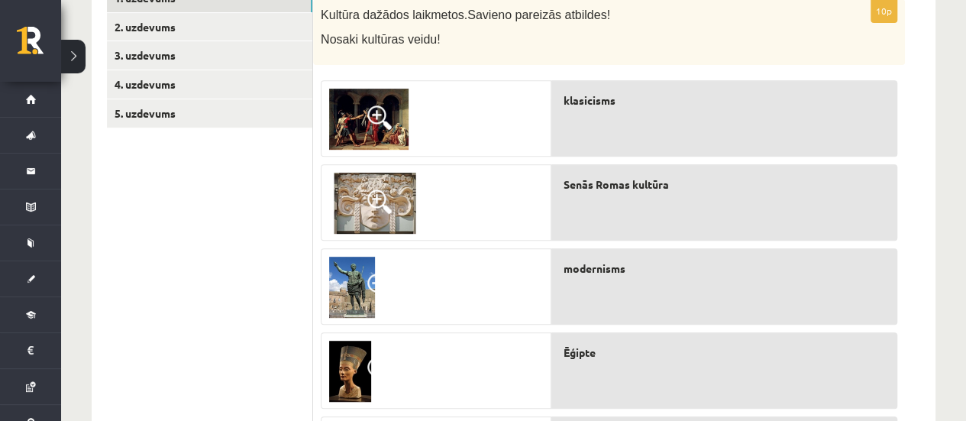
scroll to position [376, 0]
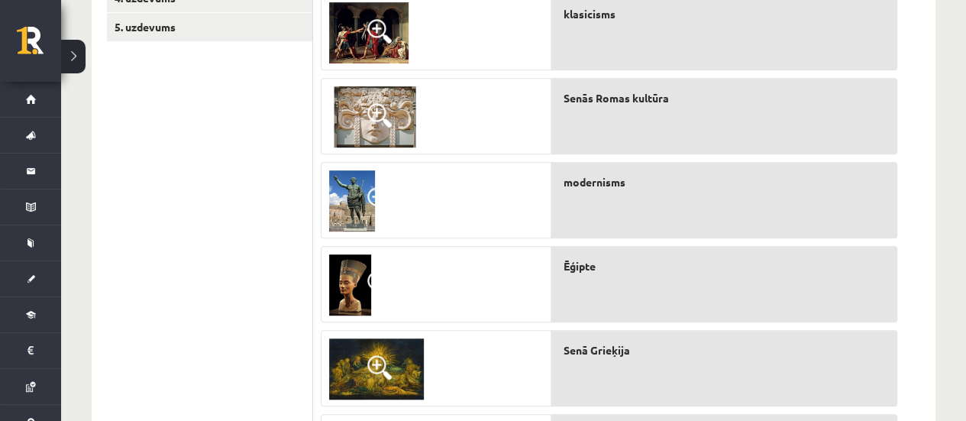
click at [395, 109] on img at bounding box center [375, 116] width 92 height 61
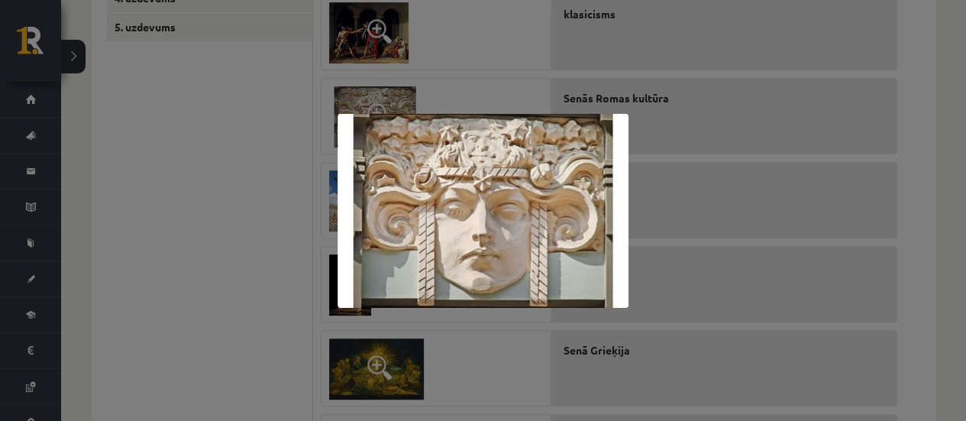
click at [661, 80] on div at bounding box center [483, 210] width 966 height 421
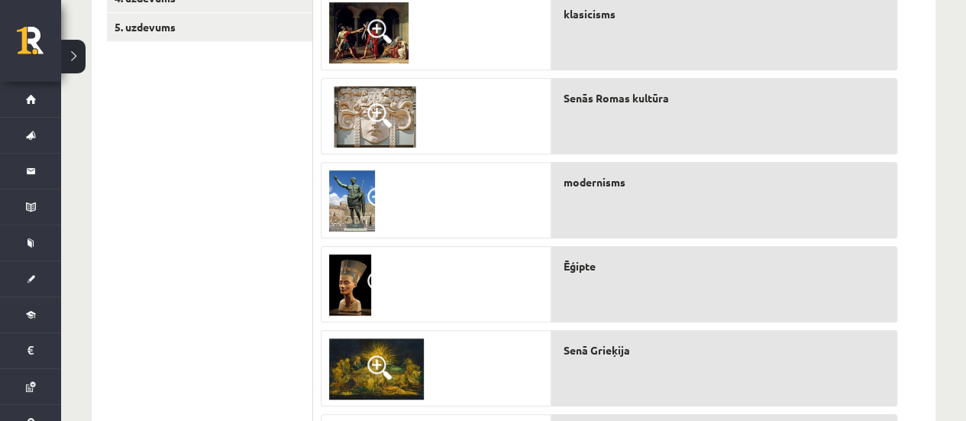
scroll to position [453, 0]
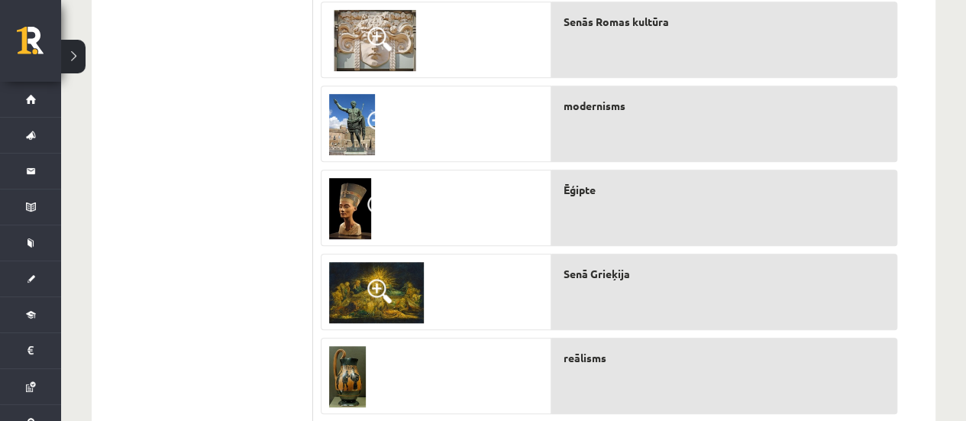
click at [344, 124] on img at bounding box center [352, 124] width 46 height 61
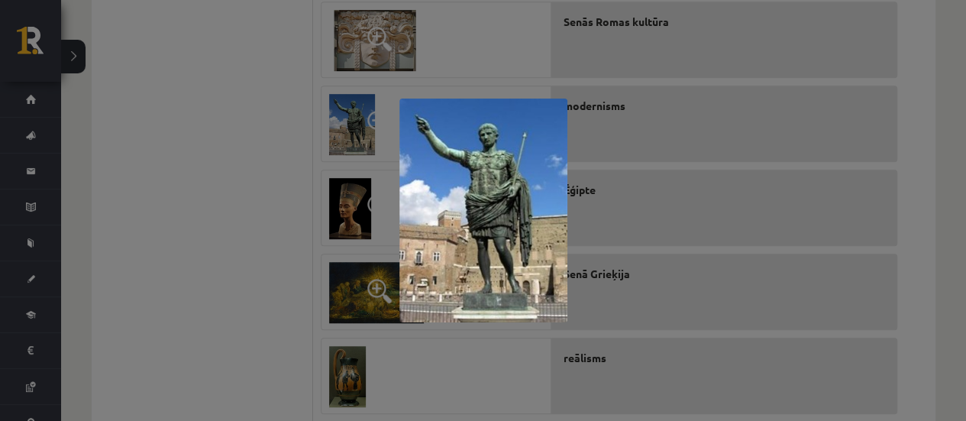
click at [818, 120] on div at bounding box center [483, 210] width 966 height 421
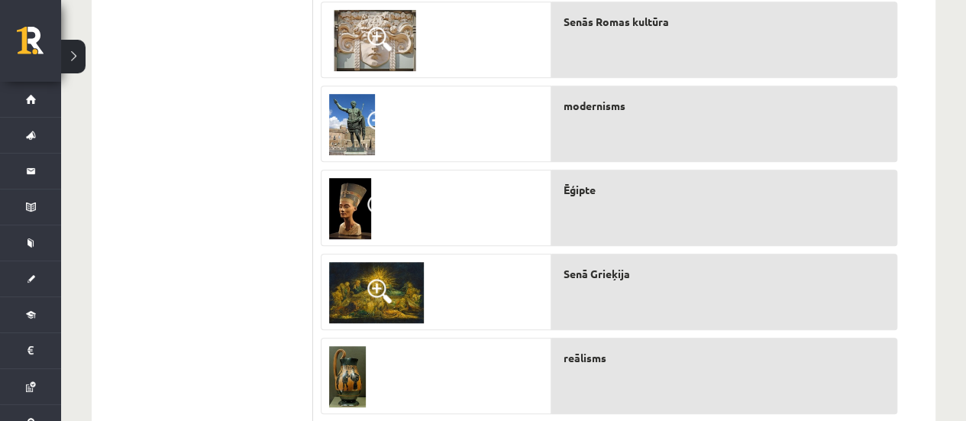
click at [328, 207] on link at bounding box center [349, 208] width 57 height 76
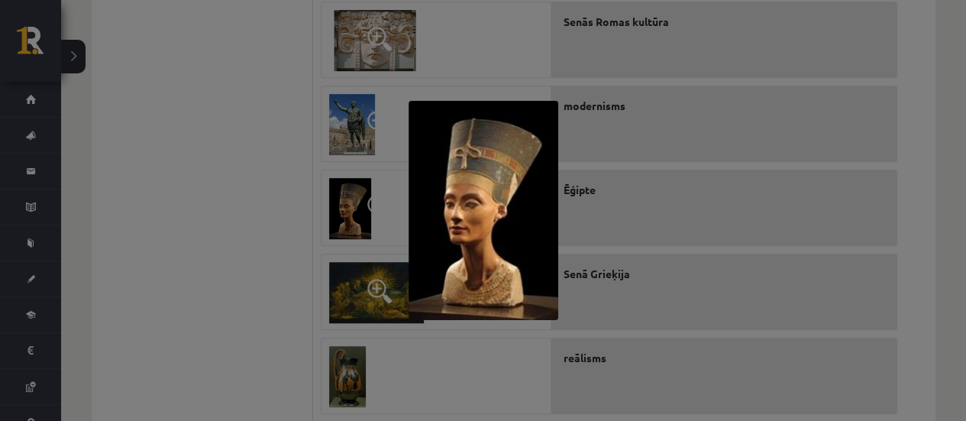
click at [819, 192] on div at bounding box center [483, 210] width 966 height 421
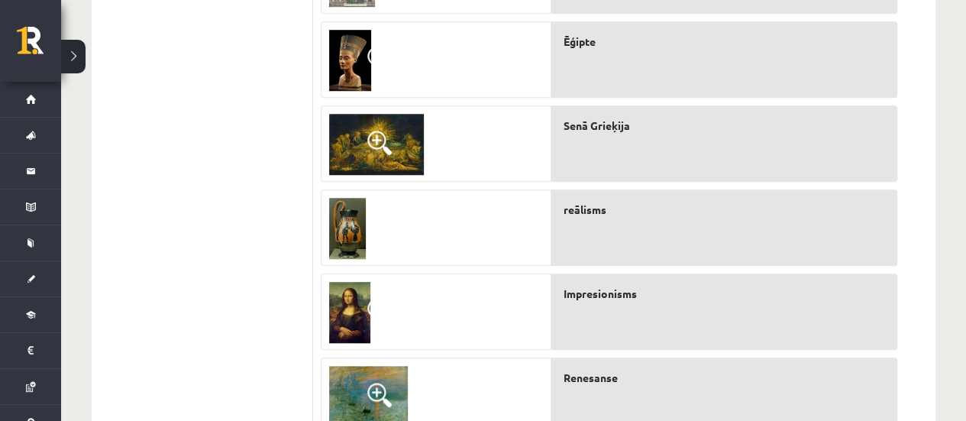
scroll to position [605, 0]
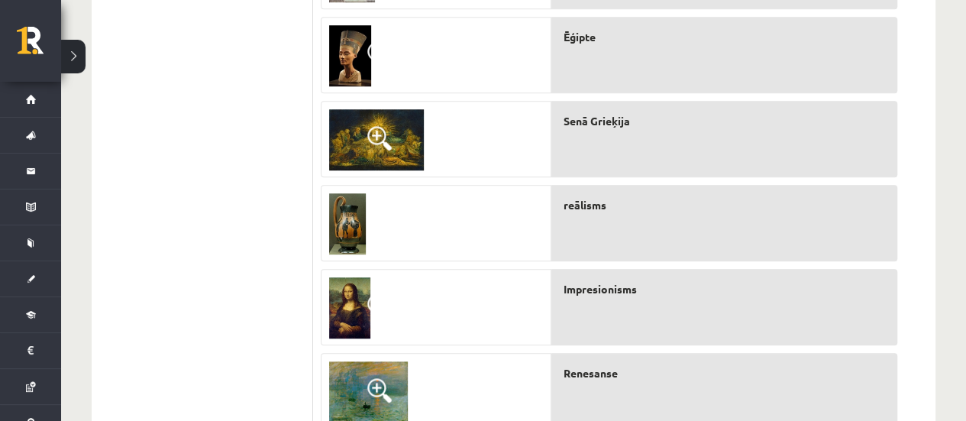
click at [394, 126] on img at bounding box center [376, 139] width 95 height 61
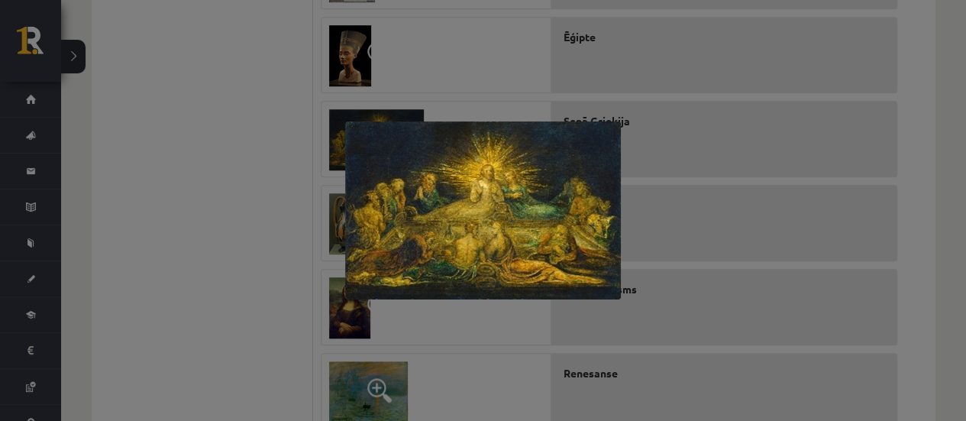
click at [817, 142] on div at bounding box center [483, 210] width 966 height 421
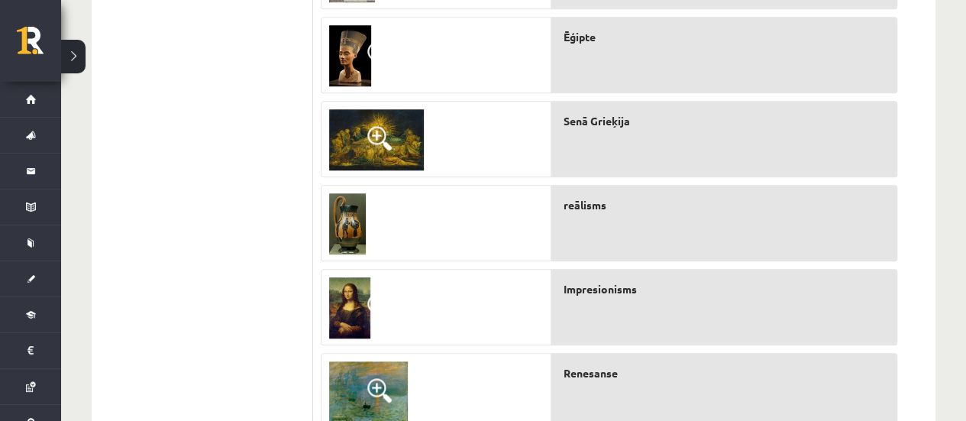
click at [342, 227] on img at bounding box center [347, 223] width 37 height 61
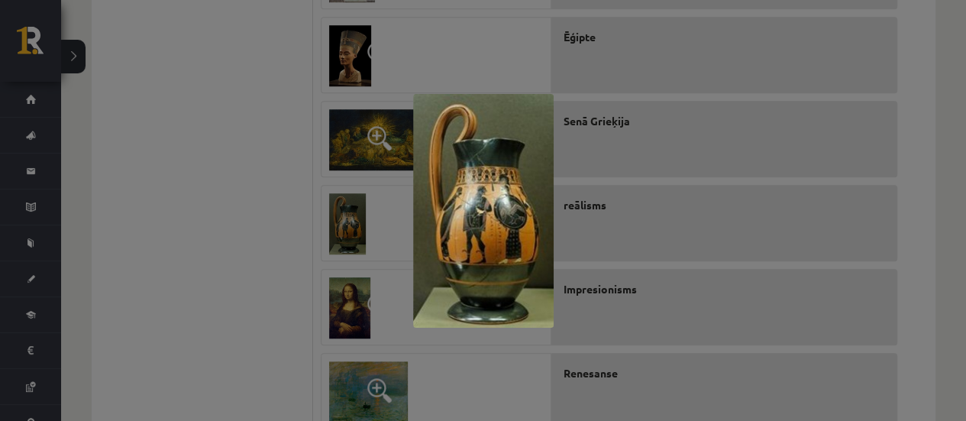
click at [898, 206] on div at bounding box center [483, 210] width 966 height 421
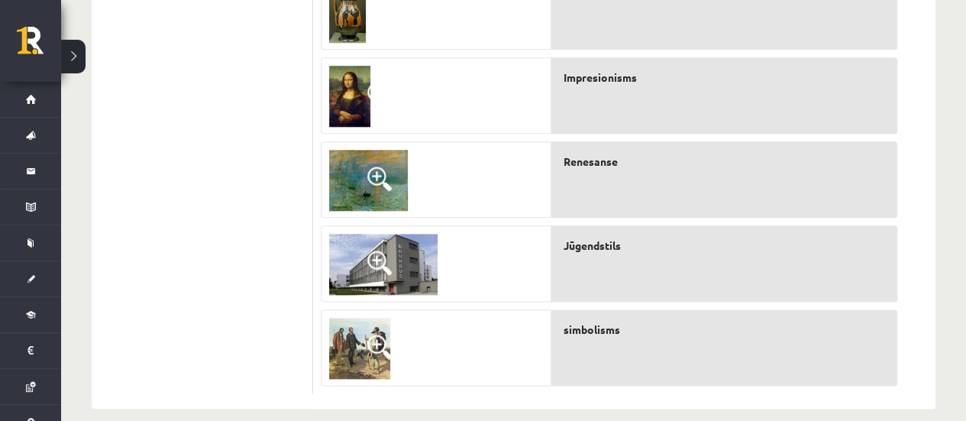
scroll to position [835, 0]
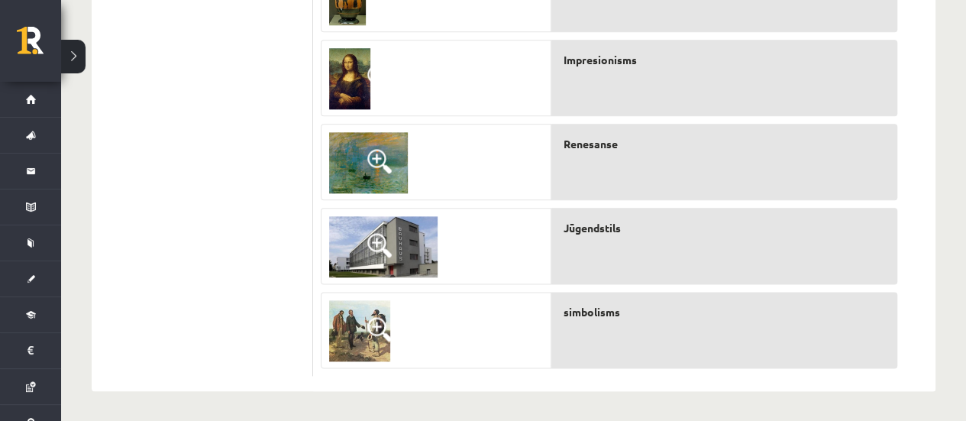
click at [342, 70] on img at bounding box center [349, 78] width 41 height 61
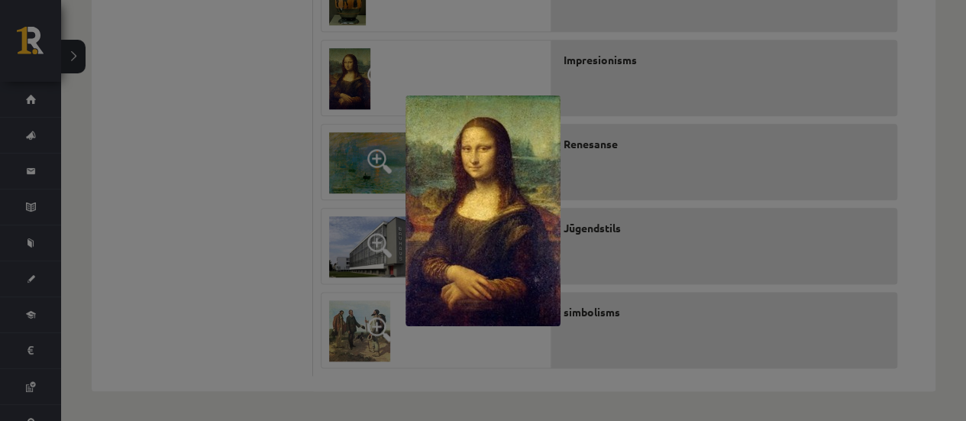
click at [964, 133] on div at bounding box center [483, 210] width 966 height 421
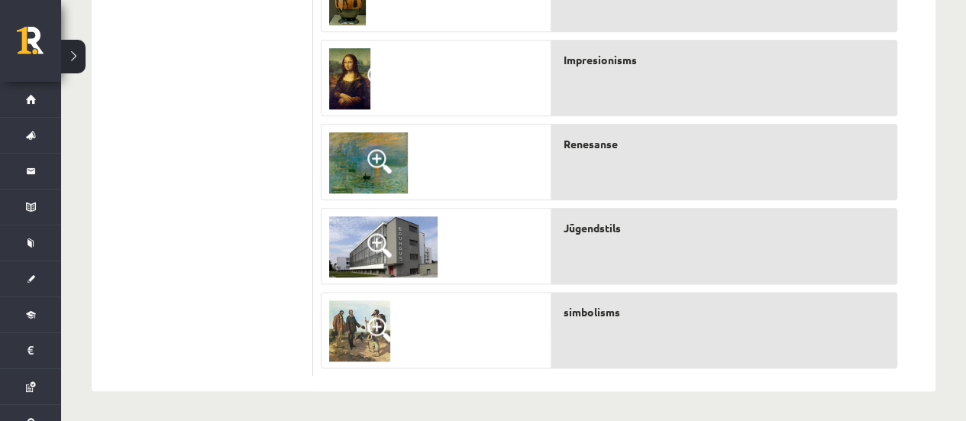
click at [368, 181] on img at bounding box center [368, 162] width 79 height 61
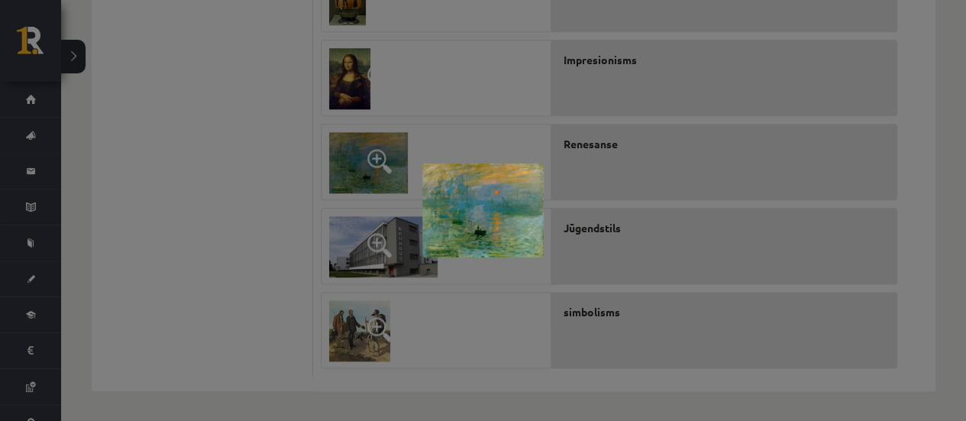
click at [616, 128] on div at bounding box center [483, 210] width 966 height 421
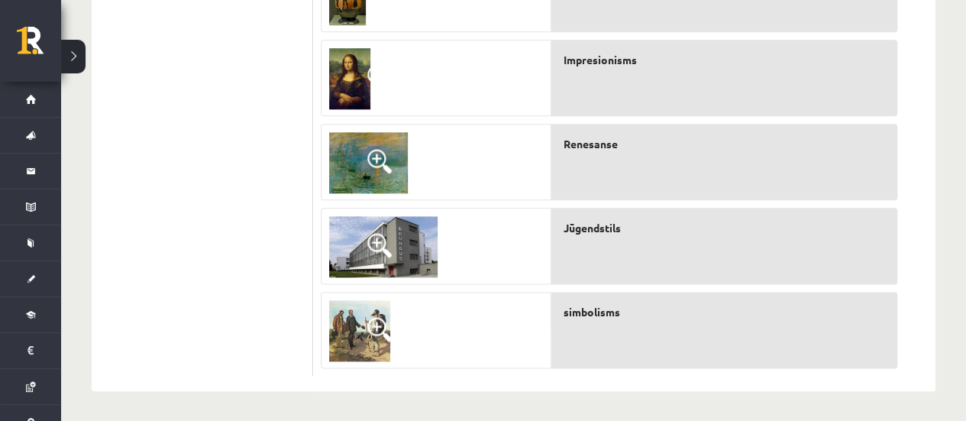
click at [428, 226] on img at bounding box center [383, 246] width 108 height 61
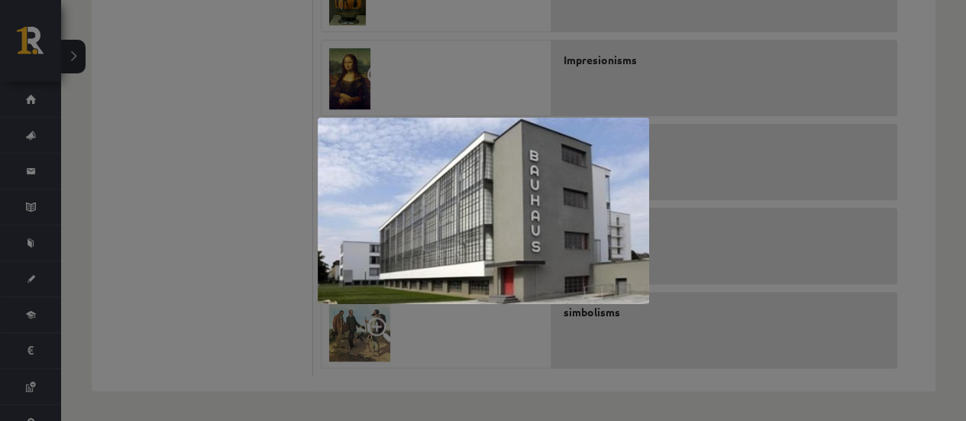
click at [721, 331] on div at bounding box center [483, 210] width 966 height 421
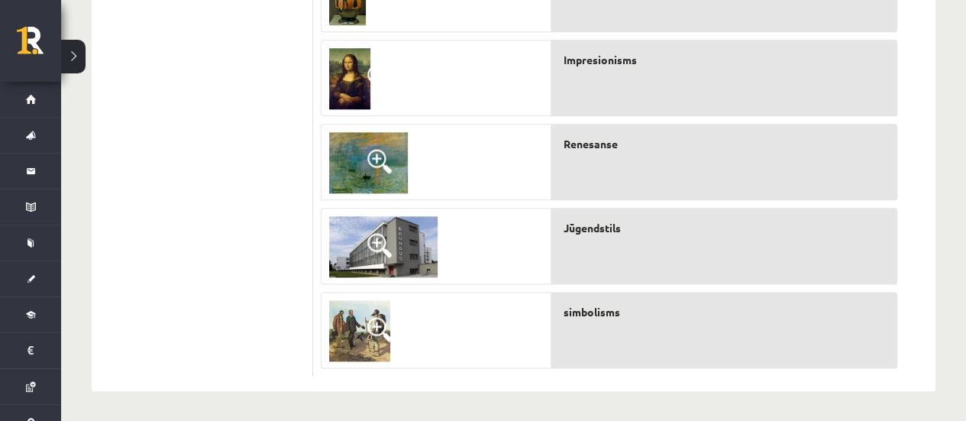
drag, startPoint x: 348, startPoint y: 330, endPoint x: 386, endPoint y: 317, distance: 40.3
click at [349, 330] on img at bounding box center [359, 330] width 61 height 61
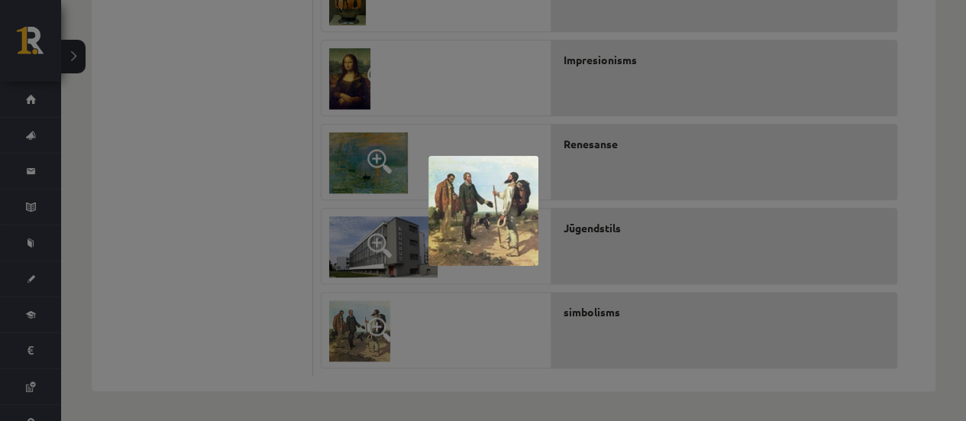
click at [586, 108] on div at bounding box center [483, 210] width 966 height 421
click at [698, 68] on div at bounding box center [483, 210] width 966 height 421
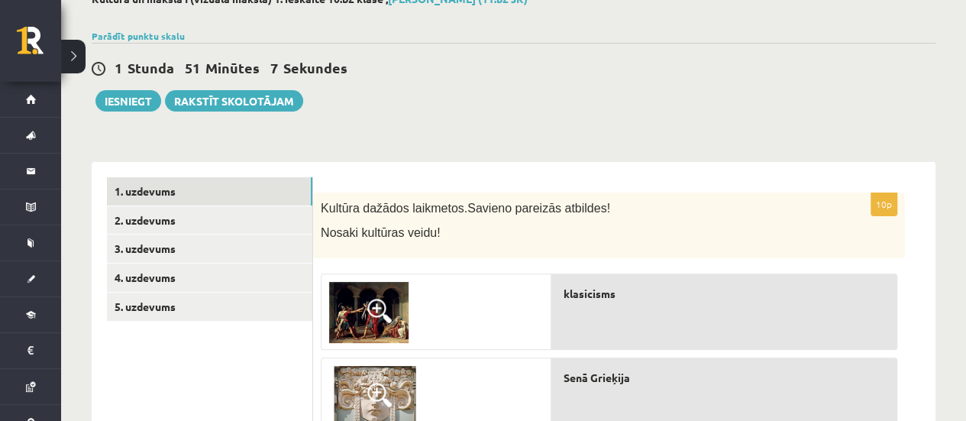
scroll to position [153, 0]
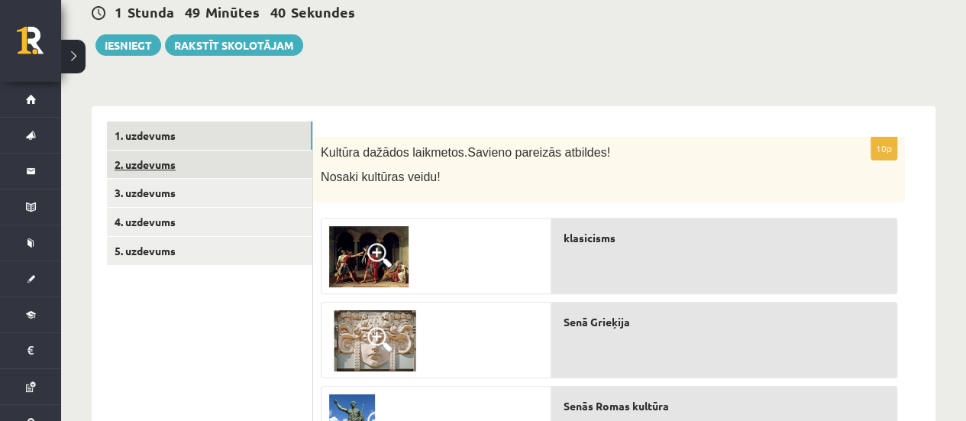
click at [177, 157] on link "2. uzdevums" at bounding box center [209, 164] width 205 height 28
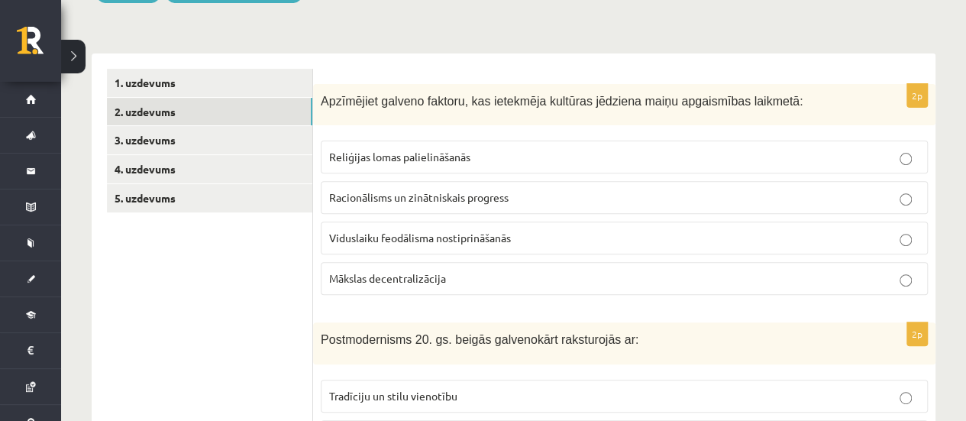
scroll to position [229, 0]
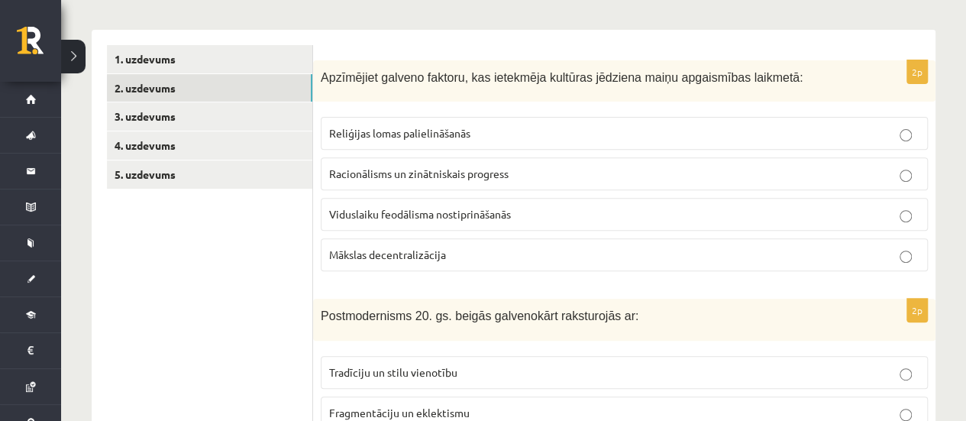
drag, startPoint x: 319, startPoint y: 74, endPoint x: 374, endPoint y: 83, distance: 55.7
click at [447, 137] on div "2p Apzīmējiet galveno faktoru, kas ietekmēja kultūras jēdziena maiņu apgaismība…" at bounding box center [624, 172] width 622 height 224
click at [415, 68] on p "Apzīmējiet galveno faktoru, kas ietekmēja kultūras jēdziena maiņu apgaismības l…" at bounding box center [586, 77] width 531 height 18
click at [403, 76] on span "Apzīmējiet galveno faktoru, kas ietekmēja kultūras jēdziena maiņu apgaismības l…" at bounding box center [562, 77] width 482 height 13
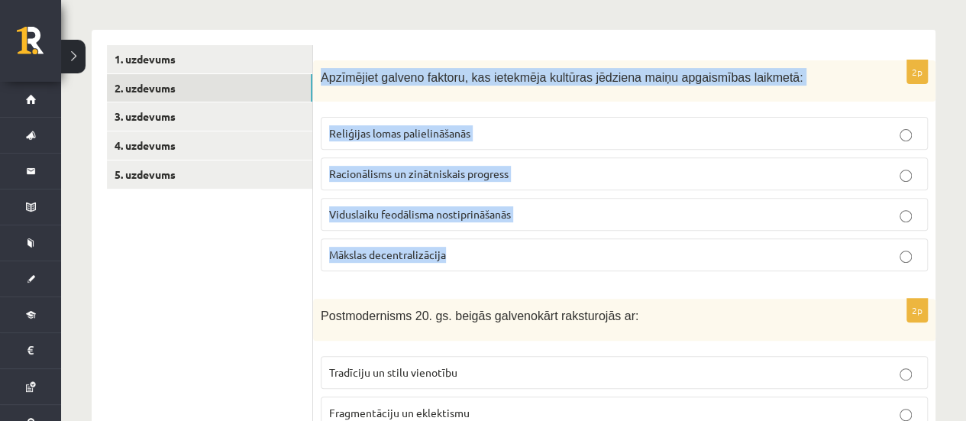
drag, startPoint x: 321, startPoint y: 76, endPoint x: 489, endPoint y: 250, distance: 241.9
click at [489, 250] on div "2p Apzīmējiet galveno faktoru, kas ietekmēja kultūras jēdziena maiņu apgaismība…" at bounding box center [624, 172] width 622 height 224
copy div "Apzīmējiet galveno faktoru, kas ietekmēja kultūras jēdziena maiņu apgaismības l…"
click at [428, 179] on p "Racionālisms un zinātniskais progress" at bounding box center [624, 174] width 590 height 16
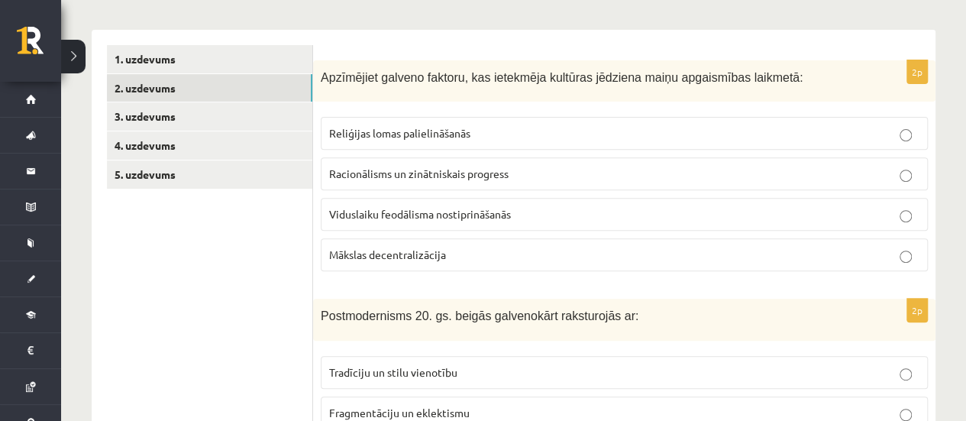
click at [538, 92] on div "Apzīmējiet galveno faktoru, kas ietekmēja kultūras jēdziena maiņu apgaismības l…" at bounding box center [624, 81] width 622 height 42
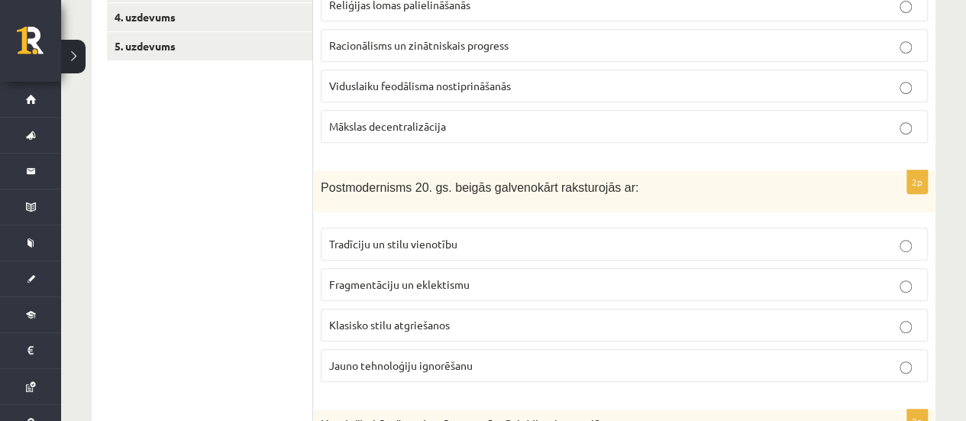
scroll to position [382, 0]
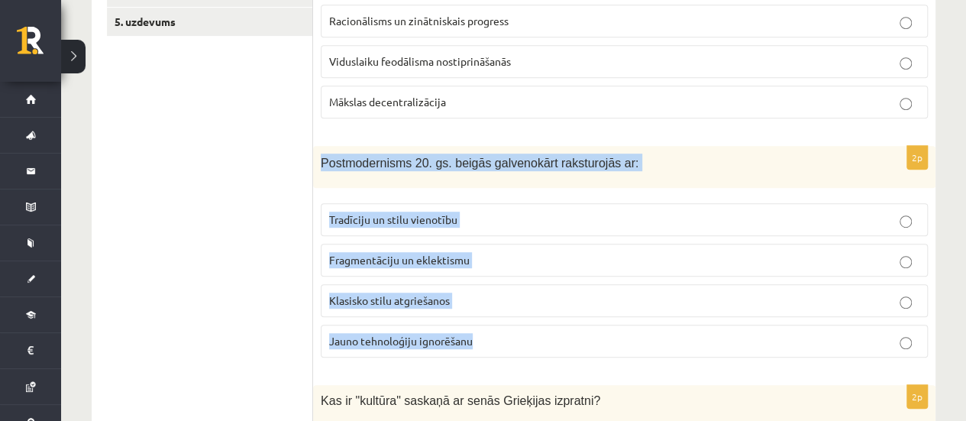
drag, startPoint x: 322, startPoint y: 161, endPoint x: 509, endPoint y: 327, distance: 249.9
click at [509, 327] on div "2p Postmodernisms 20. gs. beigās galvenokārt raksturojās ar: Tradīciju un stilu…" at bounding box center [624, 258] width 622 height 224
copy div "Postmodernisms 20. gs. beigās galvenokārt raksturojās ar: Tradīciju un stilu vi…"
click at [412, 261] on span "Fragmentāciju un eklektismu" at bounding box center [399, 260] width 140 height 14
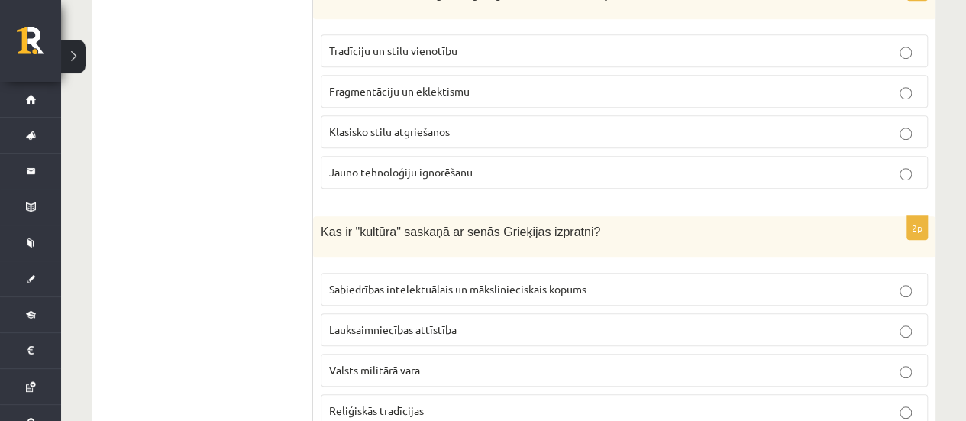
scroll to position [611, 0]
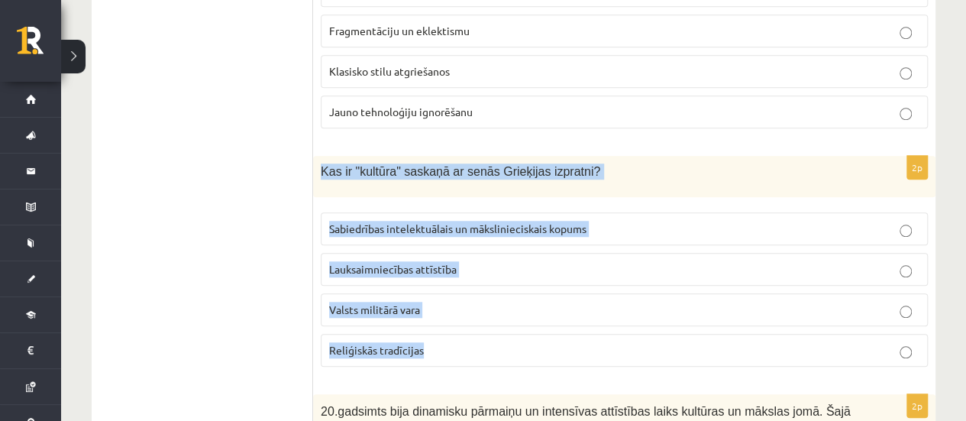
drag, startPoint x: 321, startPoint y: 166, endPoint x: 454, endPoint y: 326, distance: 207.7
click at [454, 326] on div "2p Kas ir "kultūra" saskaņā ar senās Grieķijas izpratni? Sabiedrības intelektuā…" at bounding box center [624, 267] width 622 height 223
copy div "Kas ir "kultūra" saskaņā ar senās Grieķijas izpratni? Sabiedrības intelektuālai…"
click at [415, 228] on span "Sabiedrības intelektuālais un mākslinieciskais kopums" at bounding box center [457, 228] width 257 height 14
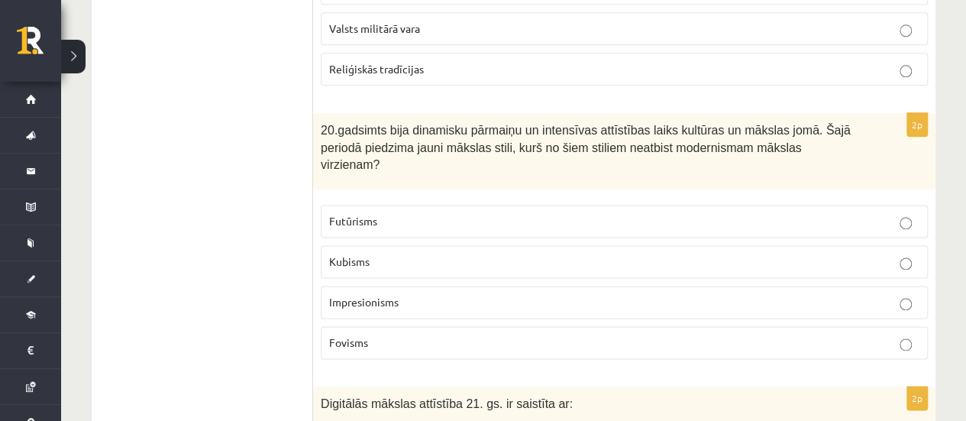
scroll to position [916, 0]
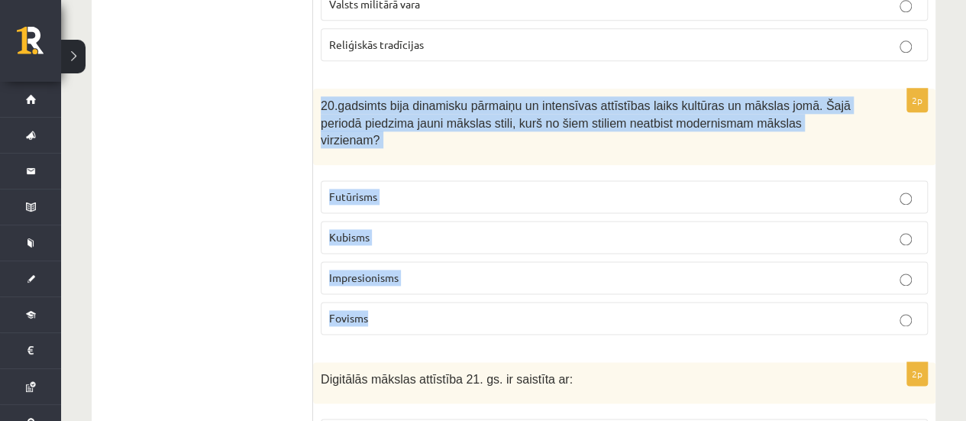
drag, startPoint x: 319, startPoint y: 97, endPoint x: 428, endPoint y: 309, distance: 238.3
click at [428, 311] on div "2p 20.gadsimts bija dinamisku pārmaiņu un intensīvas attīstības laiks kultūras …" at bounding box center [624, 218] width 622 height 258
copy div "20.gadsimts bija dinamisku pārmaiņu un intensīvas attīstības laiks kultūras un …"
click at [408, 261] on label "Impresionisms" at bounding box center [624, 277] width 607 height 33
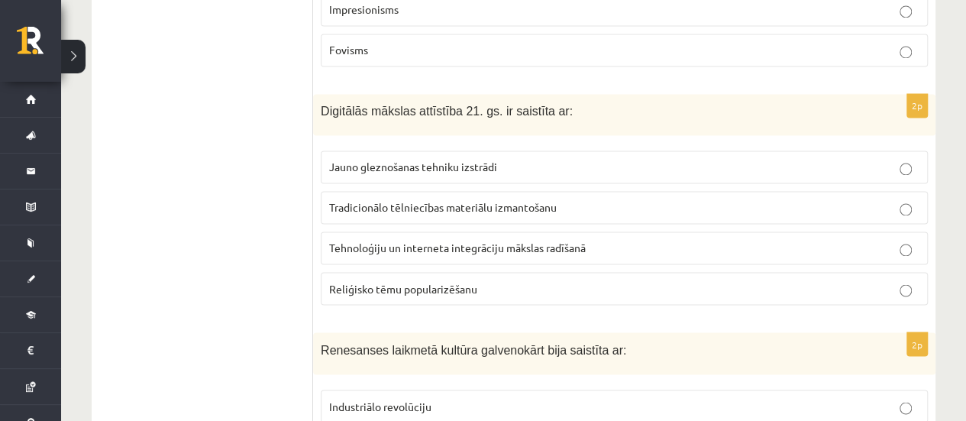
scroll to position [1222, 0]
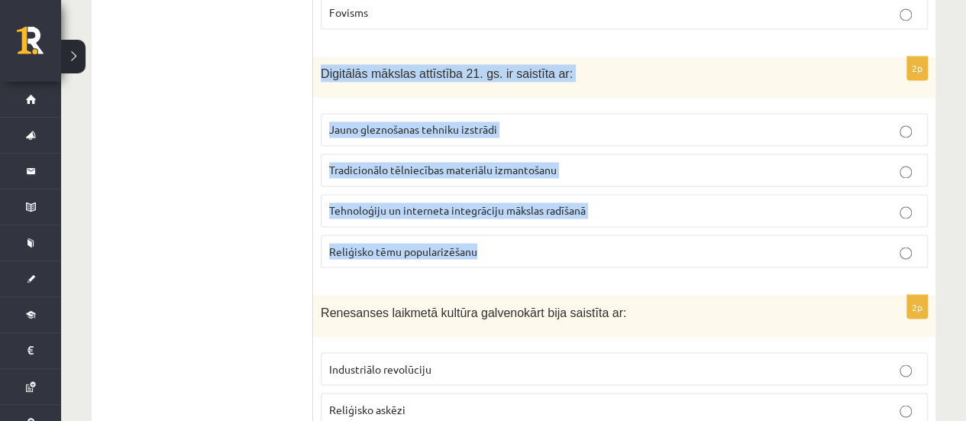
drag, startPoint x: 322, startPoint y: 44, endPoint x: 446, endPoint y: 185, distance: 187.8
click at [484, 224] on div "2p Digitālās mākslas attīstība 21. gs. ir saistīta ar: Jauno gleznošanas tehnik…" at bounding box center [624, 169] width 622 height 224
copy div "Digitālās mākslas attīstība 21. gs. ir saistīta ar: Jauno gleznošanas tehniku i…"
click at [391, 203] on span "Tehnoloģiju un interneta integrāciju mākslas radīšanā" at bounding box center [457, 210] width 257 height 14
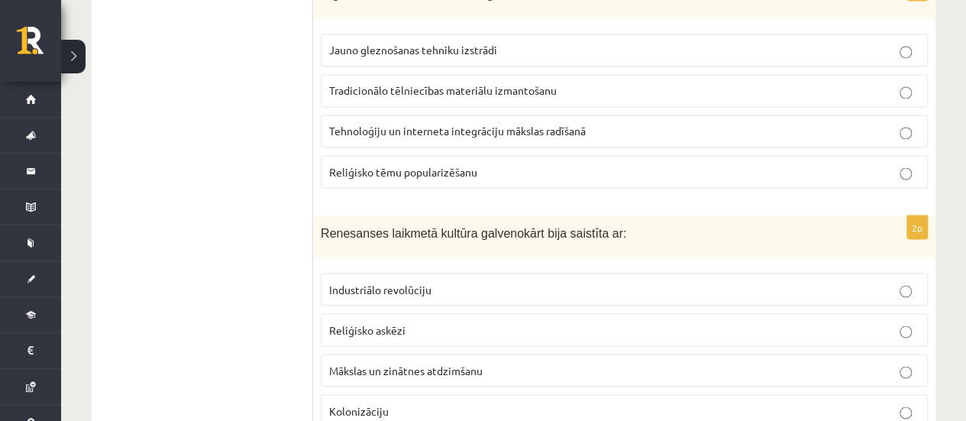
scroll to position [1374, 0]
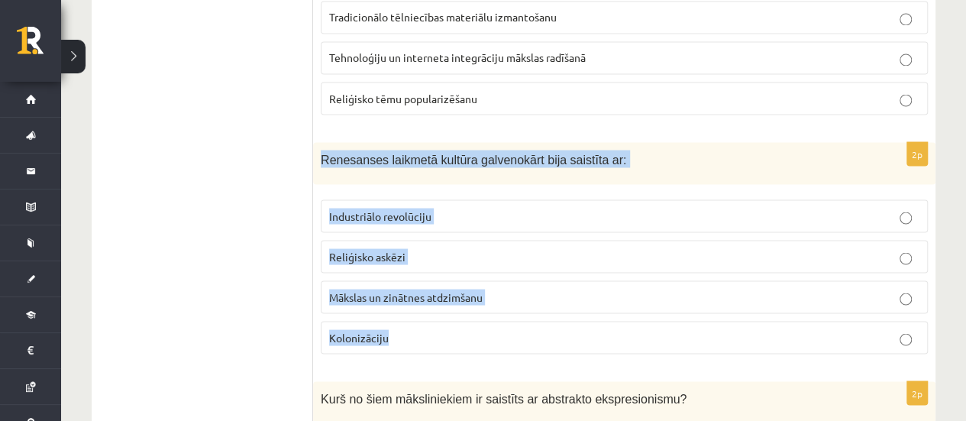
drag, startPoint x: 316, startPoint y: 128, endPoint x: 470, endPoint y: 295, distance: 227.5
click at [470, 295] on div "2p Renesanses laikmetā kultūra galvenokārt bija saistīta ar: Industriālo revolū…" at bounding box center [624, 254] width 622 height 224
copy div "Renesanses laikmetā kultūra galvenokārt bija saistīta ar: Industriālo revolūcij…"
click at [352, 289] on p "Mākslas un zinātnes atdzimšanu" at bounding box center [624, 297] width 590 height 16
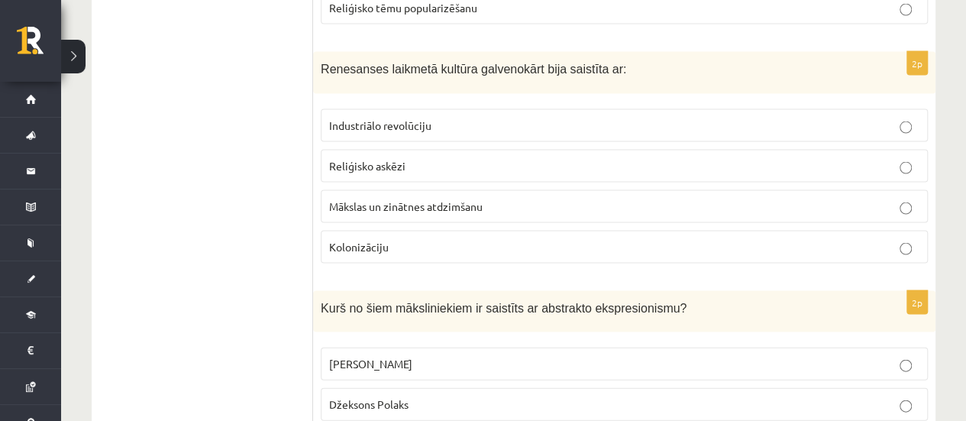
scroll to position [1603, 0]
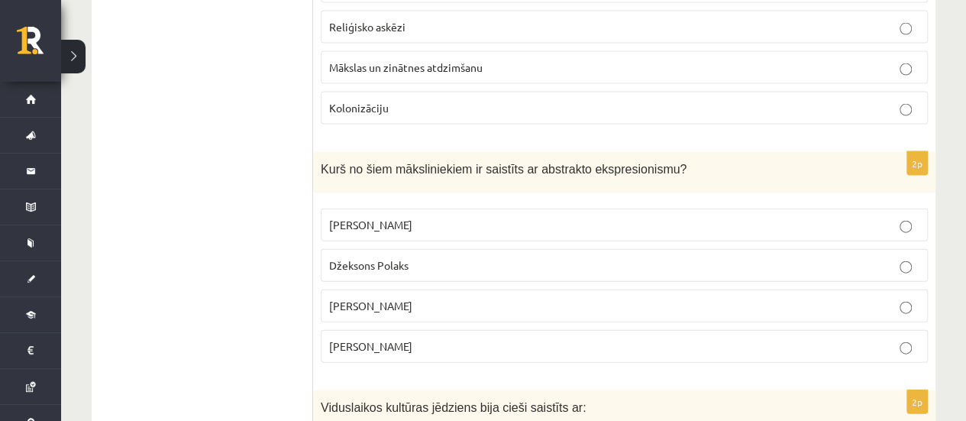
drag, startPoint x: 331, startPoint y: 144, endPoint x: 412, endPoint y: 309, distance: 184.4
click at [418, 318] on div "2p Kurš no šiem māksliniekiem ir saistīts ar abstrakto ekspresionismu? Pablo Pi…" at bounding box center [624, 264] width 622 height 224
copy div "Kurš no šiem māksliniekiem ir saistīts ar abstrakto ekspresionismu? Pablo Pikas…"
click at [409, 257] on p "Džeksons Polaks" at bounding box center [624, 265] width 590 height 16
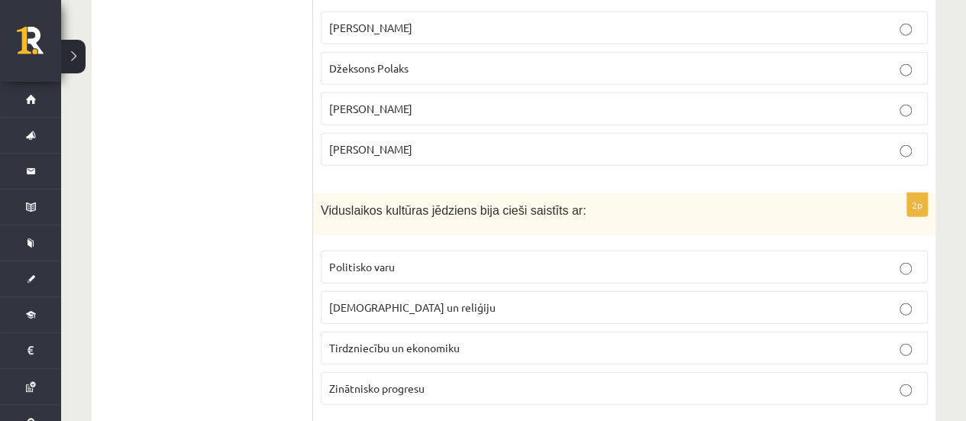
scroll to position [1832, 0]
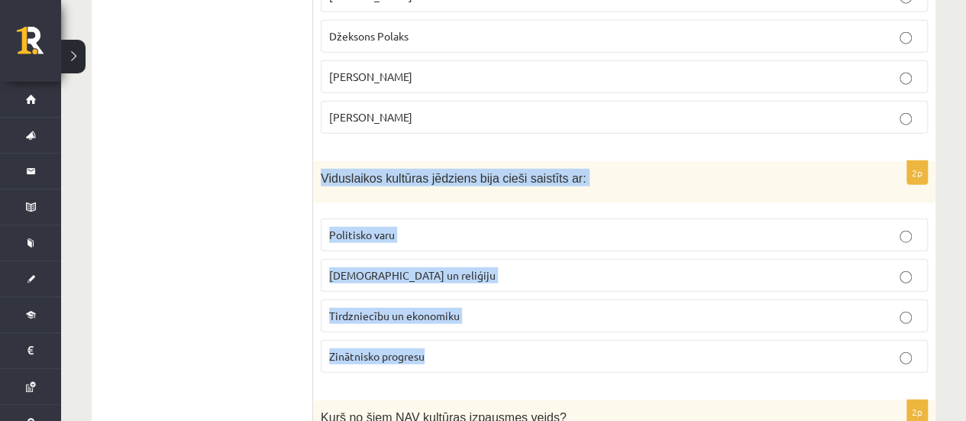
drag, startPoint x: 327, startPoint y: 153, endPoint x: 450, endPoint y: 321, distance: 208.1
click at [450, 321] on div "2p Viduslaikos kultūras jēdziens bija cieši saistīts ar: Politisko varu Baznīcu…" at bounding box center [624, 273] width 622 height 224
copy div "Viduslaikos kultūras jēdziens bija cieši saistīts ar: Politisko varu Baznīcu un…"
click at [407, 267] on p "Baznīcu un reliģiju" at bounding box center [624, 275] width 590 height 16
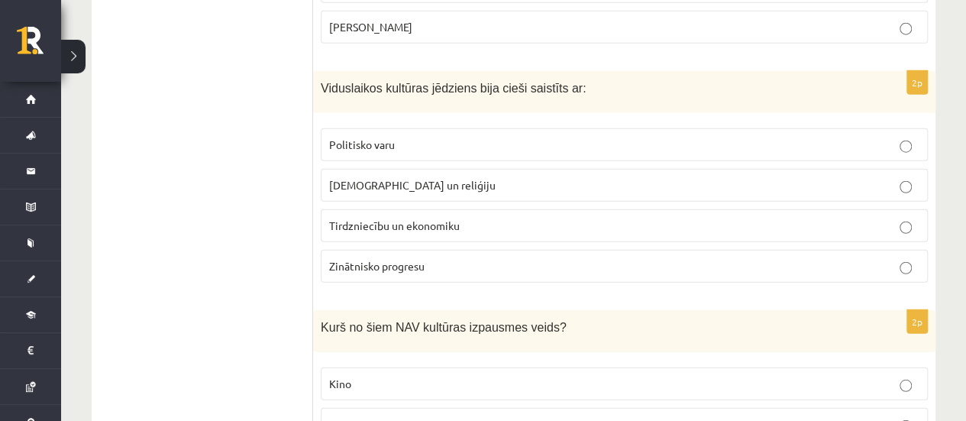
scroll to position [2061, 0]
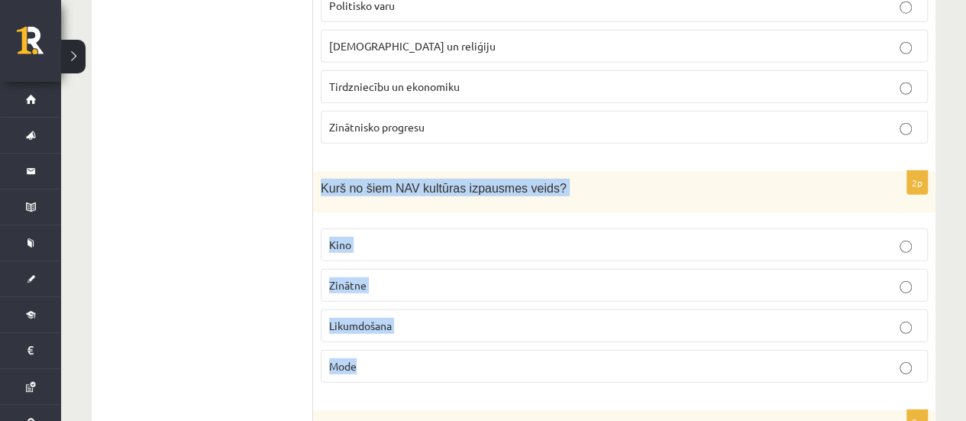
drag, startPoint x: 328, startPoint y: 161, endPoint x: 426, endPoint y: 338, distance: 202.3
click at [426, 338] on div "2p Kurš no šiem NAV kultūras izpausmes veids? Kino Zinātne Likumdošana Mode" at bounding box center [624, 283] width 622 height 224
copy div "Kurš no šiem NAV kultūras izpausmes veids? Kino Zinātne Likumdošana Mode"
click at [410, 318] on p "Likumdošana" at bounding box center [624, 326] width 590 height 16
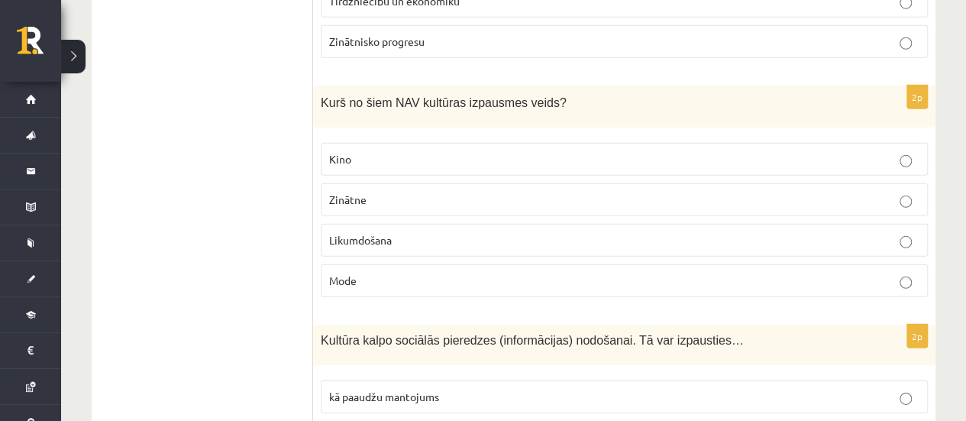
scroll to position [2291, 0]
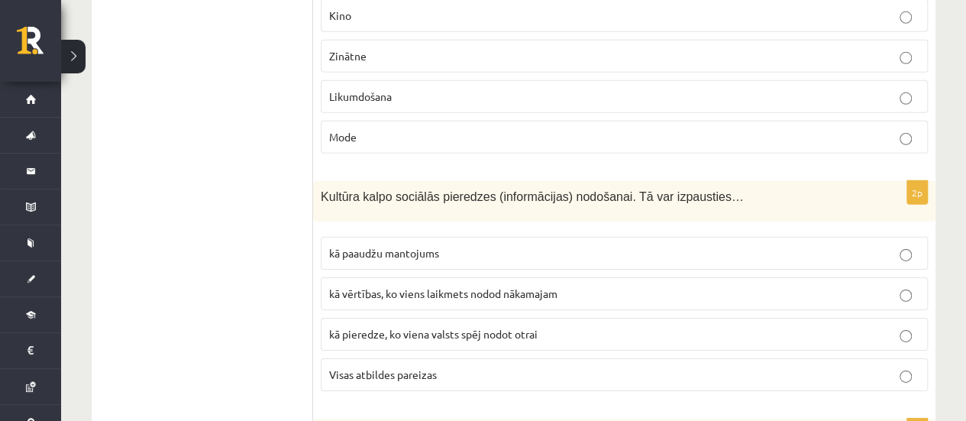
drag, startPoint x: 327, startPoint y: 170, endPoint x: 474, endPoint y: 257, distance: 171.1
click at [426, 127] on div "2p Kurš no šiem NAV kultūras izpausmes veids? Kino Zinātne Likumdošana Mode" at bounding box center [624, 54] width 622 height 224
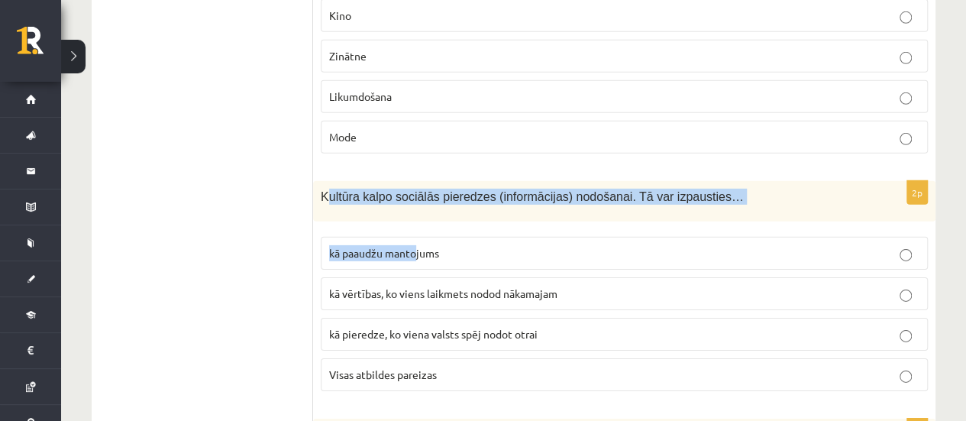
drag, startPoint x: 325, startPoint y: 158, endPoint x: 369, endPoint y: 153, distance: 43.8
click at [486, 250] on div "2p Kultūra kalpo sociālās pieredzes (informācijas) nodošanai. Tā var izpausties…" at bounding box center [624, 292] width 622 height 223
click at [369, 190] on span "Kultūra kalpo sociālās pieredzes (informācijas) nodošanai. Tā var izpausties…" at bounding box center [532, 196] width 423 height 13
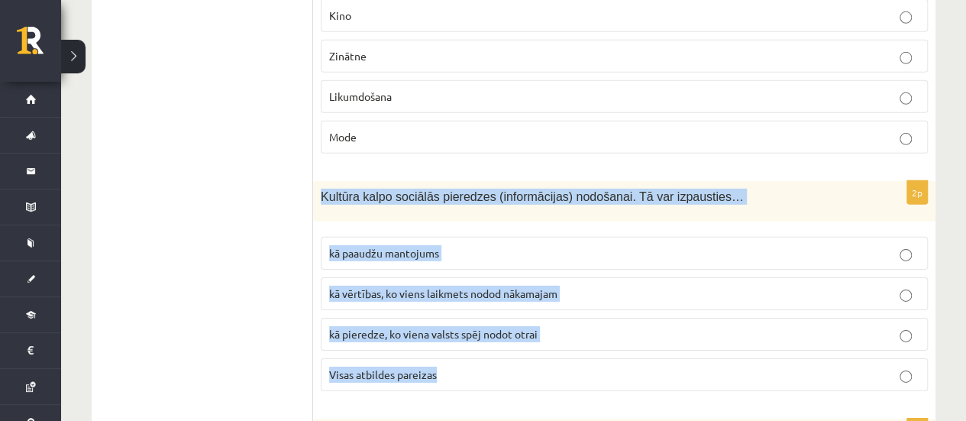
drag, startPoint x: 321, startPoint y: 160, endPoint x: 492, endPoint y: 312, distance: 229.8
click at [492, 312] on div "2p Kultūra kalpo sociālās pieredzes (informācijas) nodošanai. Tā var izpausties…" at bounding box center [624, 292] width 622 height 223
click at [416, 367] on span "Visas atbildes pareizas" at bounding box center [383, 374] width 108 height 14
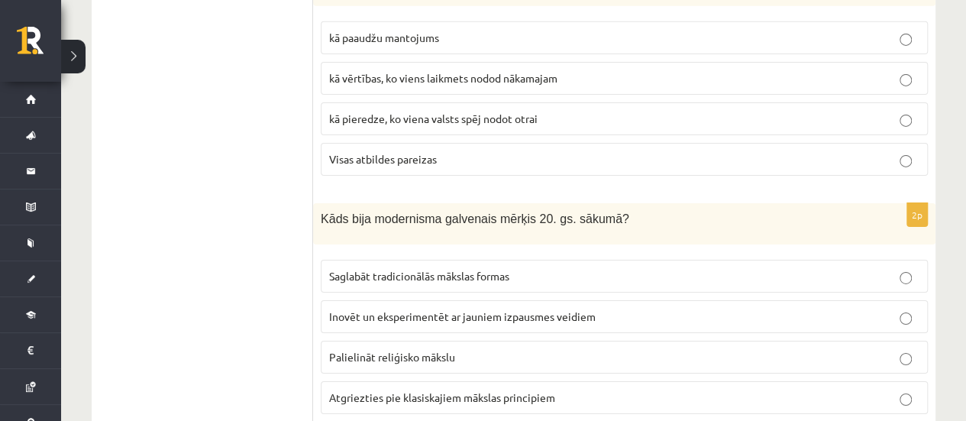
scroll to position [2520, 0]
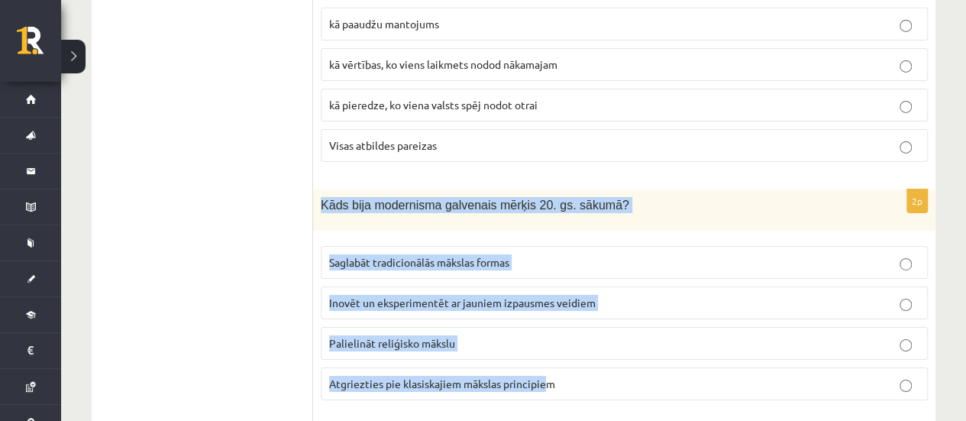
drag, startPoint x: 322, startPoint y: 163, endPoint x: 547, endPoint y: 331, distance: 280.5
click at [547, 331] on div "2p Kāds bija modernisma galvenais mērķis 20. gs. sākumā? Saglabāt tradicionālās…" at bounding box center [624, 300] width 622 height 223
click at [341, 189] on div "Kāds bija modernisma galvenais mērķis 20. gs. sākumā?" at bounding box center [624, 209] width 622 height 41
click at [321, 199] on span "Kāds bija modernisma galvenais mērķis 20. gs. sākumā?" at bounding box center [475, 205] width 308 height 13
drag, startPoint x: 322, startPoint y: 166, endPoint x: 566, endPoint y: 331, distance: 294.1
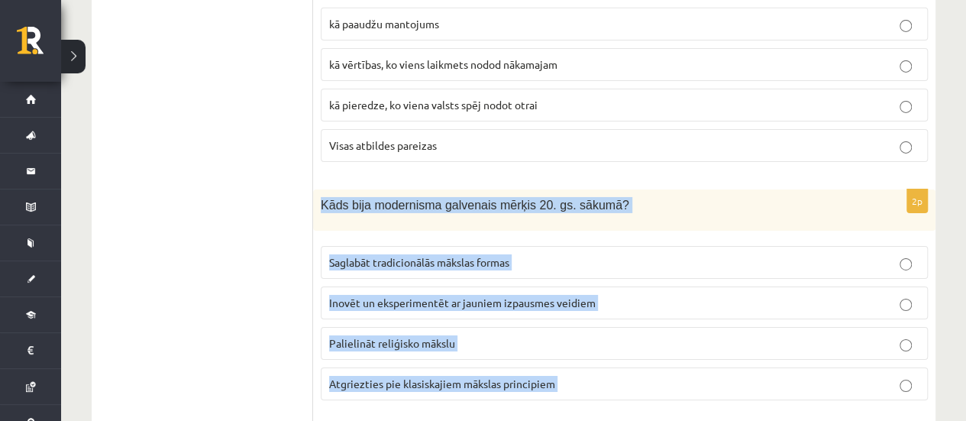
click at [567, 334] on div "2p Kāds bija modernisma galvenais mērķis 20. gs. sākumā? Saglabāt tradicionālās…" at bounding box center [624, 300] width 622 height 223
click at [382, 295] on span "Inovēt un eksperimentēt ar jauniem izpausmes veidiem" at bounding box center [462, 302] width 266 height 14
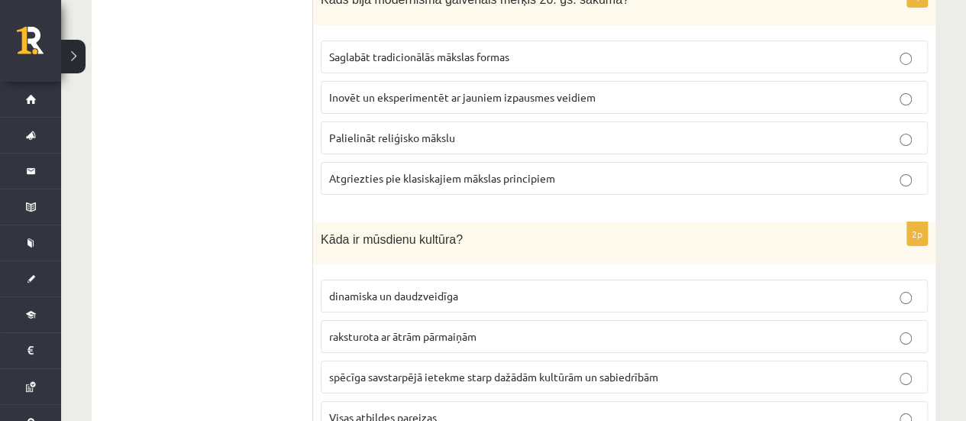
scroll to position [2749, 0]
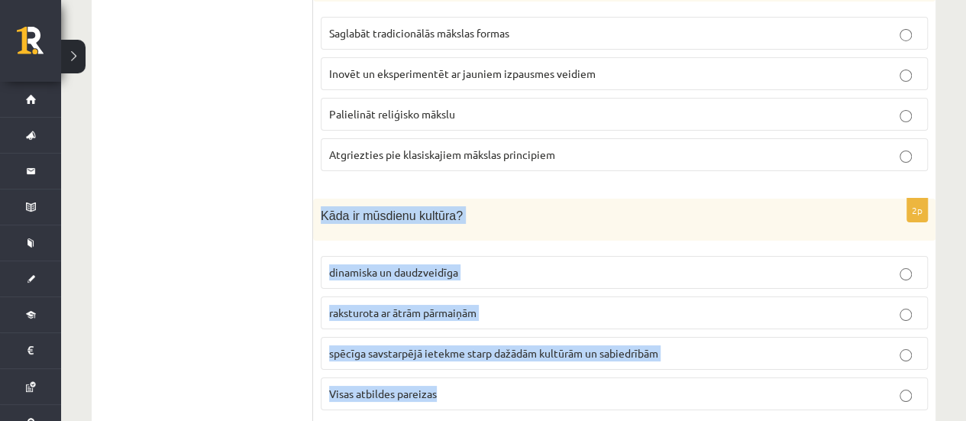
drag, startPoint x: 361, startPoint y: 204, endPoint x: 519, endPoint y: 330, distance: 202.1
click at [519, 330] on div "2p Kāda ir mūsdienu kultūra? dinamiska un daudzveidīga raksturota ar ātrām pārm…" at bounding box center [624, 311] width 622 height 224
click at [374, 386] on span "Visas atbildes pareizas" at bounding box center [383, 393] width 108 height 14
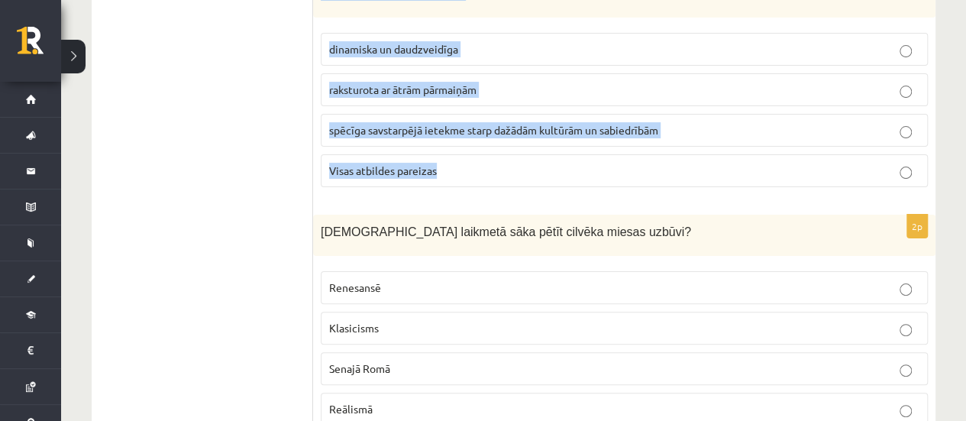
scroll to position [2978, 0]
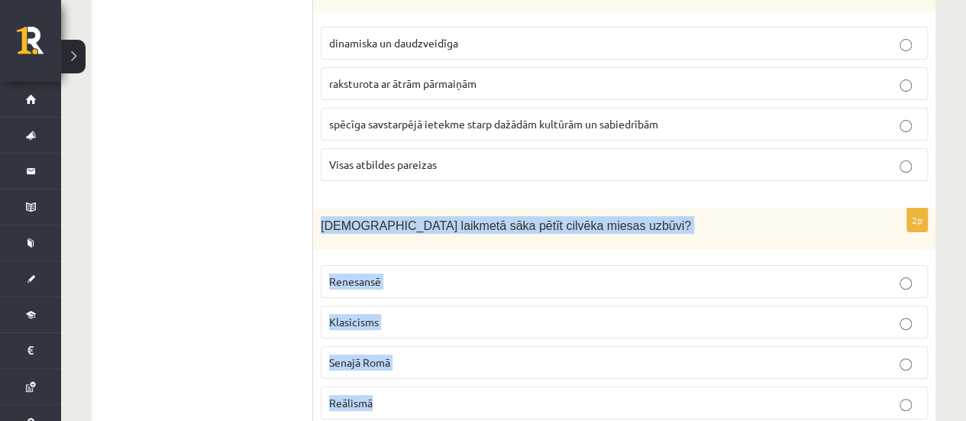
drag, startPoint x: 329, startPoint y: 189, endPoint x: 420, endPoint y: 343, distance: 179.0
click at [420, 343] on div "2p Kurā laikmetā sāka pētīt cilvēka miesas uzbūvi? Renesansē Klasicisms Senajā …" at bounding box center [624, 320] width 622 height 224
click at [364, 395] on p "Reālismā" at bounding box center [624, 403] width 590 height 16
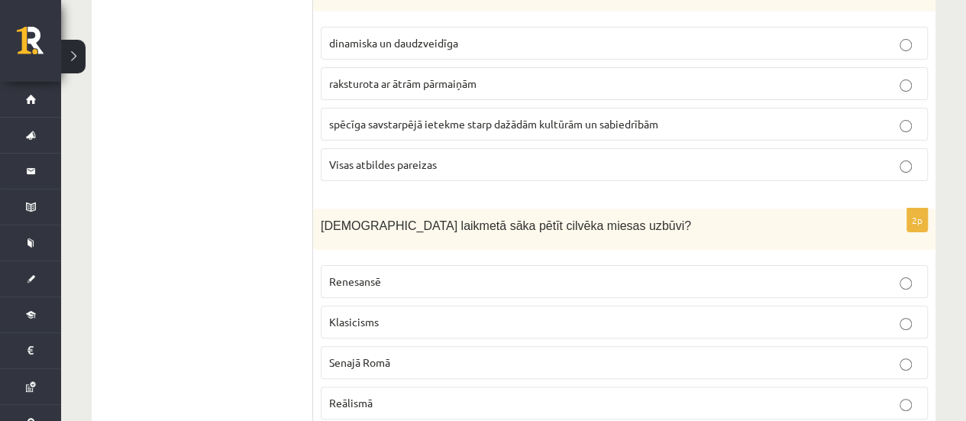
click at [354, 210] on div "2p Kurā laikmetā sāka pētīt cilvēka miesas uzbūvi? Renesansē Klasicisms Senajā …" at bounding box center [624, 320] width 622 height 224
click at [357, 274] on span "Renesansē" at bounding box center [355, 281] width 52 height 14
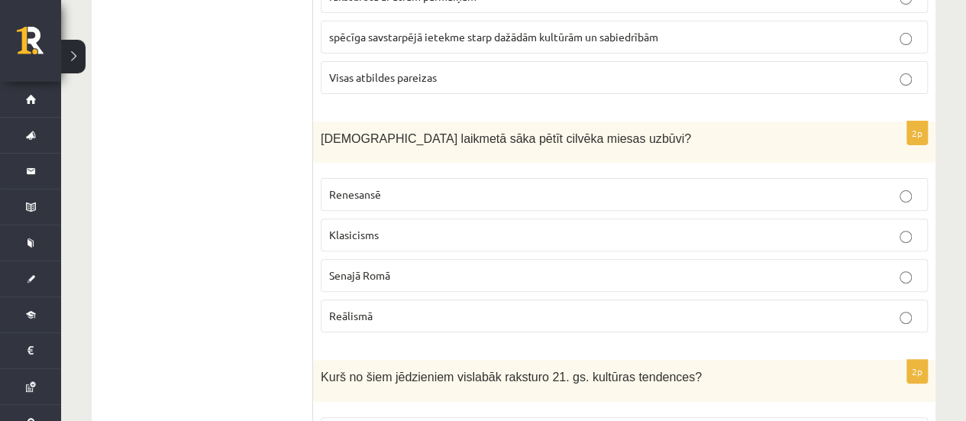
scroll to position [3283, 0]
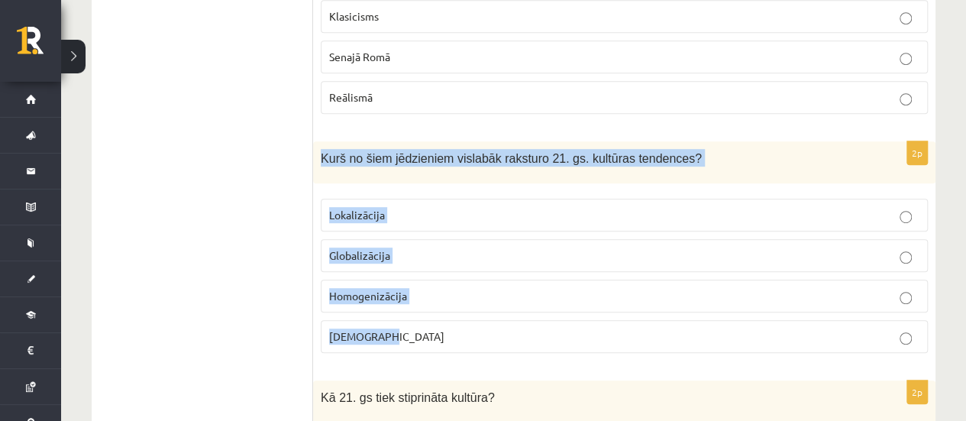
drag, startPoint x: 322, startPoint y: 111, endPoint x: 406, endPoint y: 279, distance: 187.8
click at [406, 279] on div "2p Kurš no šiem jēdzieniem vislabāk raksturo 21. gs. kultūras tendences? Lokali…" at bounding box center [624, 253] width 622 height 224
click at [351, 248] on span "Globalizācija" at bounding box center [359, 255] width 61 height 14
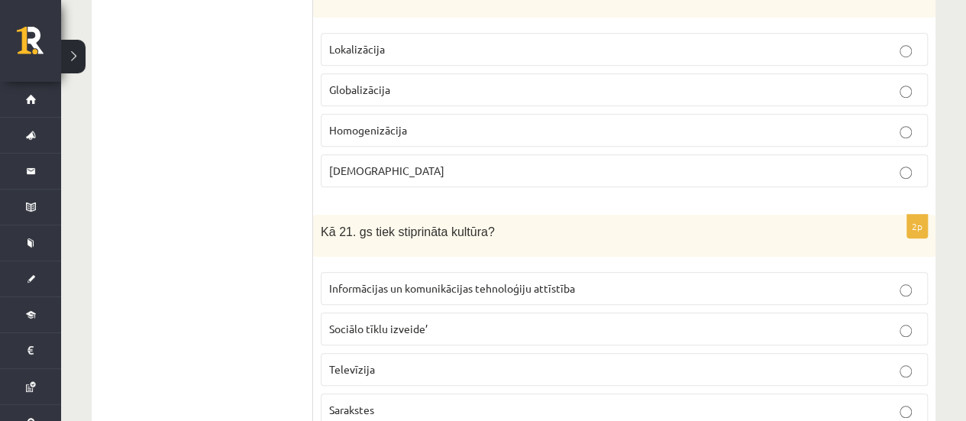
scroll to position [3461, 0]
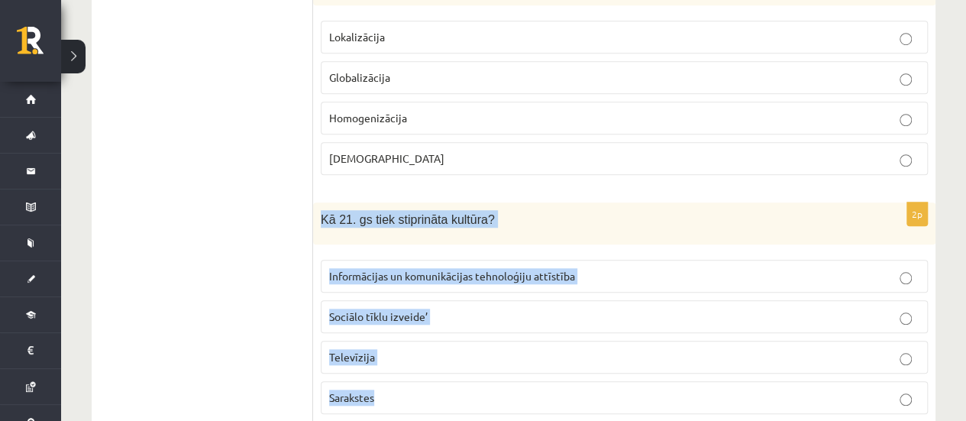
drag, startPoint x: 321, startPoint y: 163, endPoint x: 409, endPoint y: 342, distance: 200.1
click at [409, 342] on div "2p Kā 21. gs tiek stiprināta kultūra? Informācijas un komunikācijas tehnoloģiju…" at bounding box center [624, 314] width 622 height 224
click at [373, 269] on span "Informācijas un komunikācijas tehnoloģiju attīstība" at bounding box center [452, 276] width 246 height 14
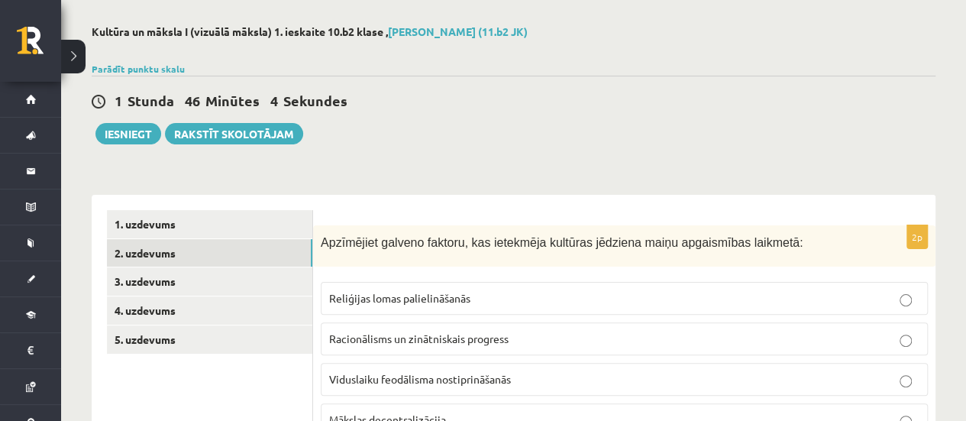
scroll to position [25, 0]
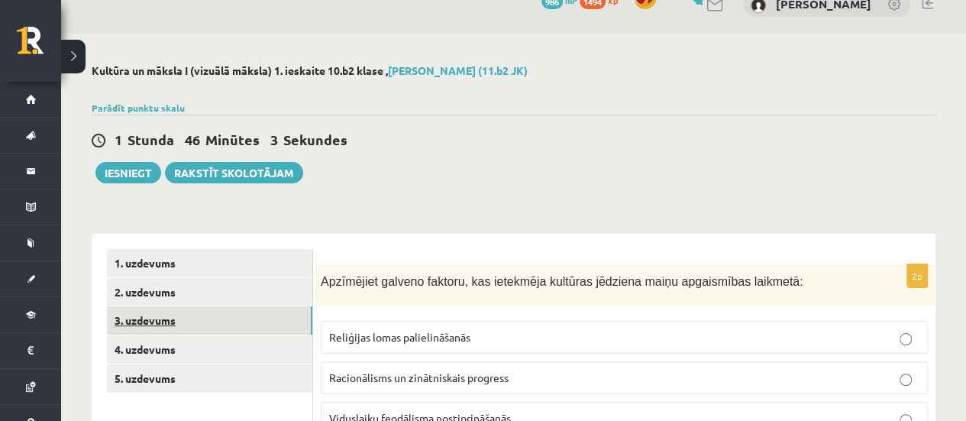
click at [126, 318] on link "3. uzdevums" at bounding box center [209, 320] width 205 height 28
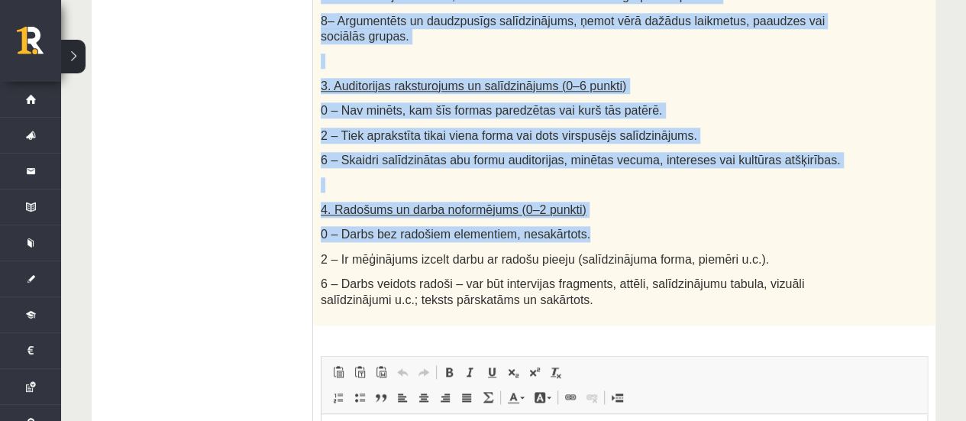
scroll to position [865, 0]
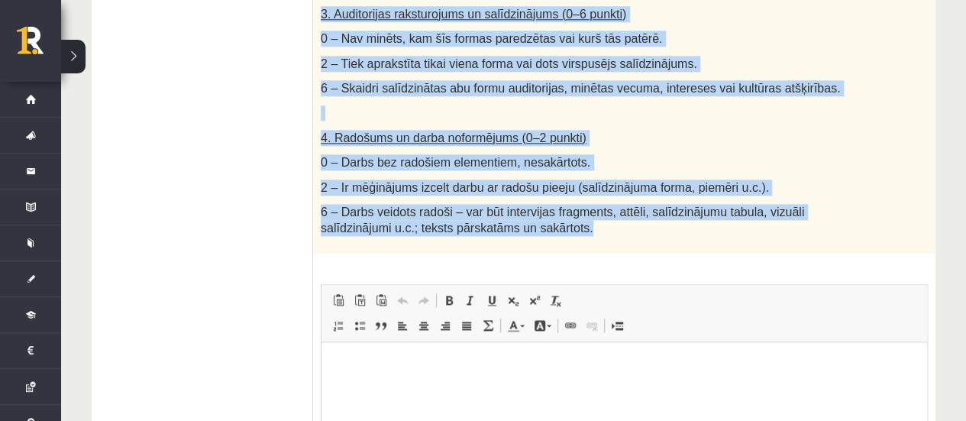
drag, startPoint x: 321, startPoint y: 121, endPoint x: 545, endPoint y: 199, distance: 236.9
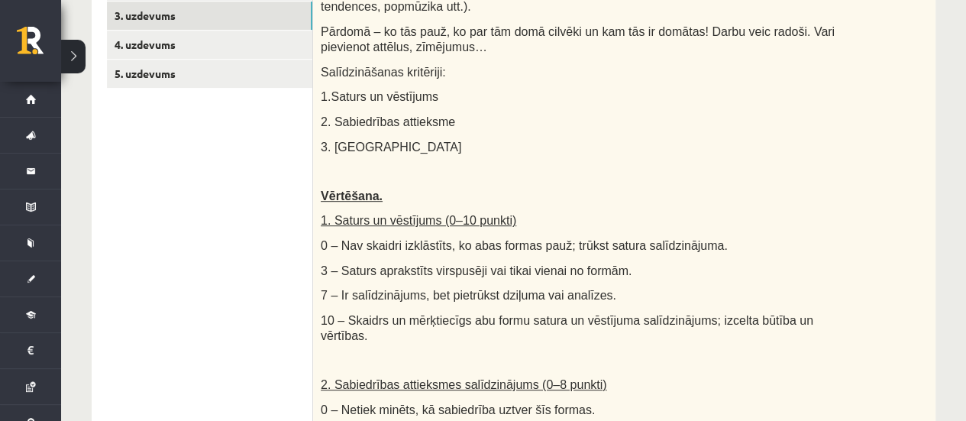
scroll to position [157, 0]
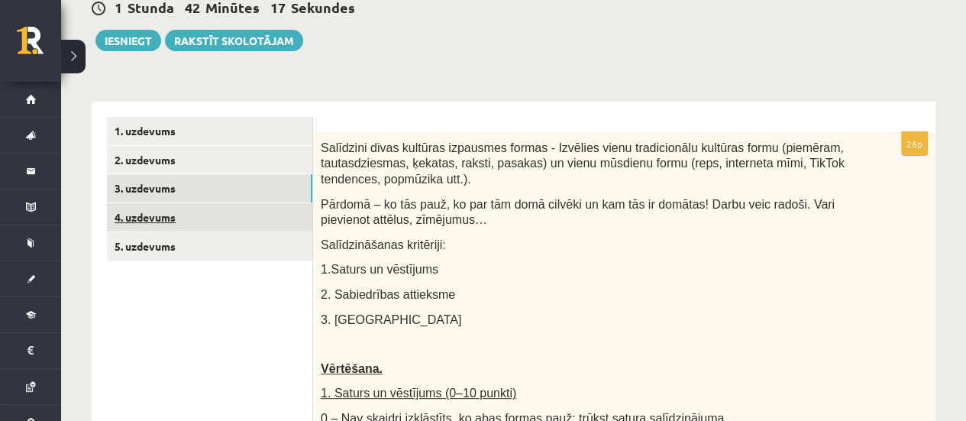
click at [171, 219] on link "4. uzdevums" at bounding box center [209, 217] width 205 height 28
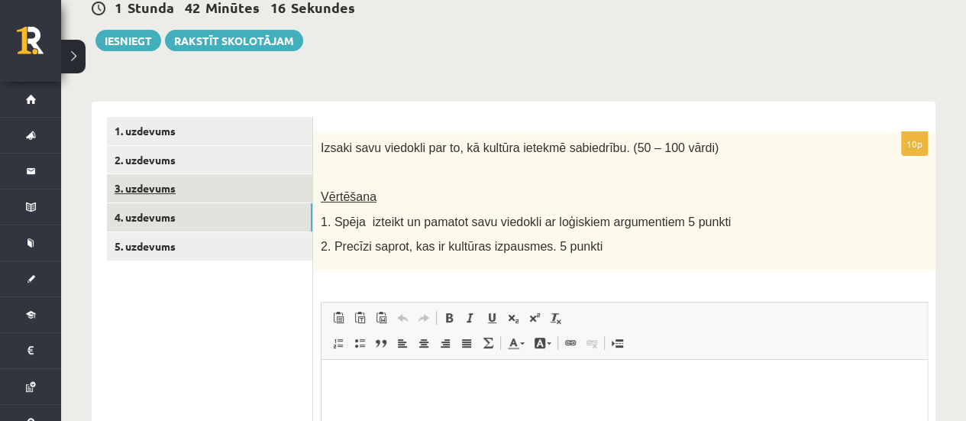
scroll to position [0, 0]
click at [205, 180] on link "3. uzdevums" at bounding box center [209, 188] width 205 height 28
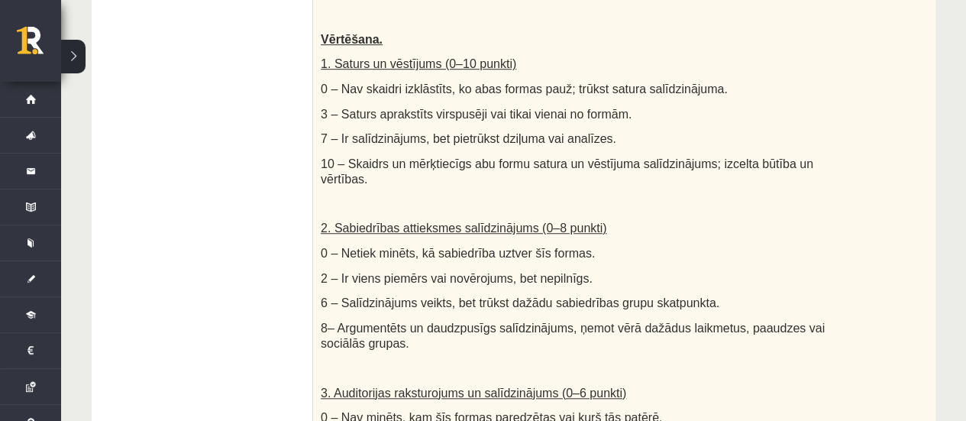
scroll to position [463, 0]
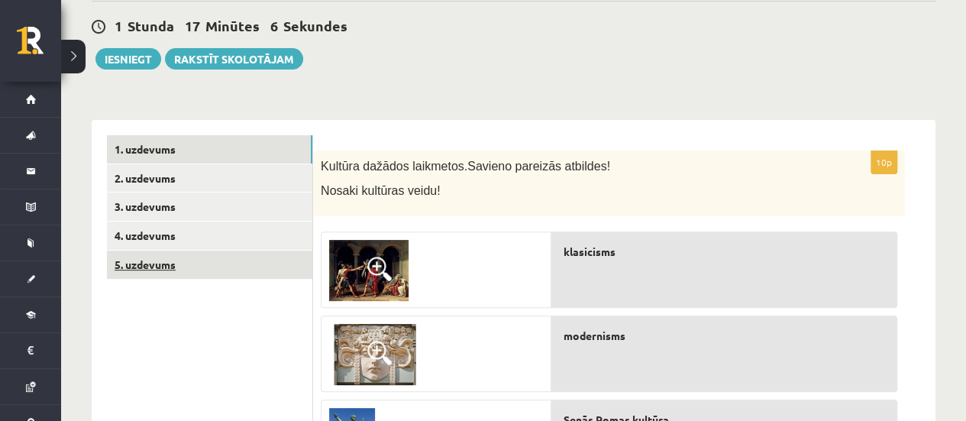
scroll to position [153, 0]
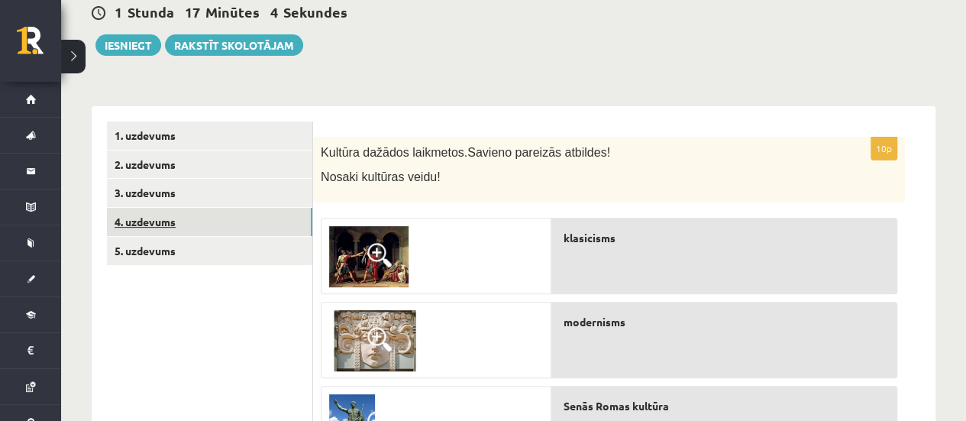
click at [211, 225] on link "4. uzdevums" at bounding box center [209, 222] width 205 height 28
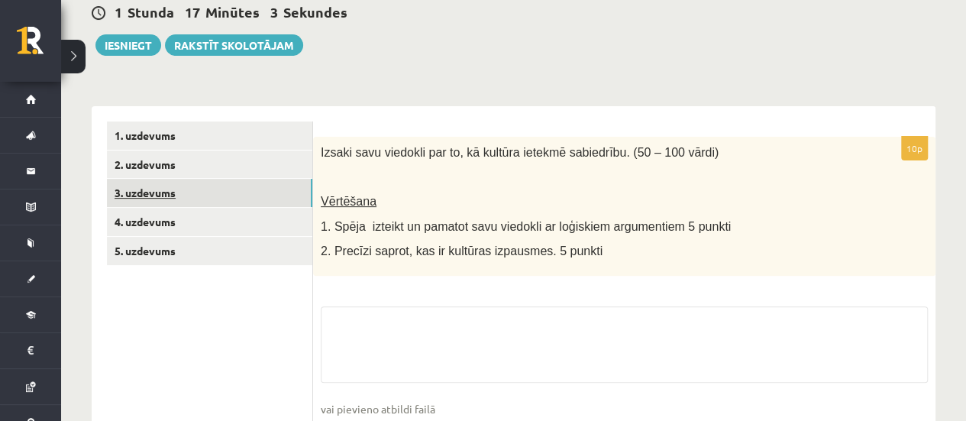
click at [199, 202] on link "3. uzdevums" at bounding box center [209, 193] width 205 height 28
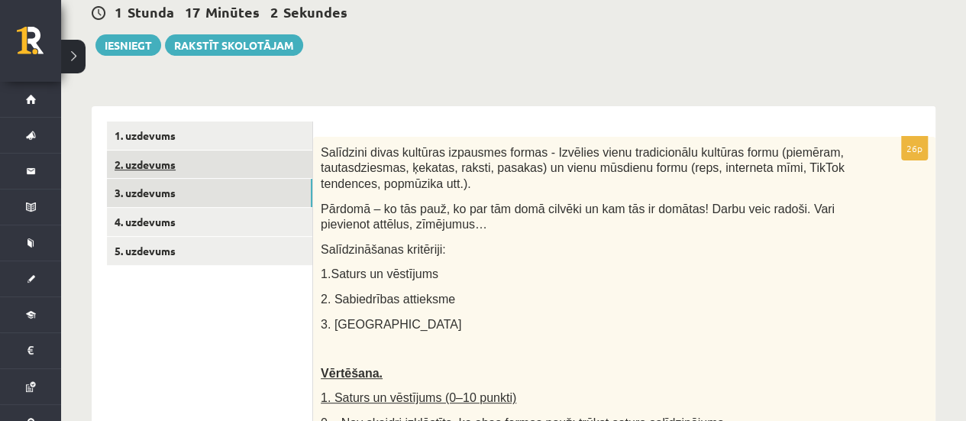
click at [195, 172] on link "2. uzdevums" at bounding box center [209, 164] width 205 height 28
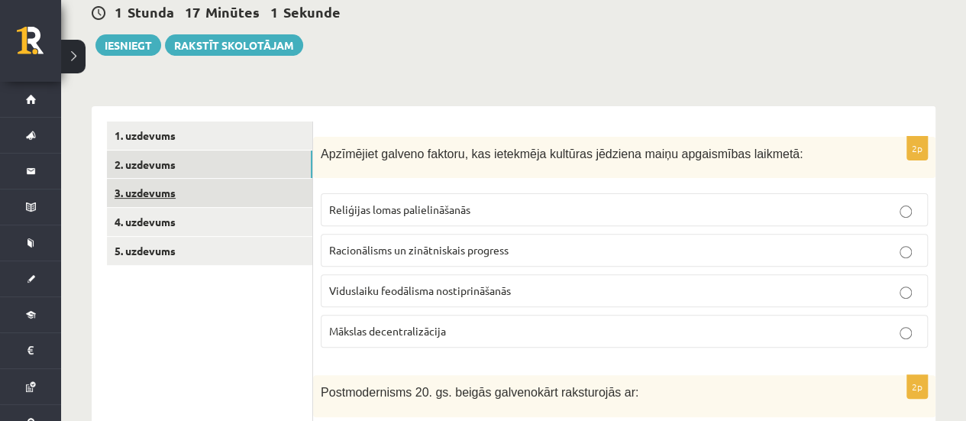
click at [194, 202] on link "3. uzdevums" at bounding box center [209, 193] width 205 height 28
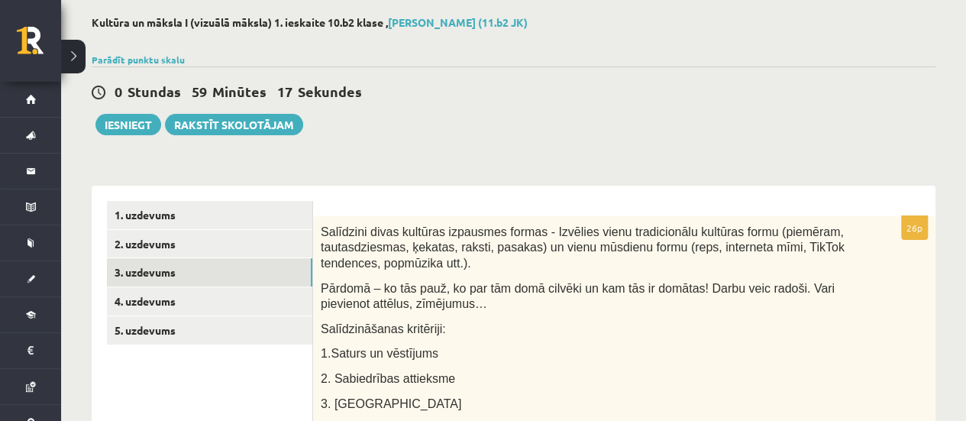
scroll to position [0, 0]
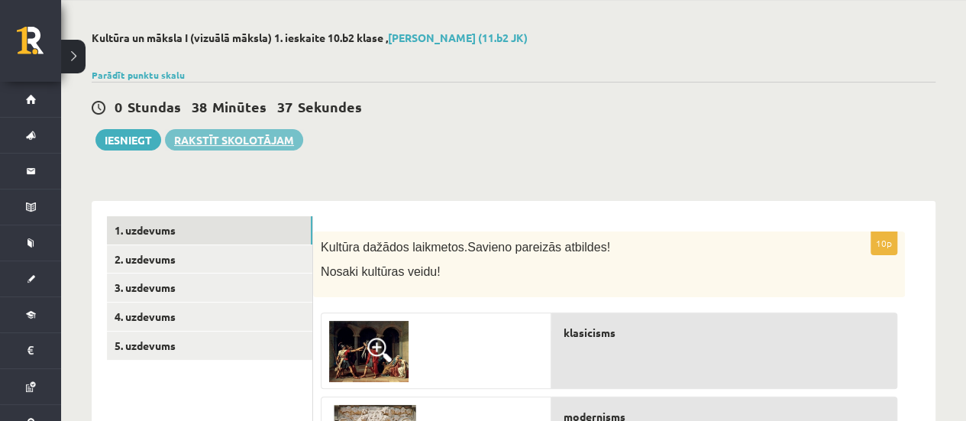
scroll to position [76, 0]
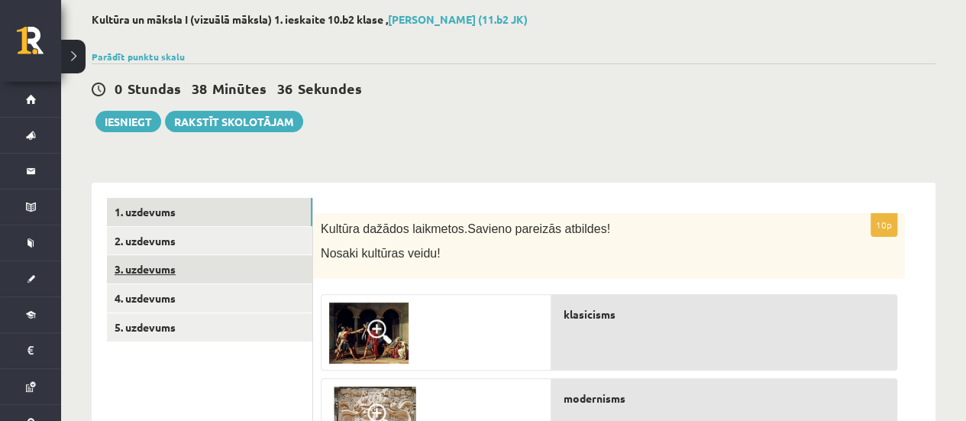
click at [142, 272] on link "3. uzdevums" at bounding box center [209, 269] width 205 height 28
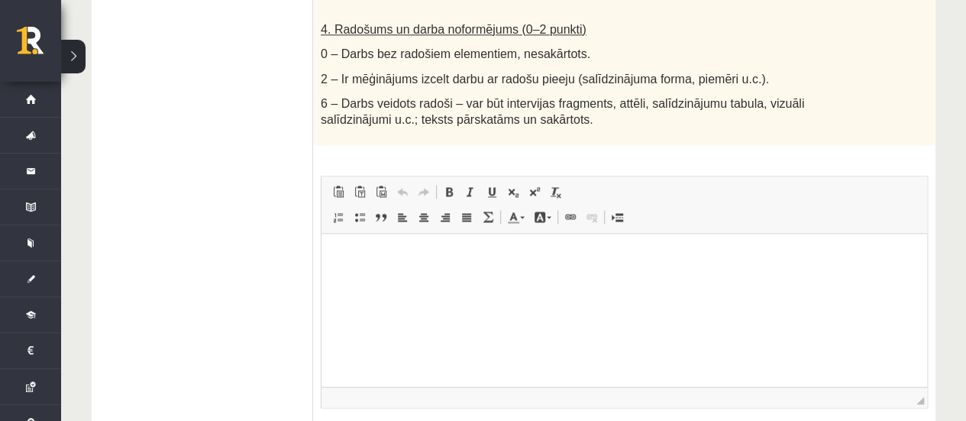
scroll to position [1069, 0]
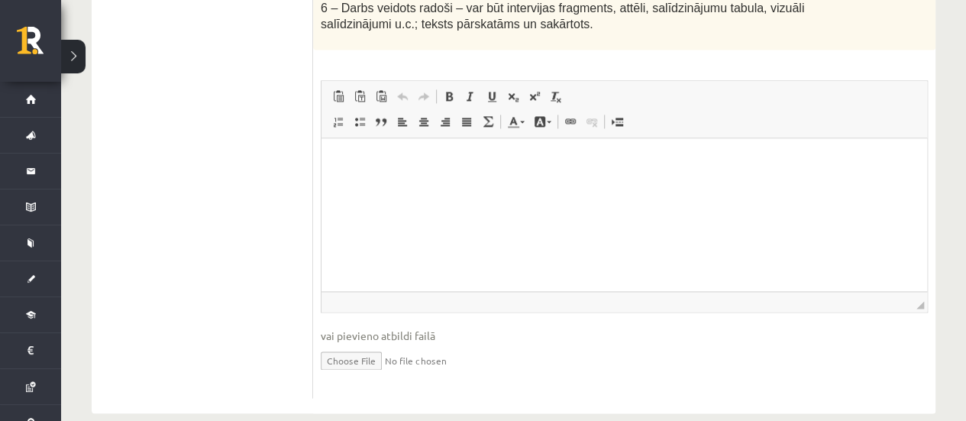
click at [435, 177] on html at bounding box center [623, 160] width 605 height 47
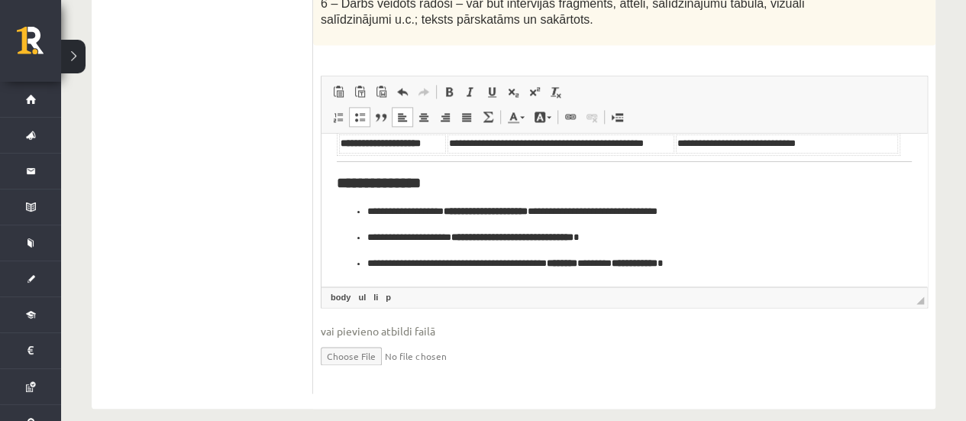
scroll to position [1074, 0]
click at [380, 341] on input "file" at bounding box center [624, 354] width 607 height 31
type input "**********"
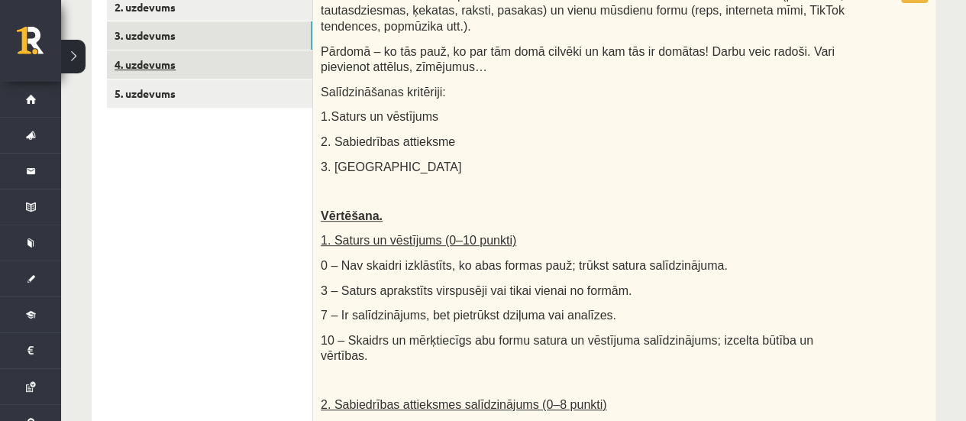
click at [148, 71] on link "4. uzdevums" at bounding box center [209, 64] width 205 height 28
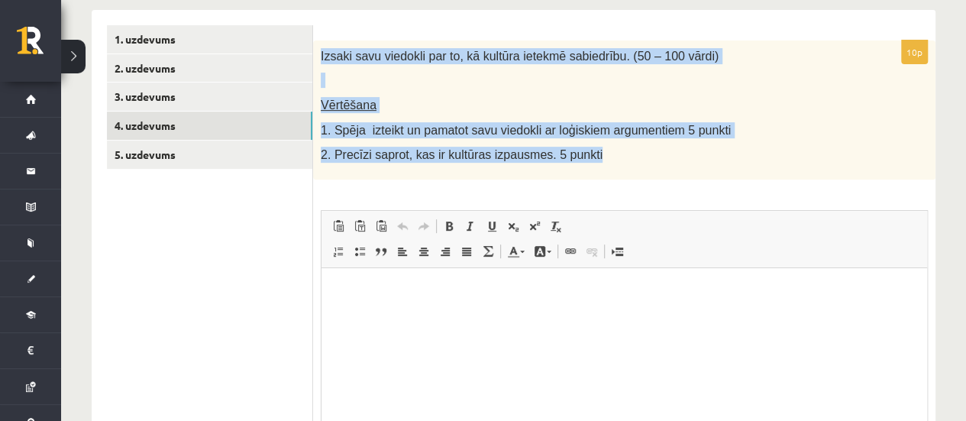
scroll to position [0, 0]
drag, startPoint x: 319, startPoint y: 52, endPoint x: 607, endPoint y: 170, distance: 310.9
click at [607, 170] on div "Izsaki savu viedokli par to, kā kultūra ietekmē sabiedrību. (50 – 100 vārdi) Vē…" at bounding box center [624, 109] width 622 height 139
click at [600, 163] on div "Izsaki savu viedokli par to, kā kultūra ietekmē sabiedrību. (50 – 100 vārdi) Vē…" at bounding box center [624, 109] width 622 height 139
drag, startPoint x: 319, startPoint y: 54, endPoint x: 583, endPoint y: 142, distance: 278.4
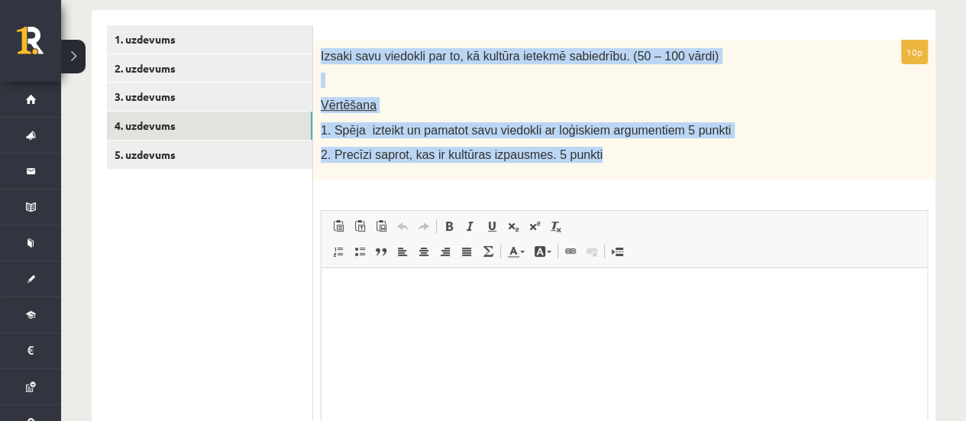
click at [583, 142] on div "Izsaki savu viedokli par to, kā kultūra ietekmē sabiedrību. (50 – 100 vārdi) Vē…" at bounding box center [624, 109] width 622 height 139
copy div "Izsaki savu viedokli par to, kā kultūra ietekmē sabiedrību. (50 – 100 vārdi) Vē…"
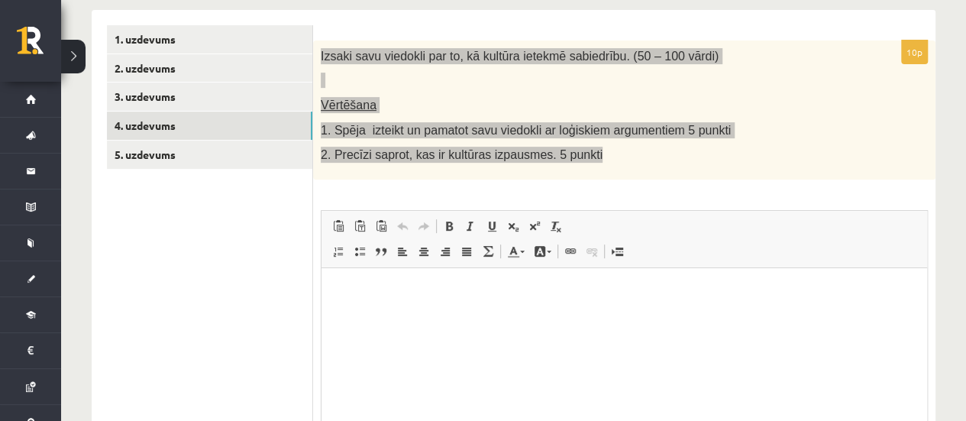
click at [407, 314] on html at bounding box center [623, 290] width 605 height 47
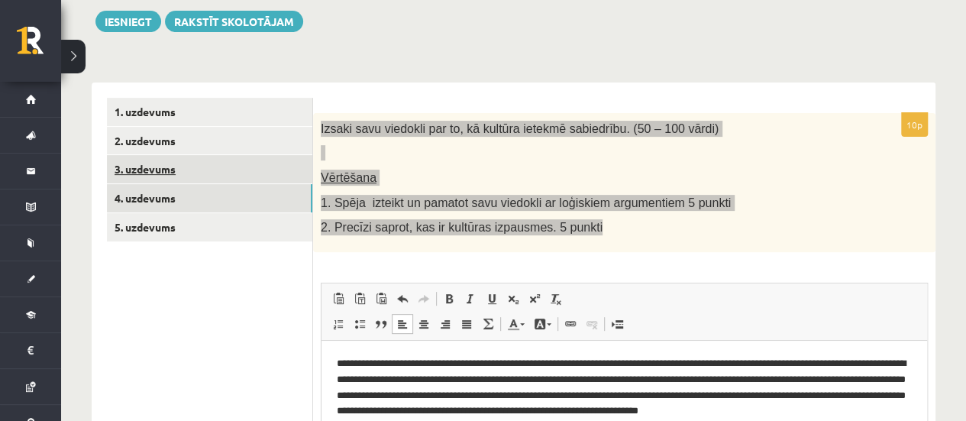
scroll to position [172, 0]
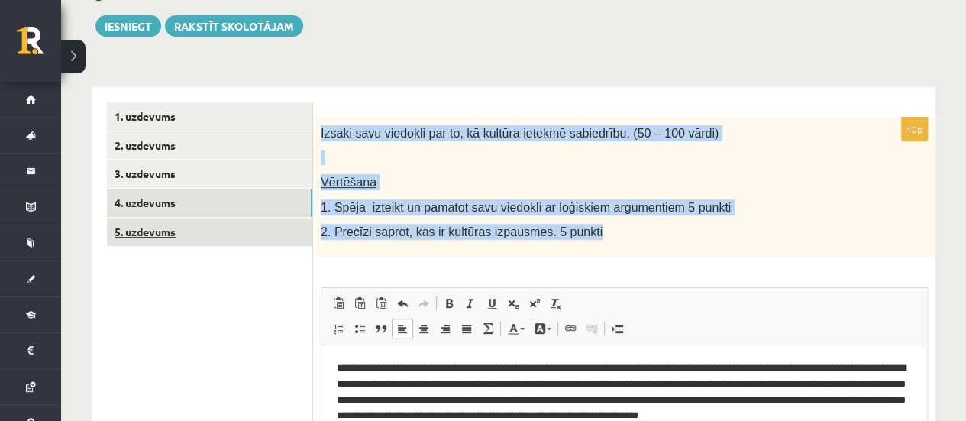
click at [170, 225] on link "5. uzdevums" at bounding box center [209, 232] width 205 height 28
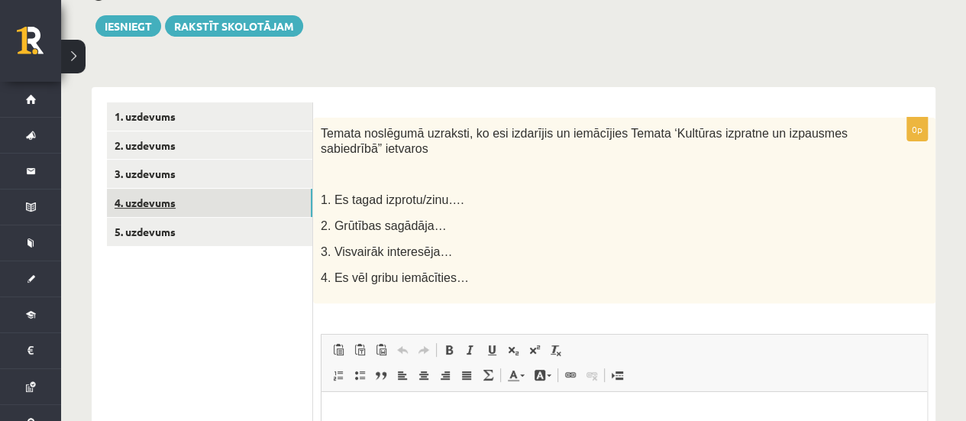
click at [170, 193] on link "4. uzdevums" at bounding box center [209, 203] width 205 height 28
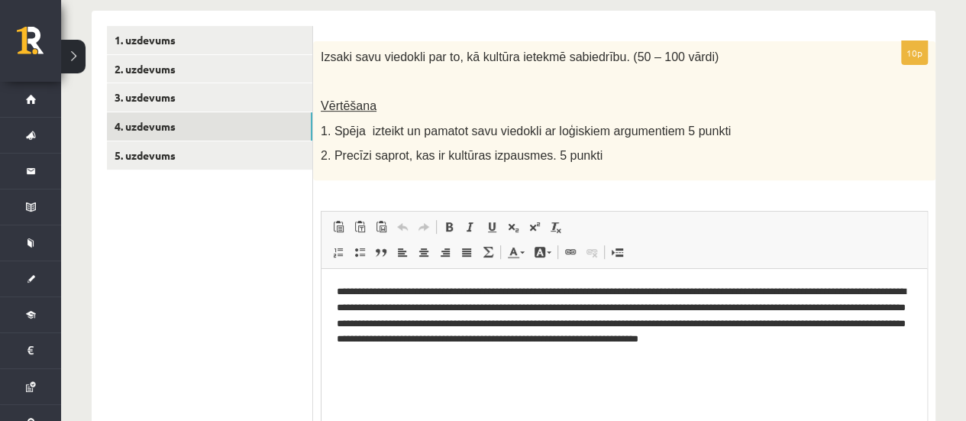
scroll to position [0, 0]
click at [133, 105] on link "3. uzdevums" at bounding box center [209, 97] width 205 height 28
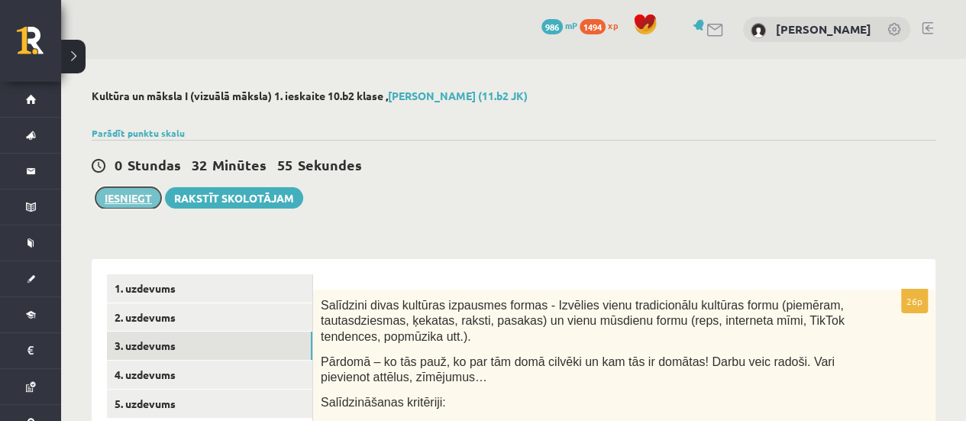
click at [134, 193] on button "Iesniegt" at bounding box center [128, 197] width 66 height 21
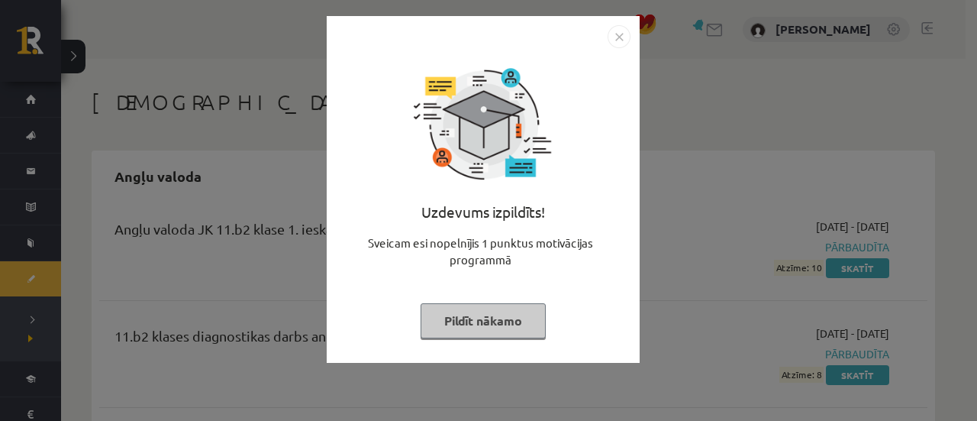
click at [617, 42] on img "Close" at bounding box center [619, 36] width 23 height 23
